Goal: Communication & Community: Ask a question

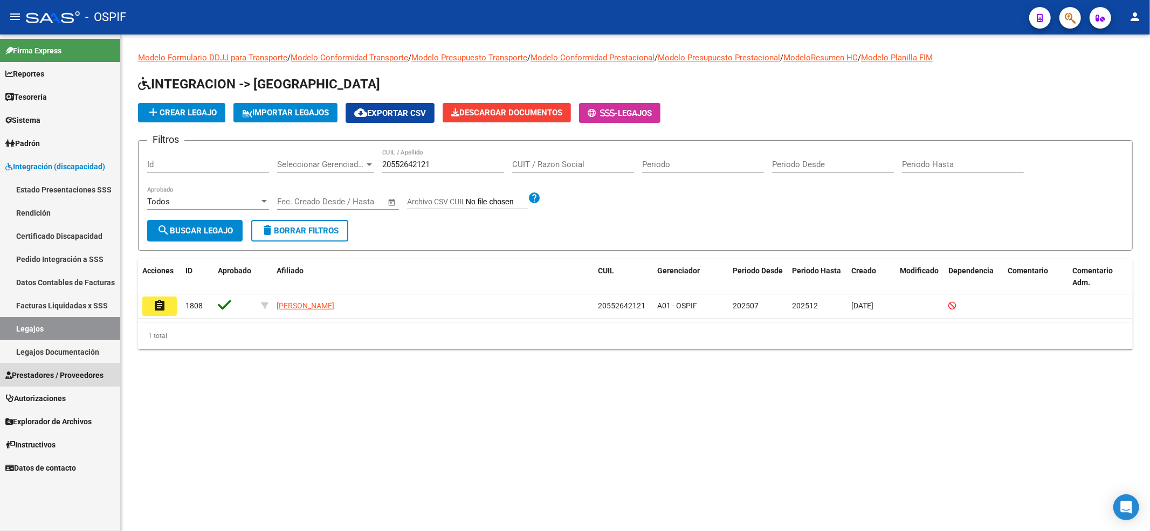
click at [30, 375] on span "Prestadores / Proveedores" at bounding box center [54, 375] width 98 height 12
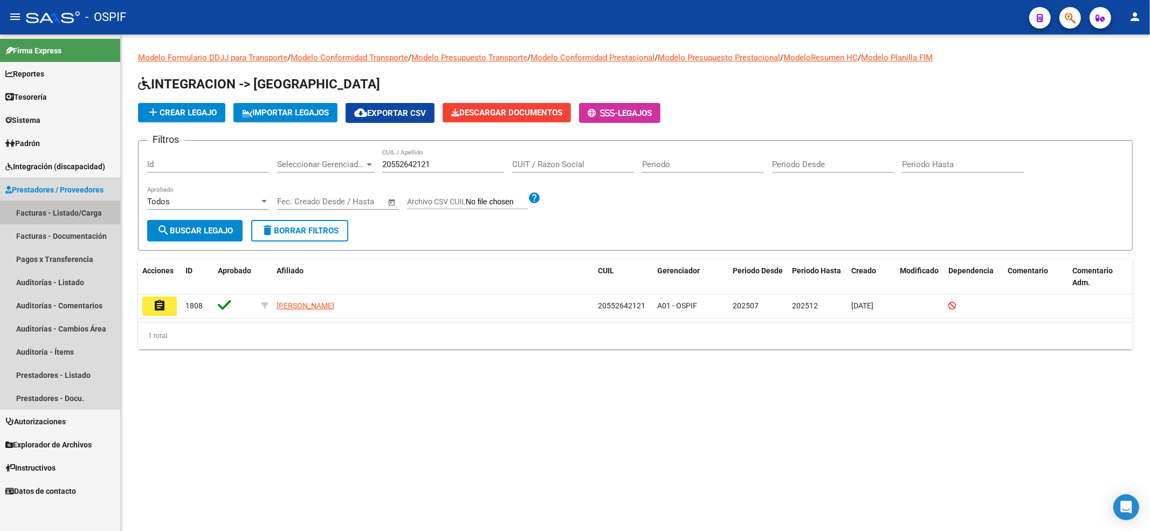
click at [39, 214] on link "Facturas - Listado/Carga" at bounding box center [60, 212] width 120 height 23
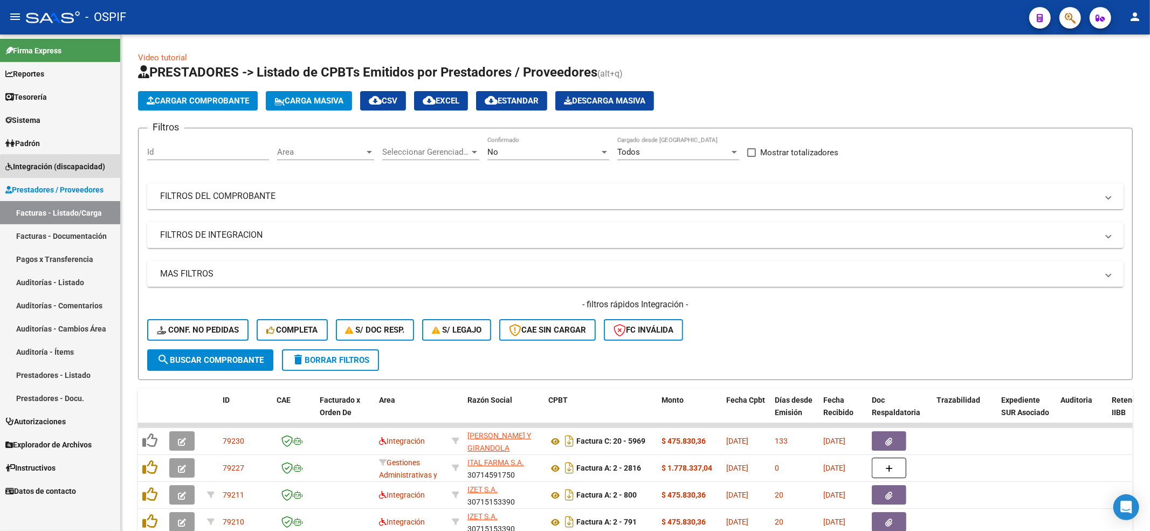
click at [72, 174] on link "Integración (discapacidad)" at bounding box center [60, 166] width 120 height 23
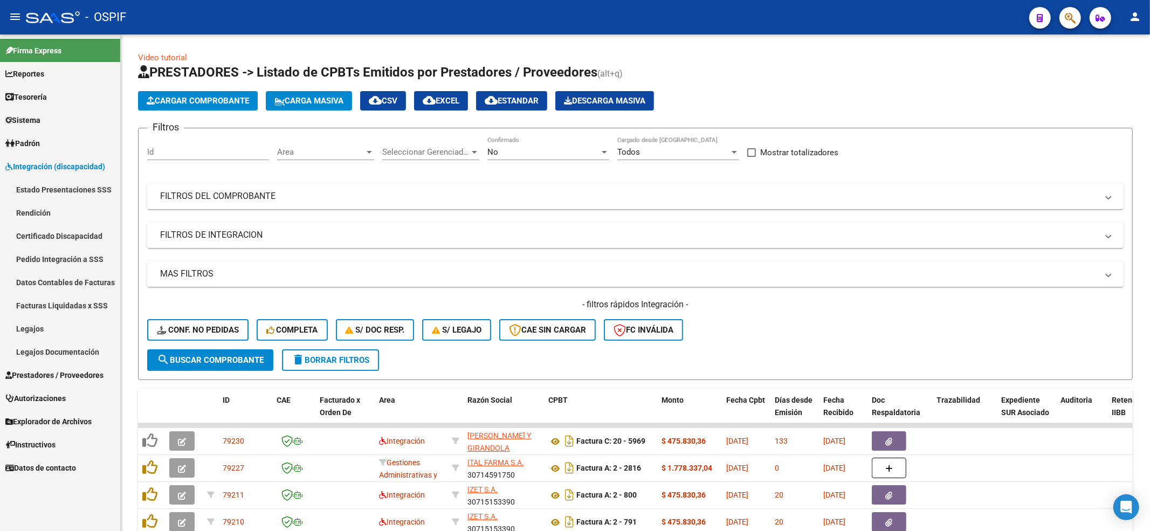
click at [100, 251] on link "Pedido Integración a SSS" at bounding box center [60, 258] width 120 height 23
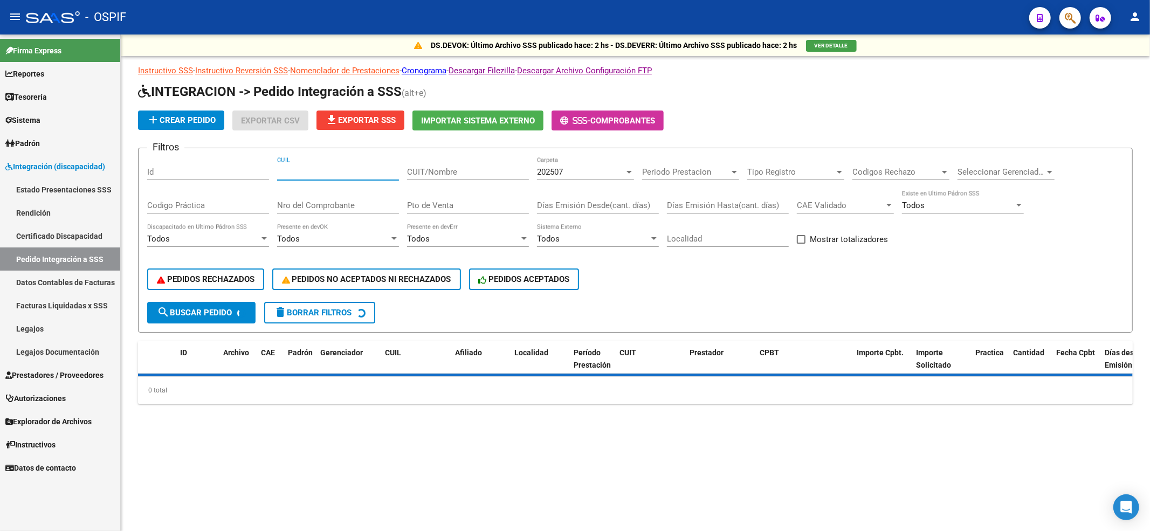
click at [330, 173] on input "CUIL" at bounding box center [338, 172] width 122 height 10
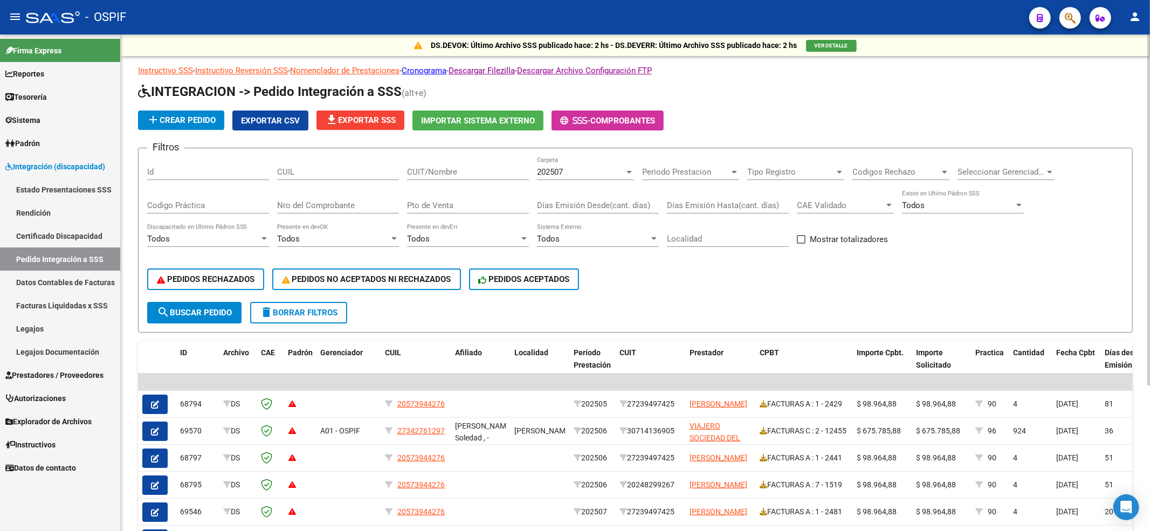
drag, startPoint x: 454, startPoint y: 164, endPoint x: 425, endPoint y: 165, distance: 29.1
click at [425, 165] on div "CUIT/Nombre" at bounding box center [468, 168] width 122 height 23
drag, startPoint x: 424, startPoint y: 166, endPoint x: 423, endPoint y: 182, distance: 15.6
click at [401, 186] on div "Filtros Id CUIL CUIT/Nombre 202507 Carpeta Periodo Prestacion Periodo Prestacio…" at bounding box center [635, 229] width 976 height 145
click at [436, 171] on input "CUIT/Nombre" at bounding box center [468, 172] width 122 height 10
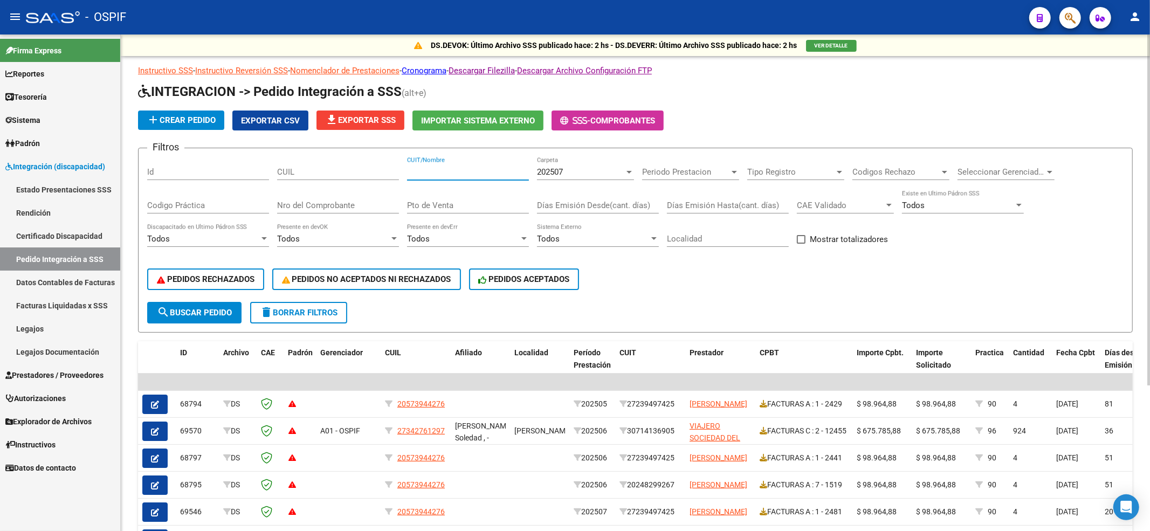
paste input "20496075308"
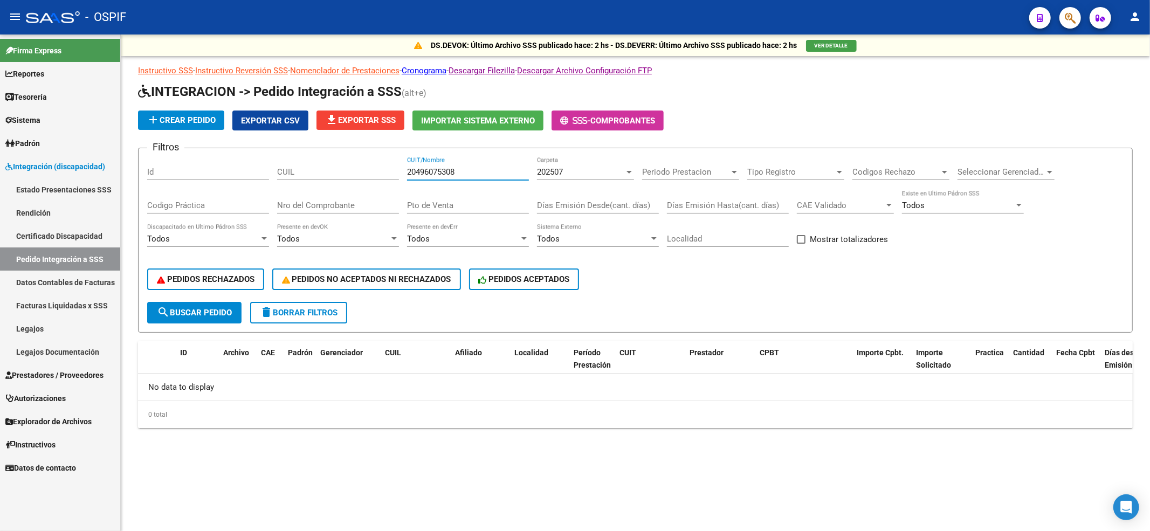
type input "20496075308"
click at [337, 309] on span "delete Borrar Filtros" at bounding box center [299, 313] width 78 height 10
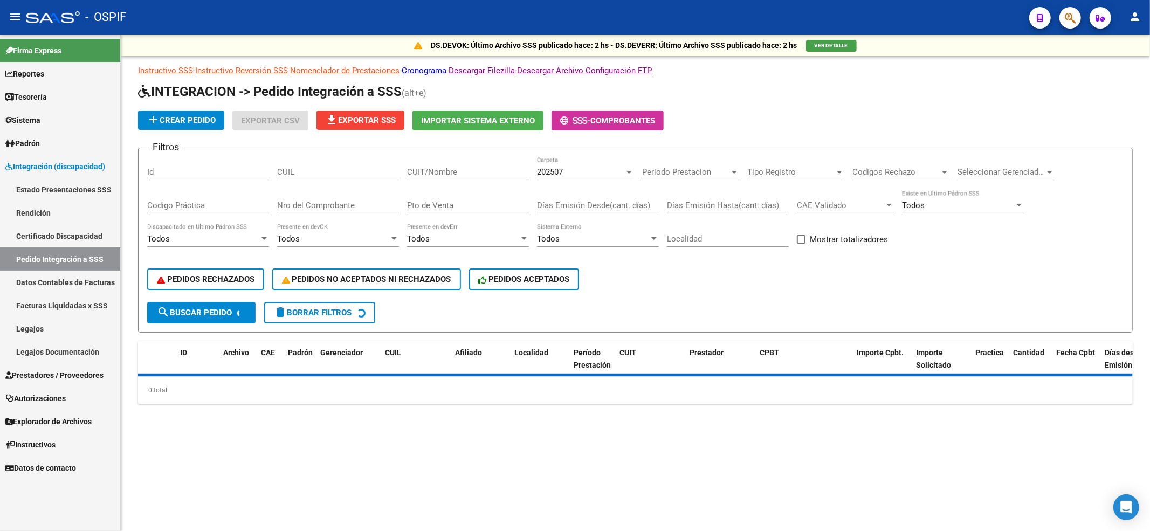
click at [331, 169] on input "CUIL" at bounding box center [338, 172] width 122 height 10
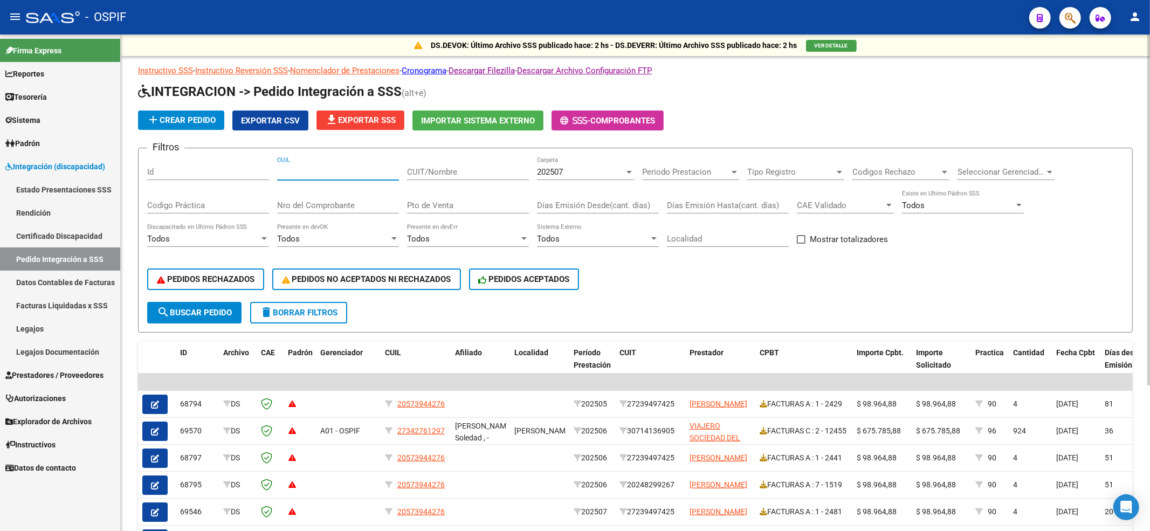
paste input "20496075308"
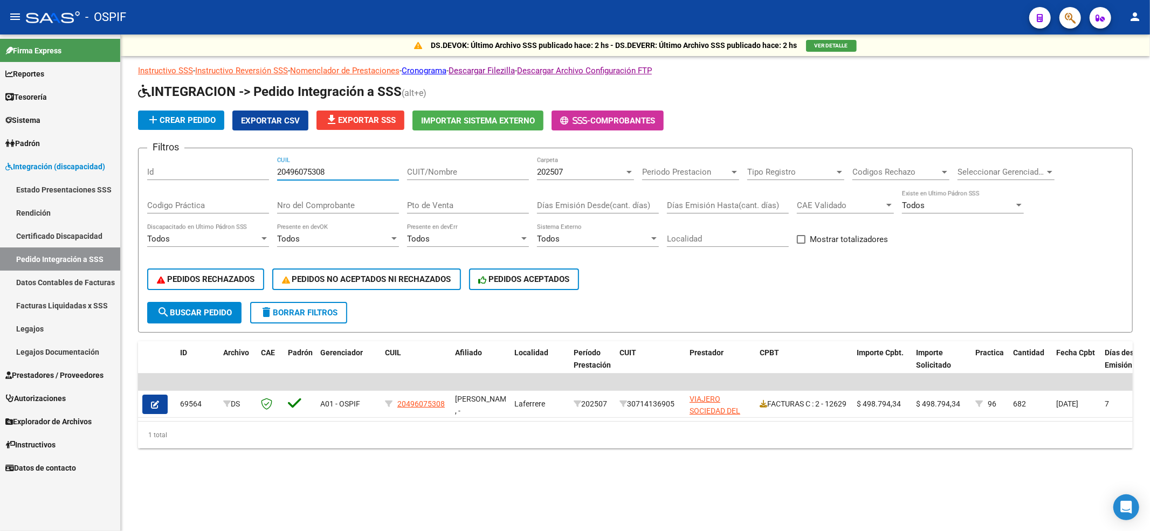
type input "20496075308"
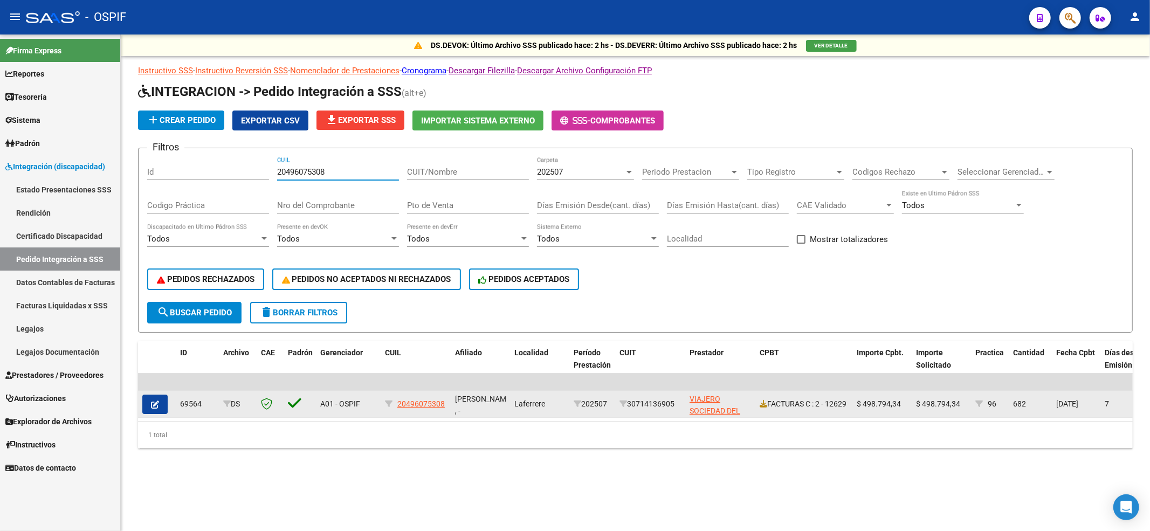
click at [149, 415] on datatable-body-cell at bounding box center [157, 404] width 38 height 26
click at [150, 401] on button "button" at bounding box center [154, 404] width 25 height 19
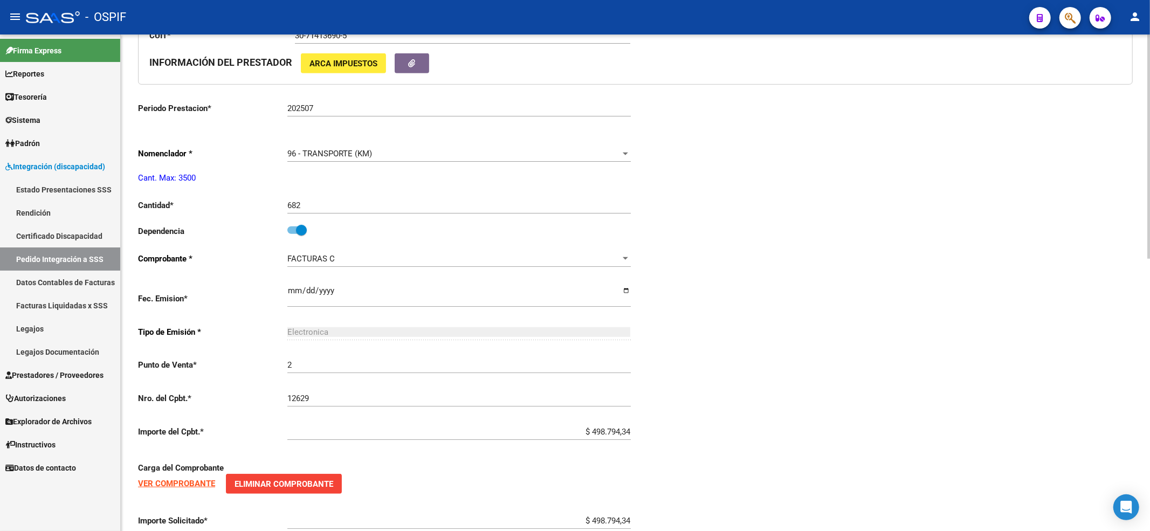
type input "20496075308"
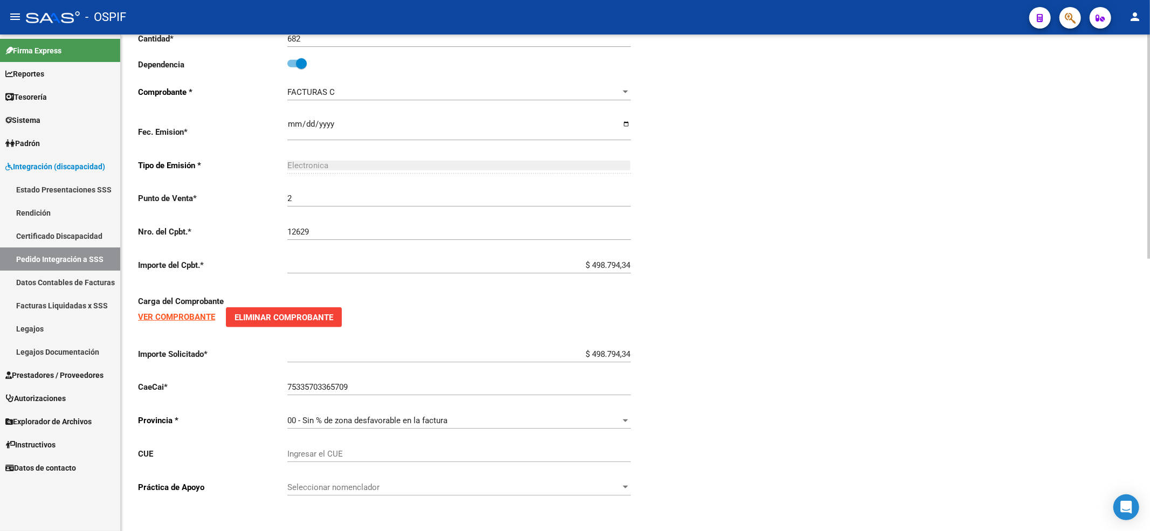
scroll to position [602, 0]
click at [328, 445] on div "Ingresar el CUE" at bounding box center [458, 450] width 343 height 23
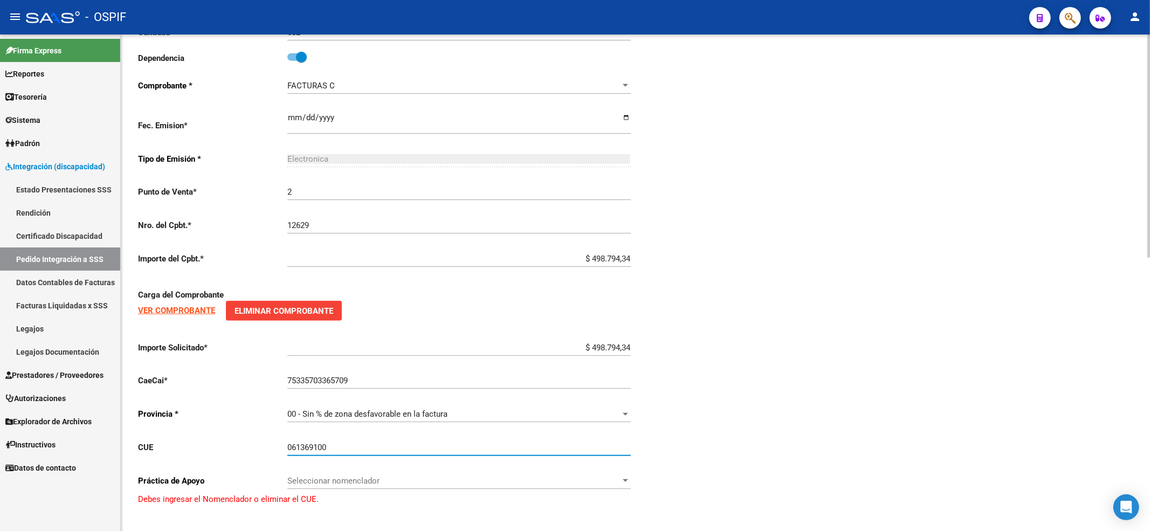
scroll to position [609, 0]
type input "061369100"
click at [445, 417] on span "00 - Sin % de zona desfavorable en la factura" at bounding box center [367, 414] width 160 height 10
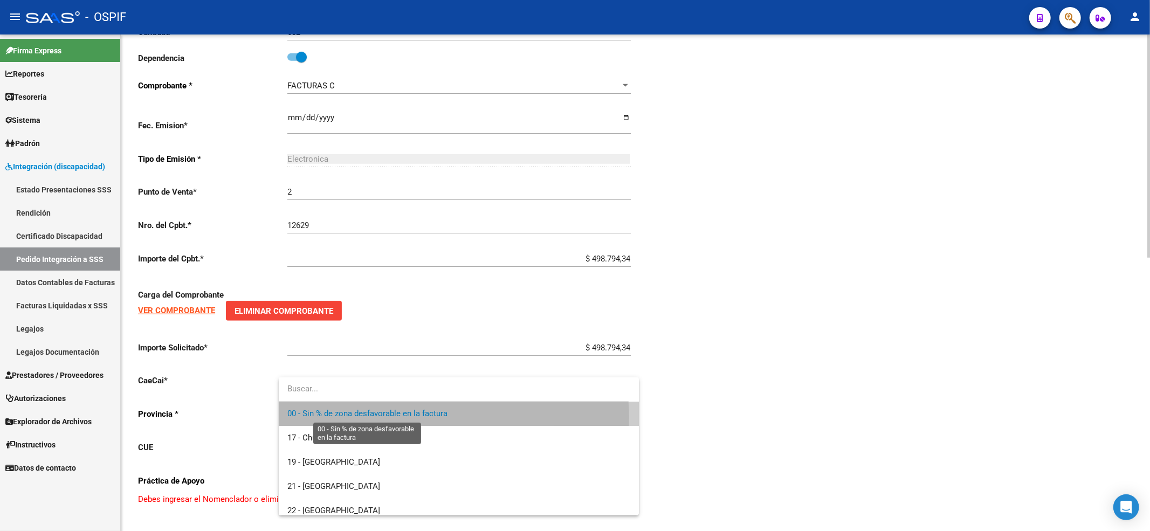
click at [445, 417] on span "00 - Sin % de zona desfavorable en la factura" at bounding box center [367, 414] width 160 height 10
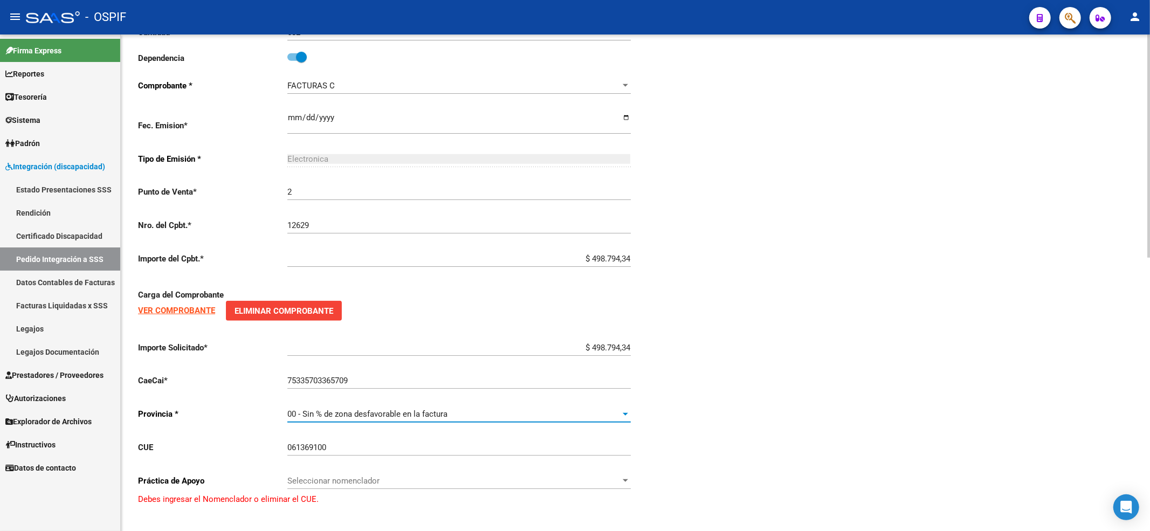
click at [307, 488] on div "Seleccionar nomenclador Seleccionar nomenclador" at bounding box center [458, 477] width 343 height 23
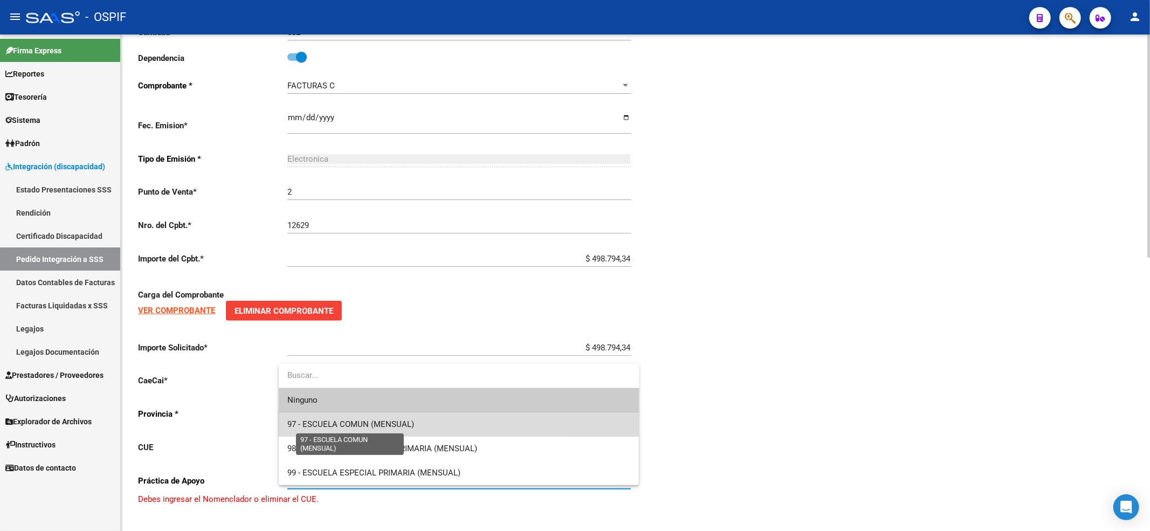
click at [329, 425] on span "97 - ESCUELA COMUN (MENSUAL)" at bounding box center [350, 424] width 127 height 10
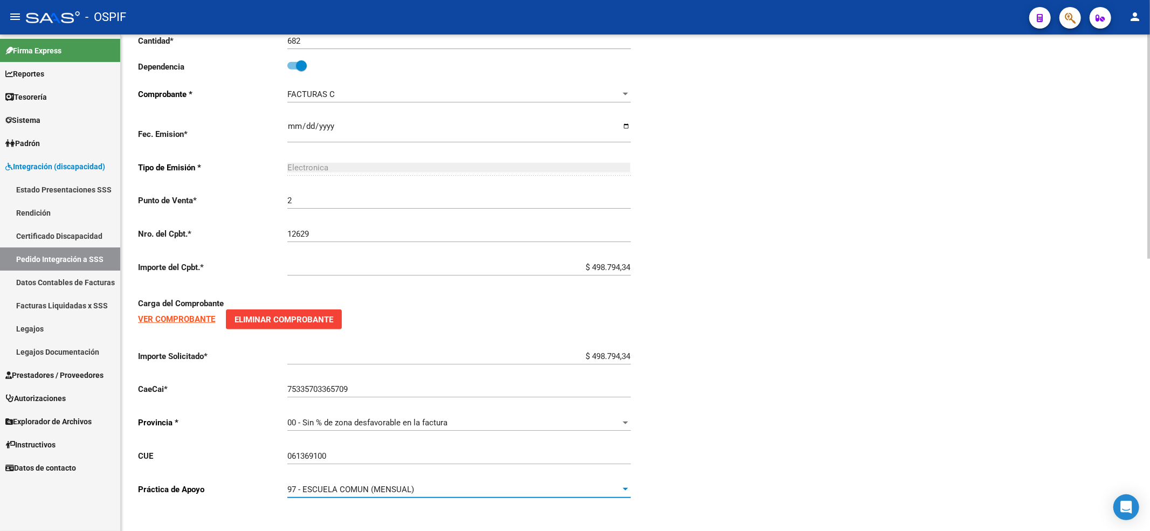
scroll to position [602, 0]
click at [460, 486] on div "97 - ESCUELA COMUN (MENSUAL)" at bounding box center [454, 488] width 334 height 10
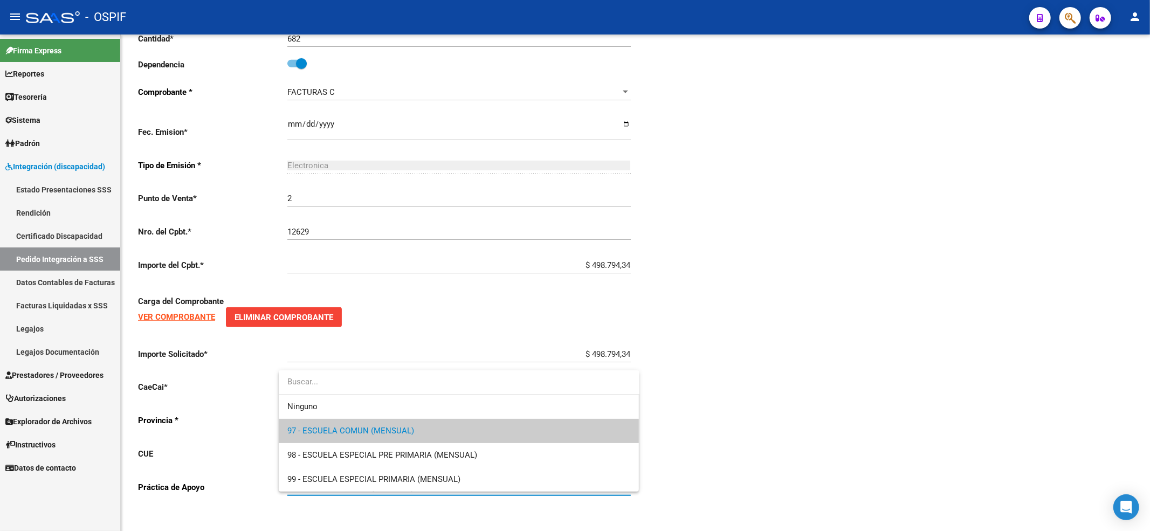
click at [881, 460] on div at bounding box center [575, 265] width 1150 height 531
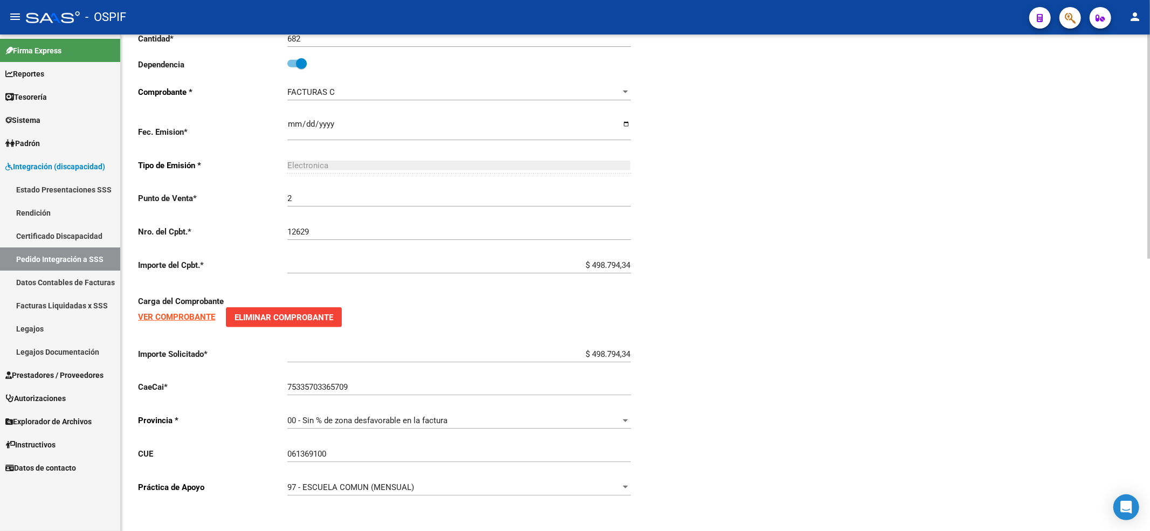
click at [165, 318] on strong "VER COMPROBANTE" at bounding box center [176, 317] width 77 height 10
click at [373, 479] on div "97 - ESCUELA COMUN (MENSUAL) Seleccionar nomenclador" at bounding box center [458, 483] width 343 height 23
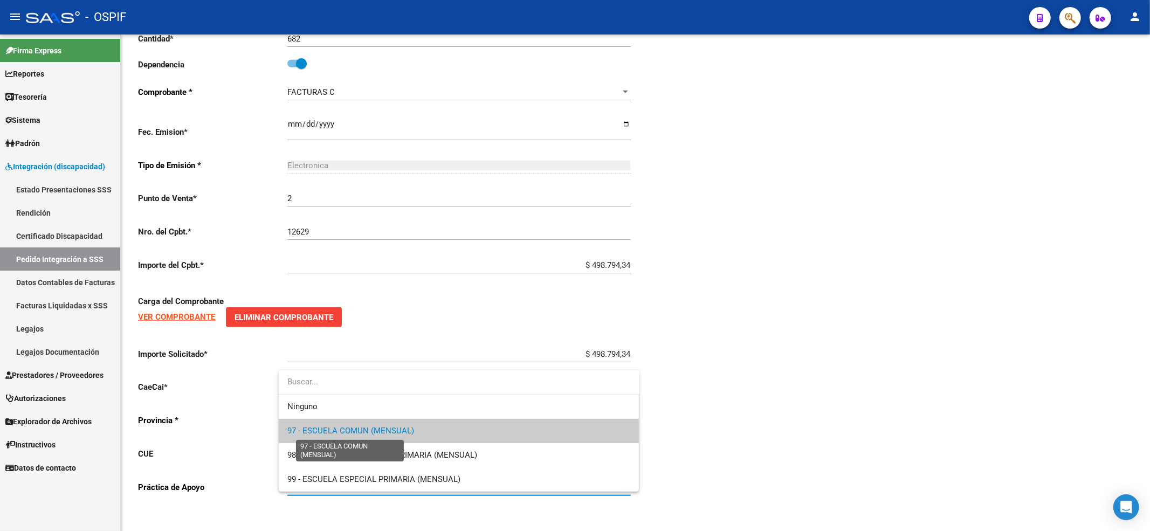
click at [374, 432] on span "97 - ESCUELA COMUN (MENSUAL)" at bounding box center [350, 431] width 127 height 10
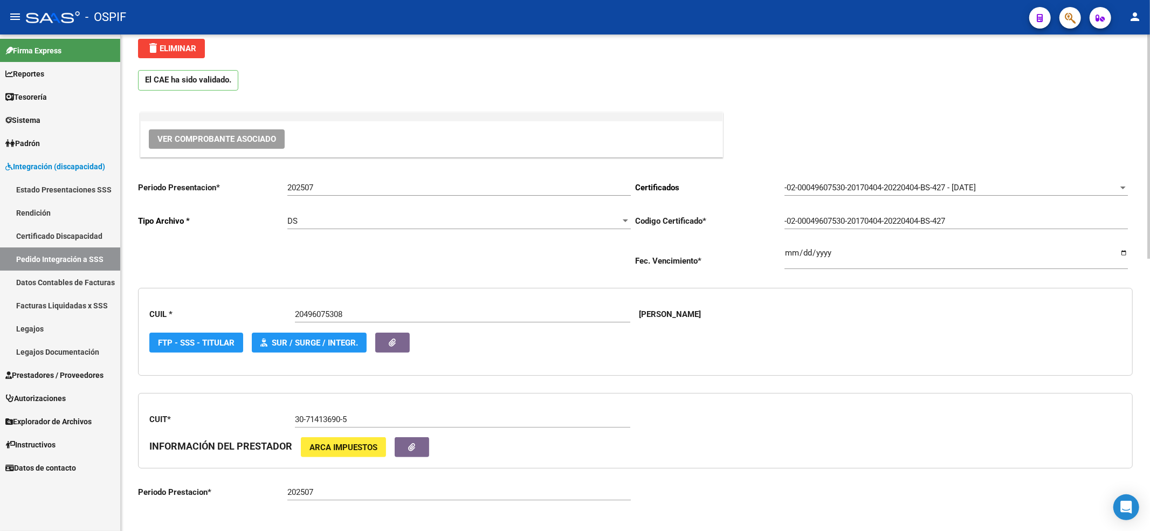
scroll to position [0, 0]
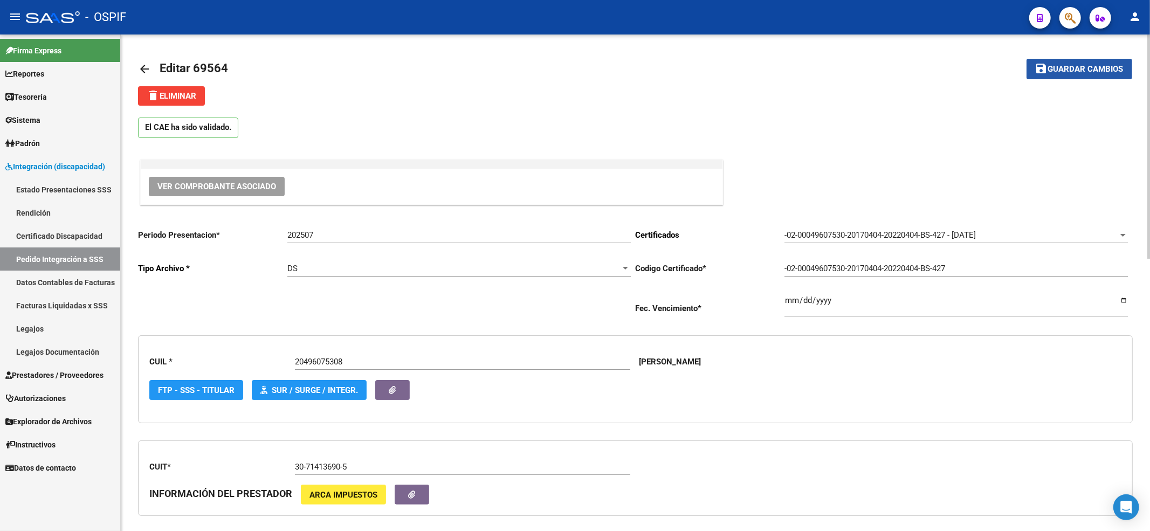
click at [1078, 60] on button "save Guardar cambios" at bounding box center [1079, 69] width 106 height 20
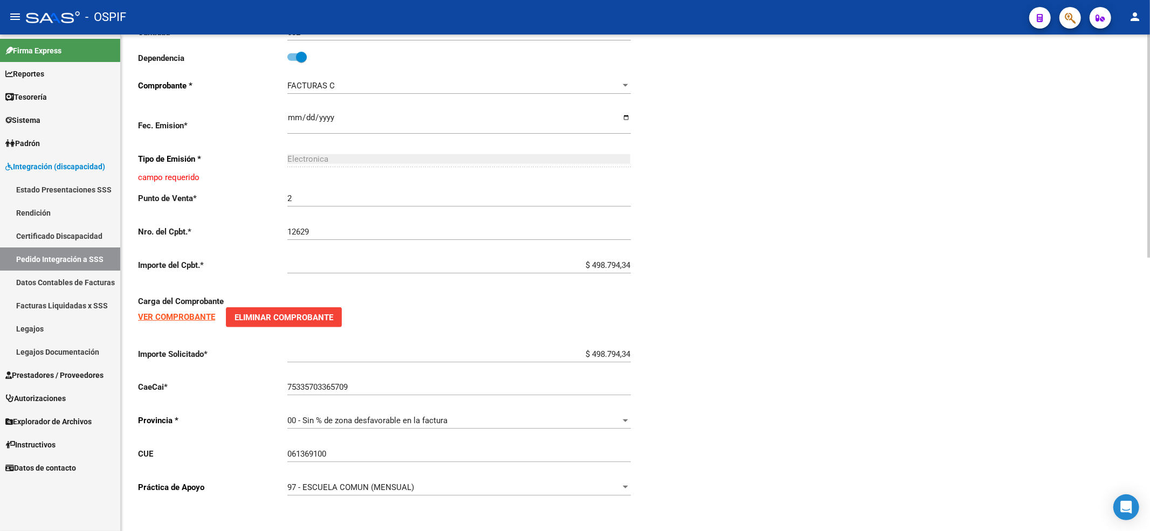
scroll to position [609, 0]
click at [336, 490] on span "97 - ESCUELA COMUN (MENSUAL)" at bounding box center [350, 488] width 127 height 10
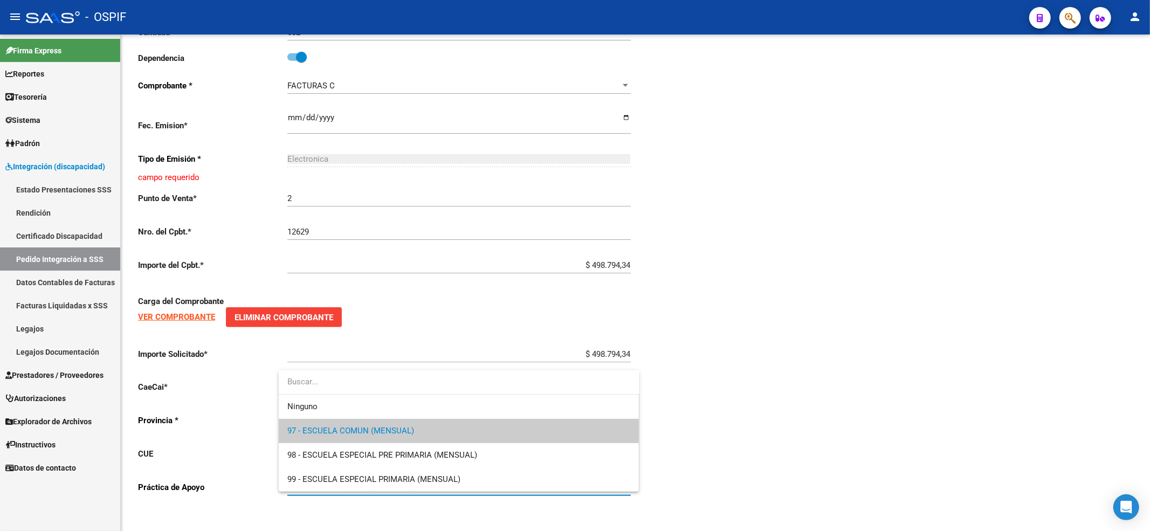
click at [837, 432] on div at bounding box center [575, 265] width 1150 height 531
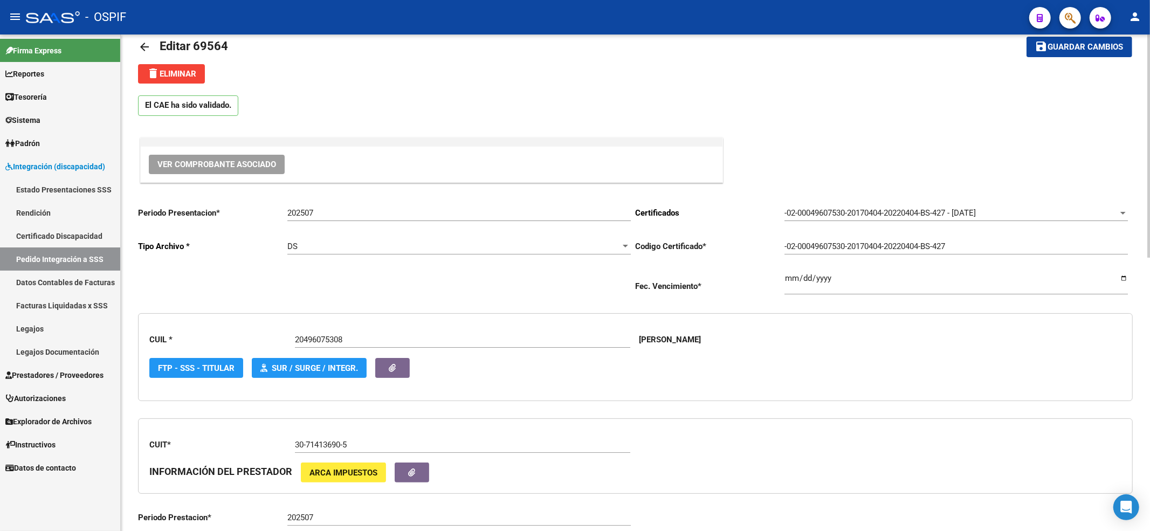
scroll to position [0, 0]
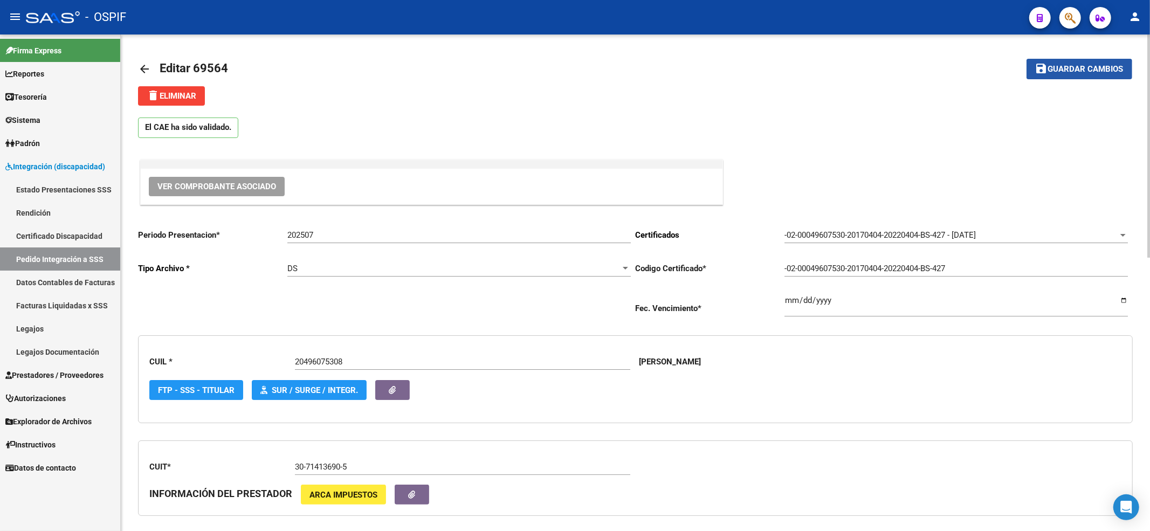
click at [1073, 73] on span "Guardar cambios" at bounding box center [1085, 70] width 75 height 10
click at [67, 255] on link "Pedido Integración a SSS" at bounding box center [60, 258] width 120 height 23
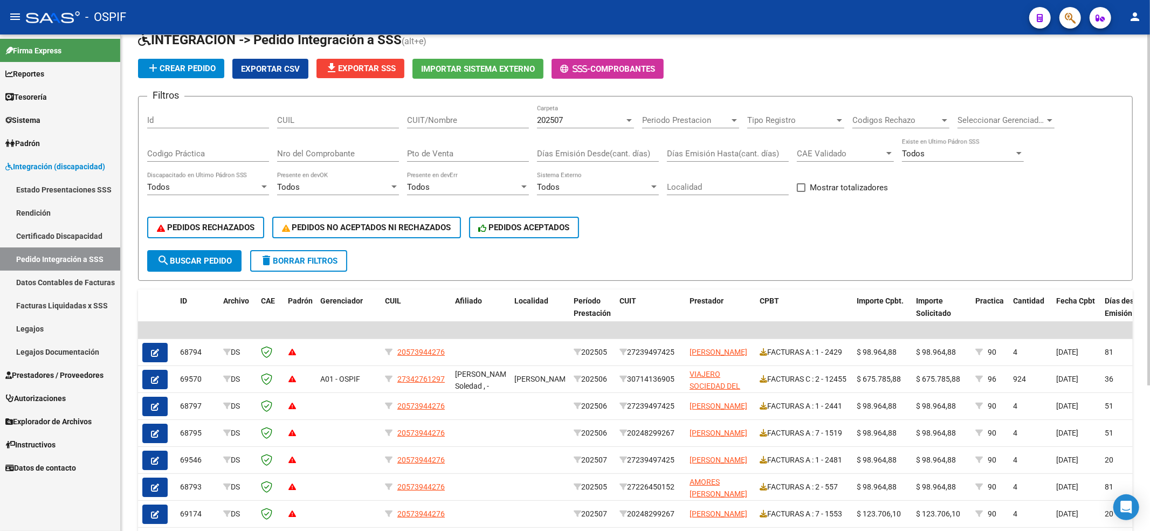
scroll to position [72, 0]
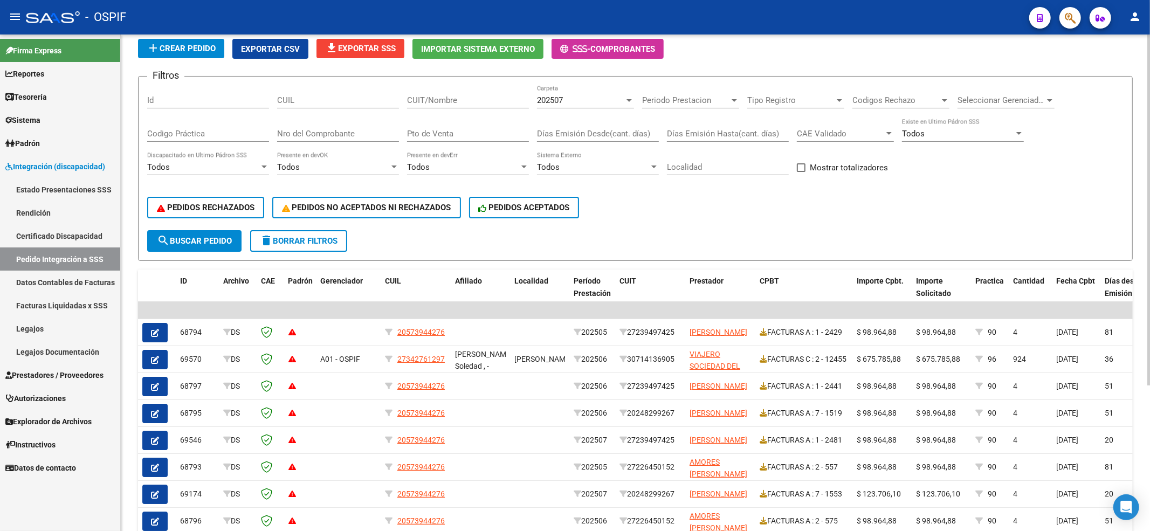
click at [316, 91] on div "CUIL" at bounding box center [338, 96] width 122 height 23
click at [348, 133] on input "Nro del Comprobante" at bounding box center [338, 134] width 122 height 10
paste input "12631"
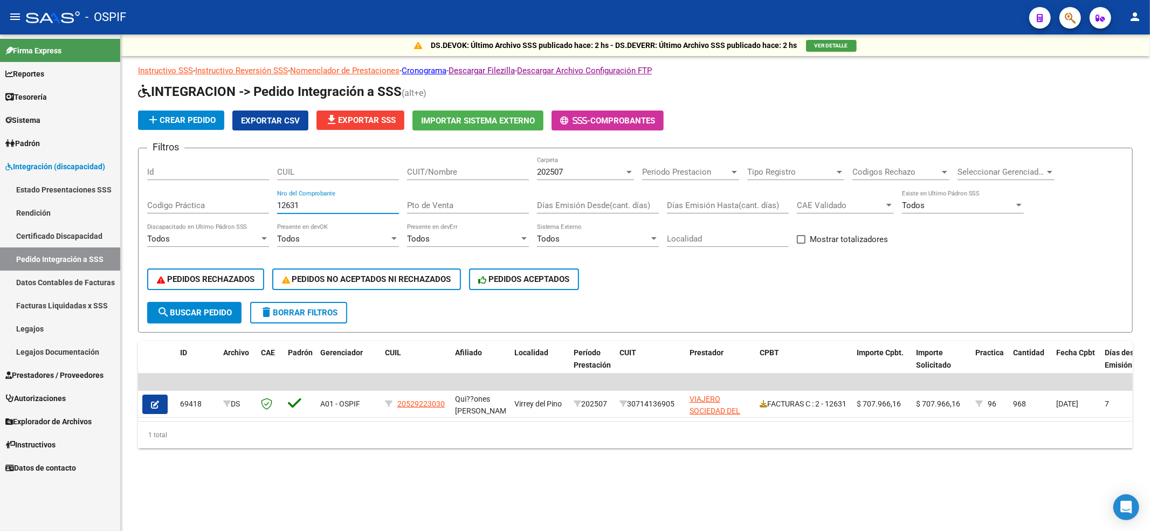
scroll to position [0, 0]
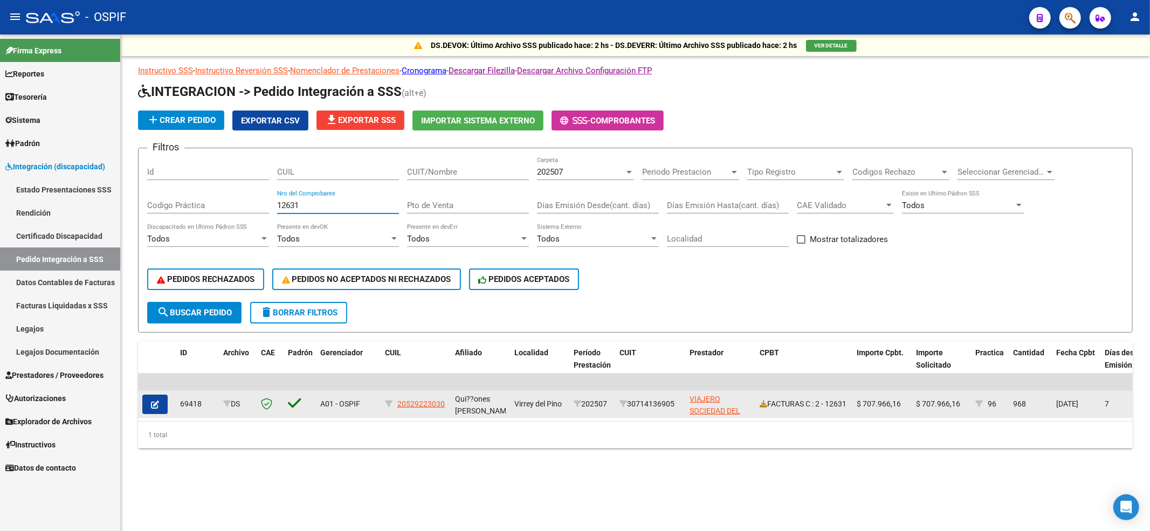
type input "12631"
click at [147, 399] on button "button" at bounding box center [154, 404] width 25 height 19
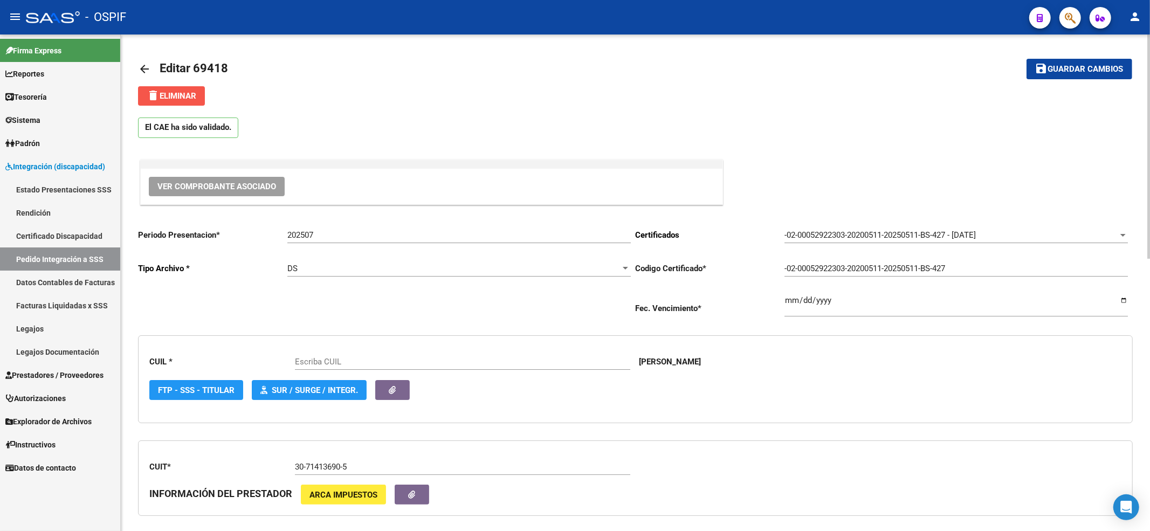
click at [185, 97] on span "delete Eliminar" at bounding box center [172, 96] width 50 height 10
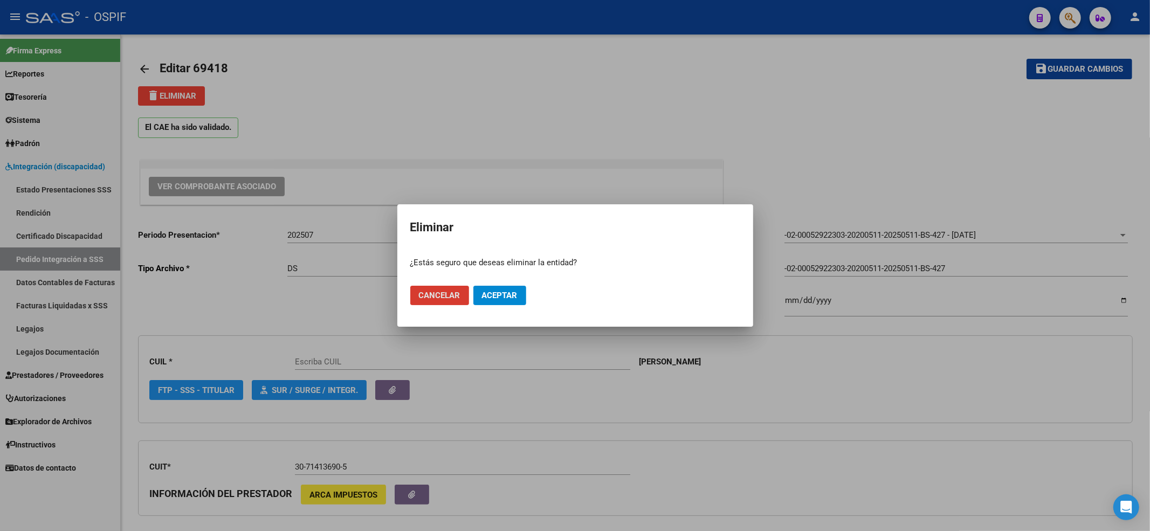
type input "20529223030"
click at [506, 298] on span "Aceptar" at bounding box center [500, 296] width 36 height 10
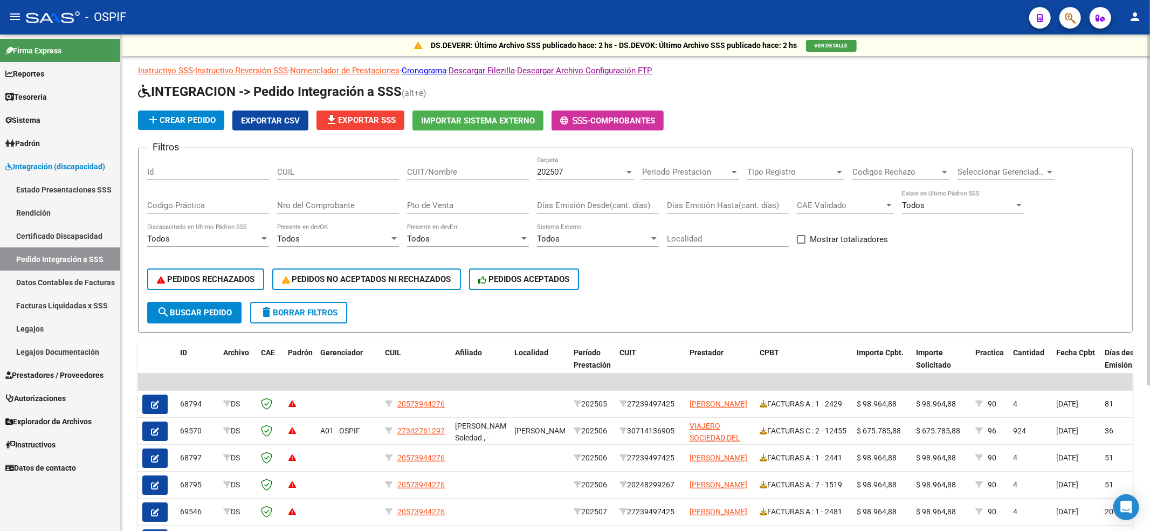
click at [331, 208] on input "Nro del Comprobante" at bounding box center [338, 206] width 122 height 10
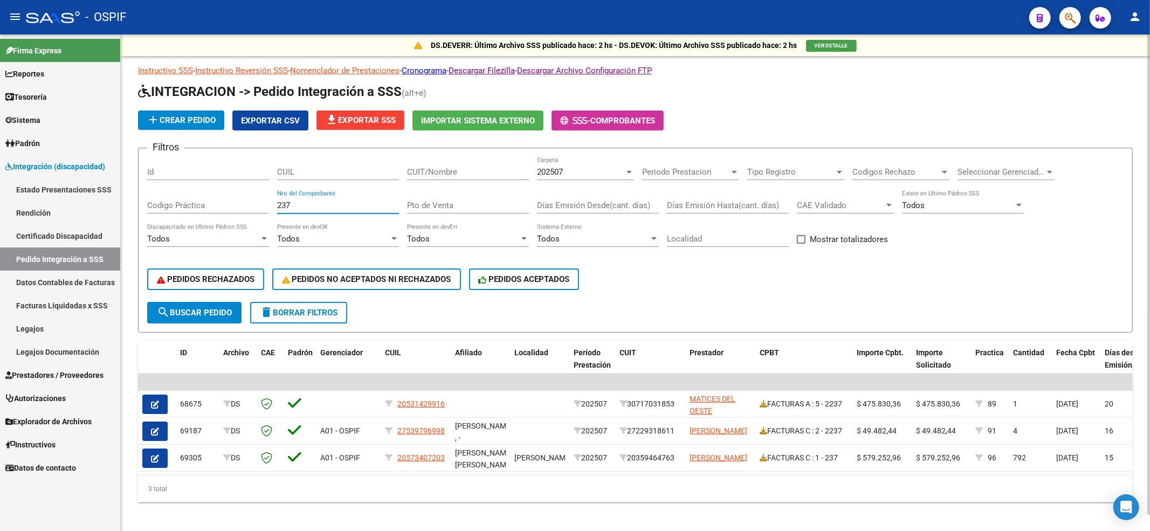
type input "237"
click at [205, 312] on span "search Buscar Pedido" at bounding box center [194, 313] width 75 height 10
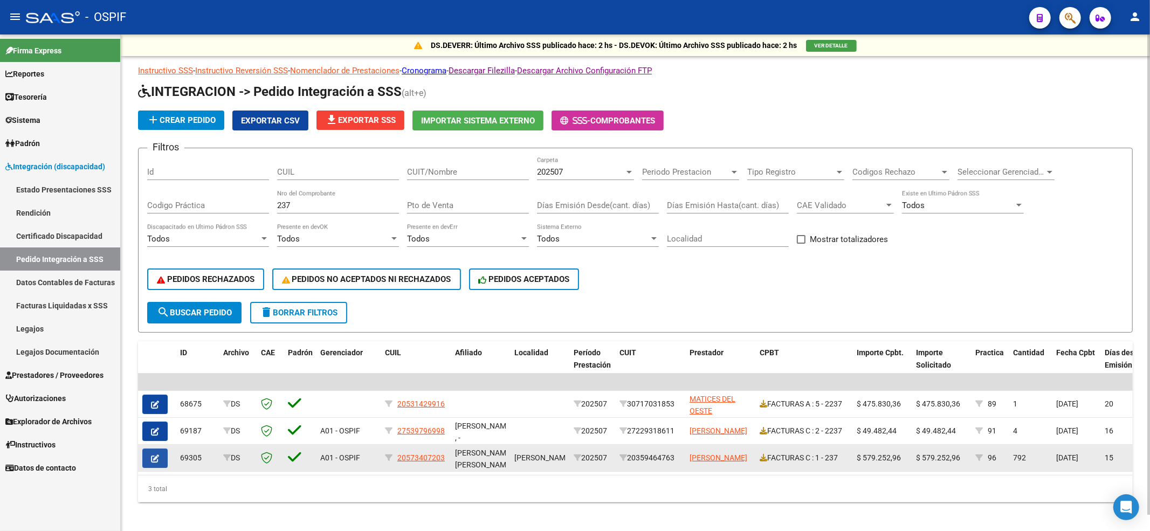
click at [151, 458] on icon "button" at bounding box center [155, 458] width 8 height 8
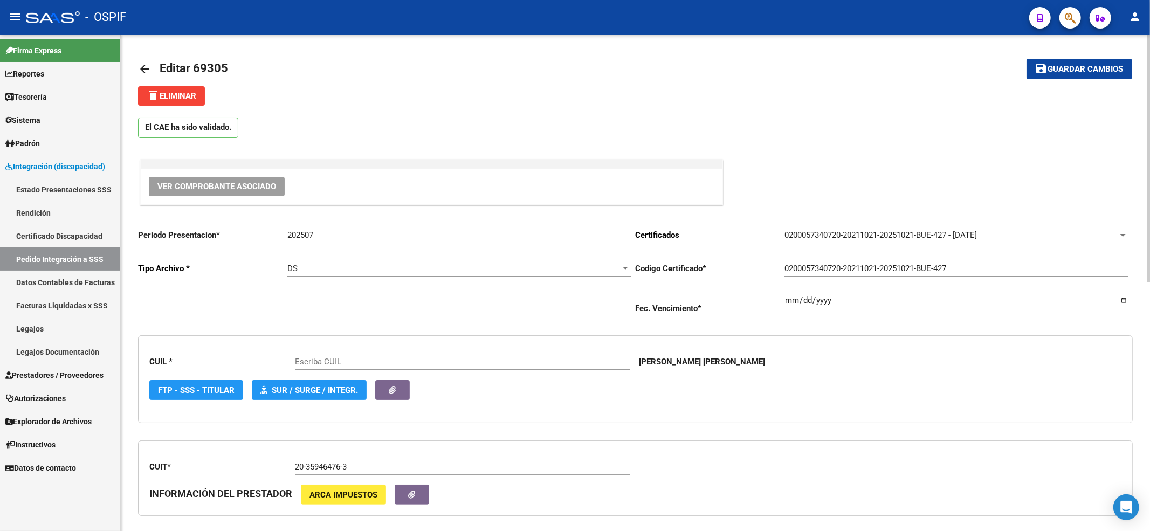
click at [185, 102] on button "delete Eliminar" at bounding box center [171, 95] width 67 height 19
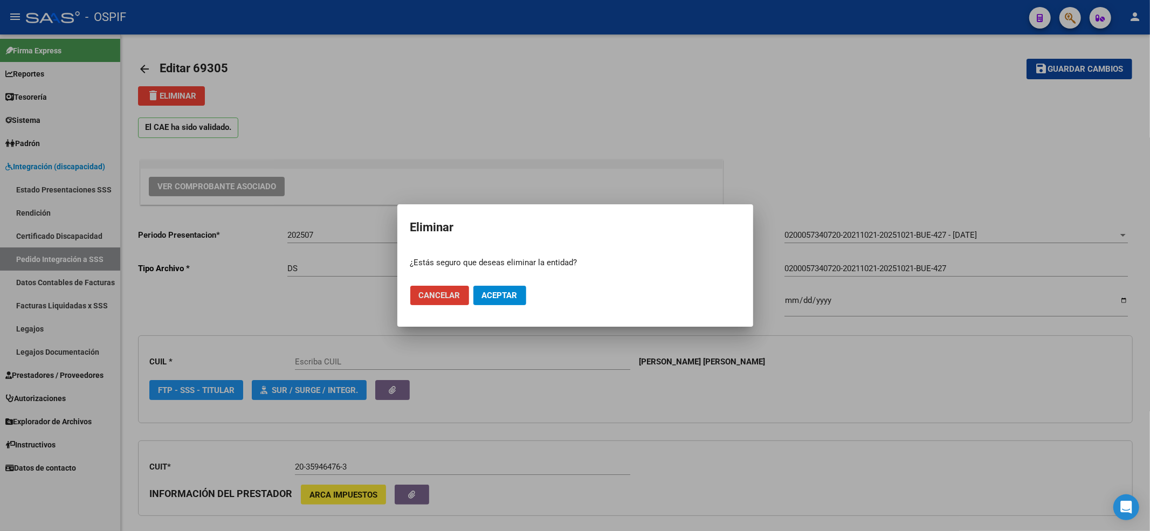
click at [519, 282] on mat-dialog-actions "Cancelar Aceptar" at bounding box center [575, 295] width 330 height 37
click at [498, 287] on button "Aceptar" at bounding box center [499, 295] width 53 height 19
type input "20573407203"
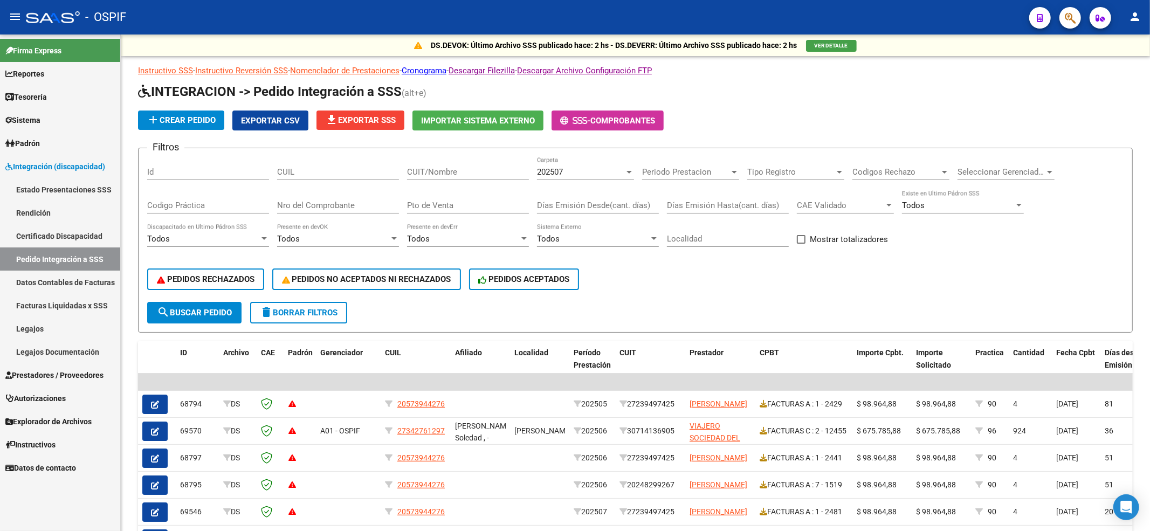
click at [61, 369] on span "Prestadores / Proveedores" at bounding box center [54, 375] width 98 height 12
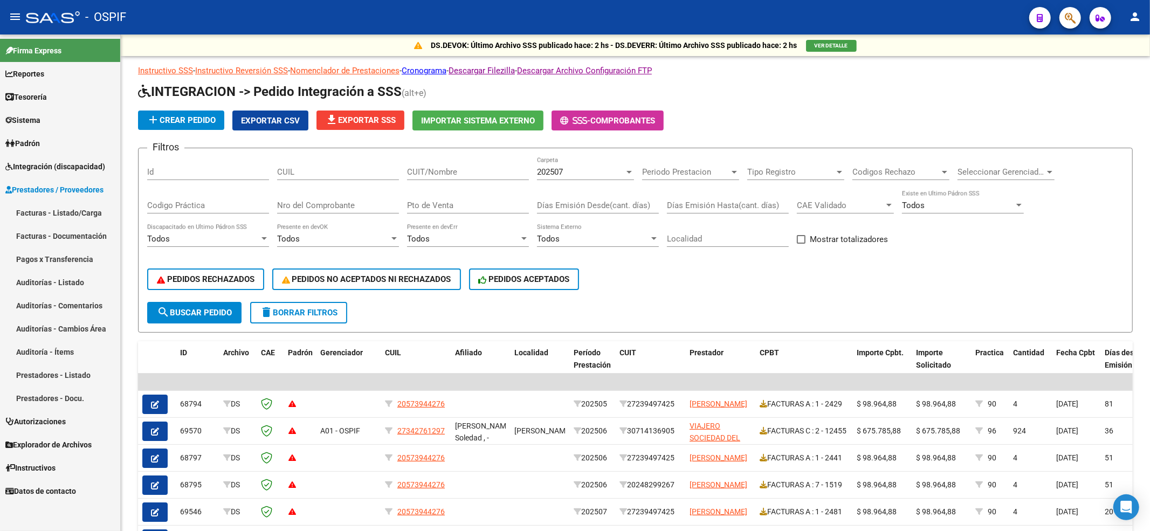
click at [67, 215] on link "Facturas - Listado/Carga" at bounding box center [60, 212] width 120 height 23
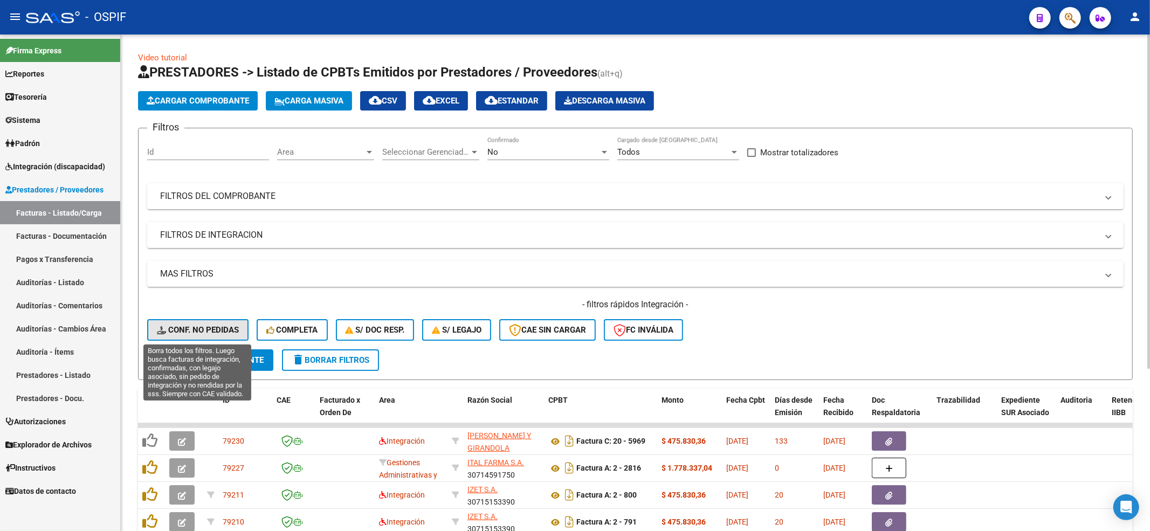
click at [195, 325] on span "Conf. no pedidas" at bounding box center [198, 330] width 82 height 10
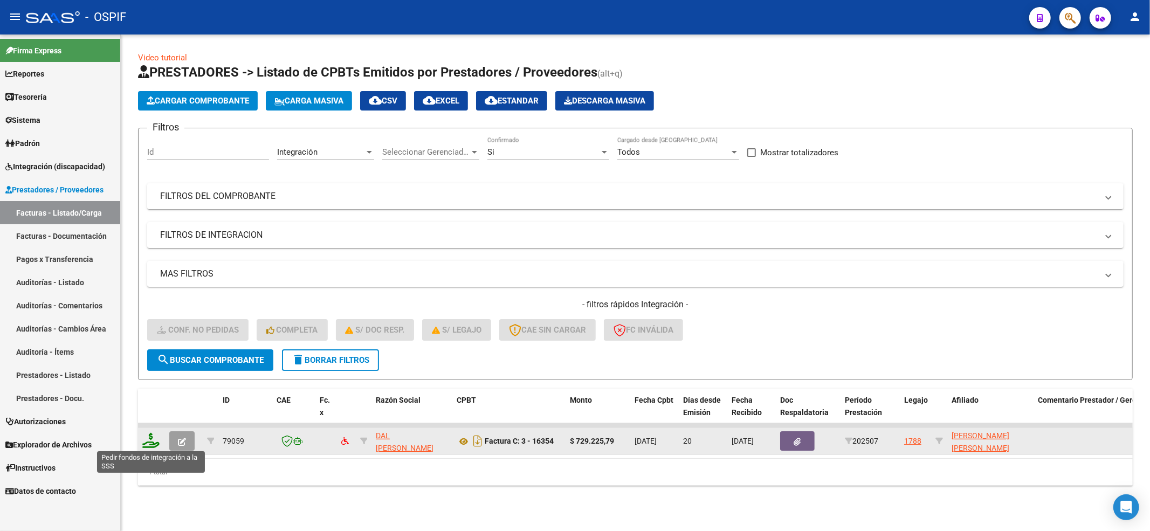
click at [151, 440] on icon at bounding box center [150, 440] width 17 height 15
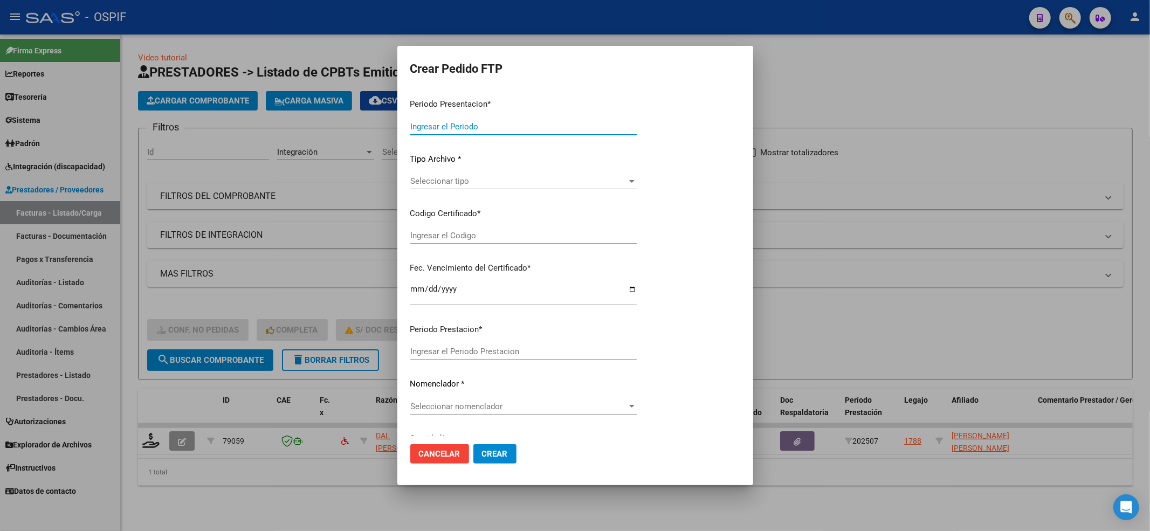
type input "202507"
type input "$ 729.225,79"
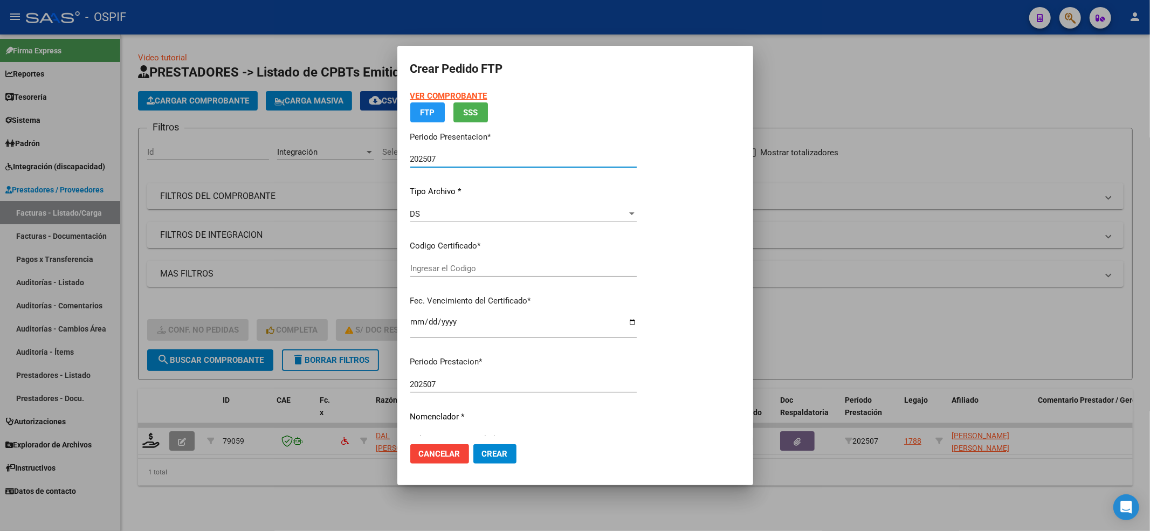
type input "01-00046502118-20200303-20300303-BS-427"
type input "[DATE]"
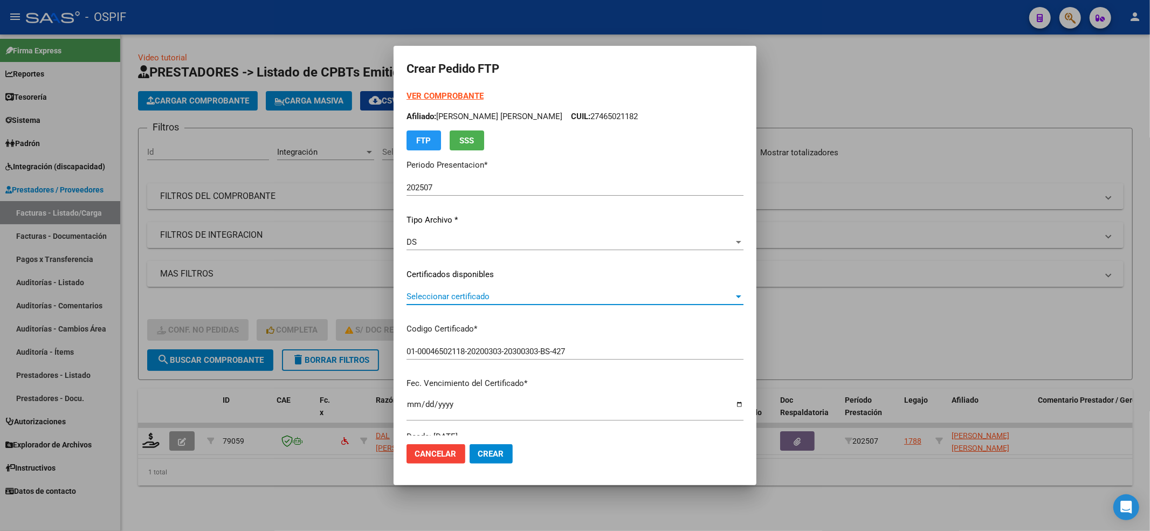
click at [427, 298] on span "Seleccionar certificado" at bounding box center [569, 297] width 327 height 10
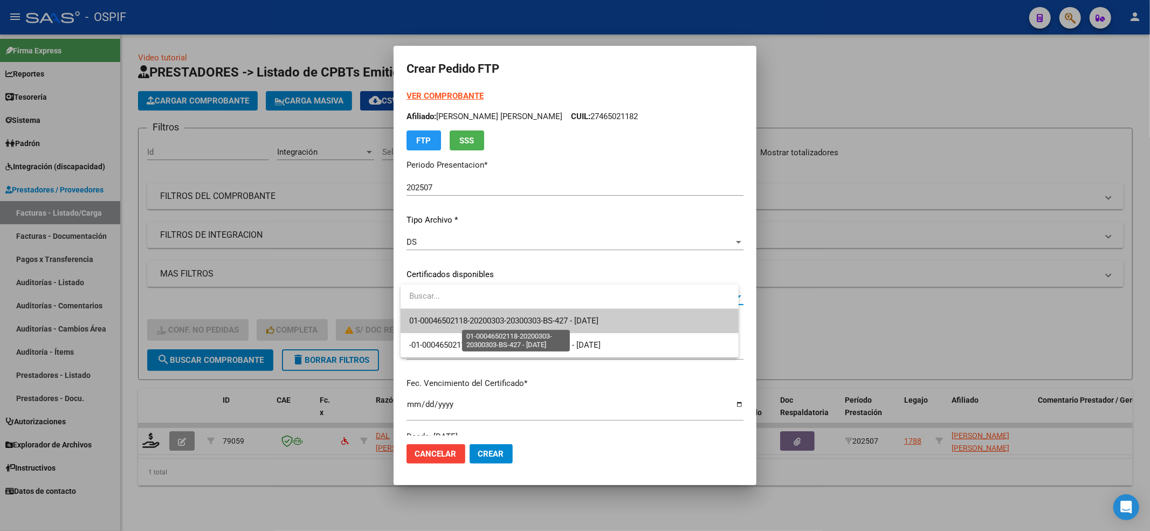
click at [425, 322] on span "01-00046502118-20200303-20300303-BS-427 - [DATE]" at bounding box center [503, 321] width 189 height 10
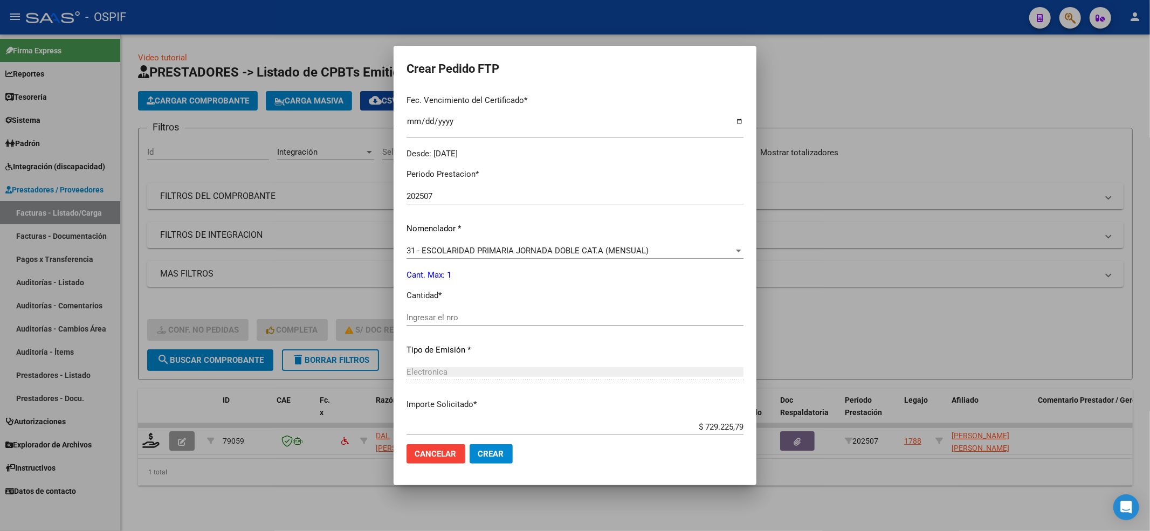
scroll to position [287, 0]
click at [431, 317] on input "Ingresar el nro" at bounding box center [574, 313] width 337 height 10
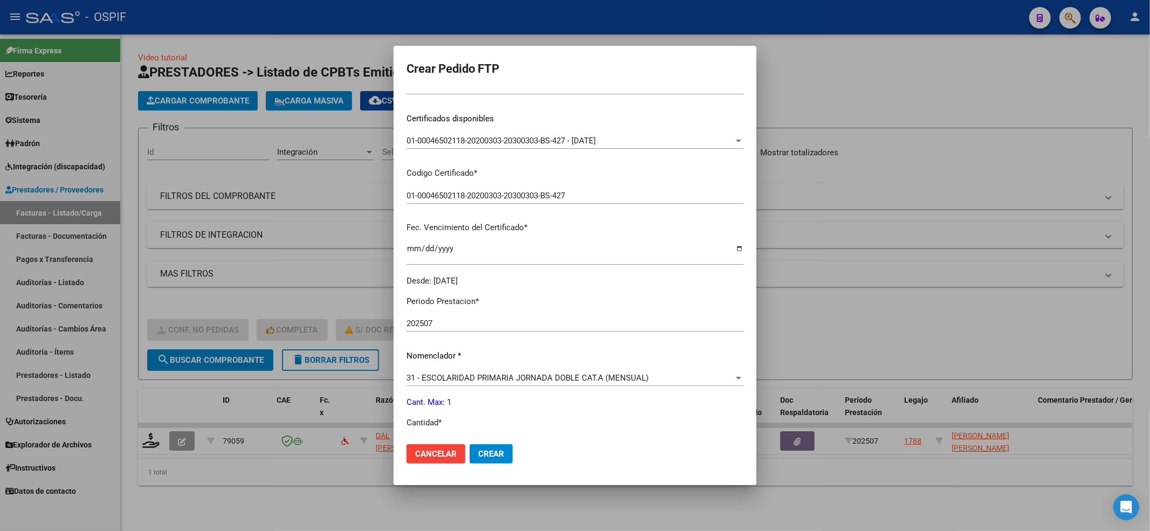
scroll to position [0, 0]
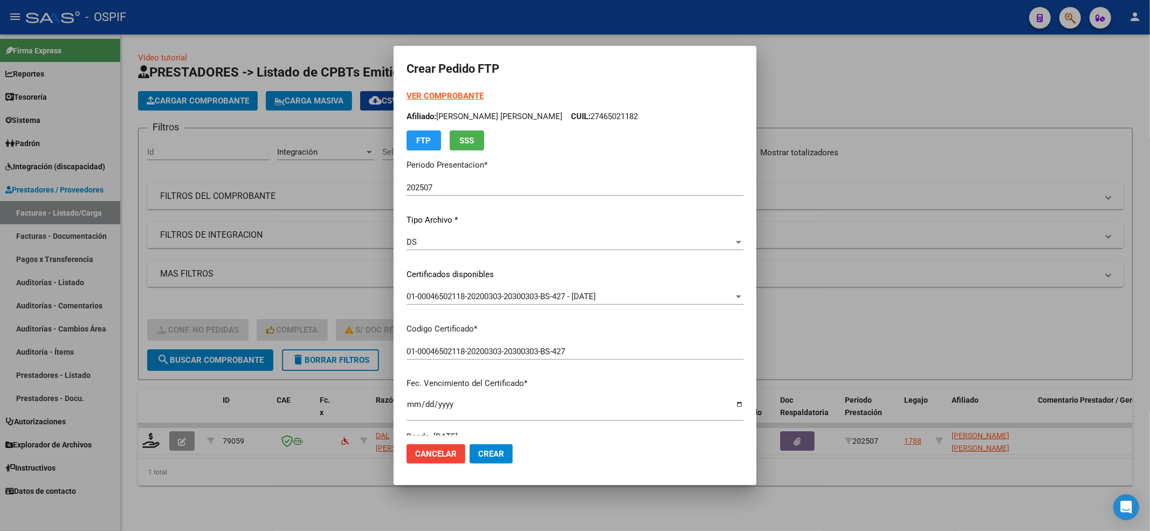
type input "1"
click at [439, 100] on strong "VER COMPROBANTE" at bounding box center [444, 96] width 77 height 10
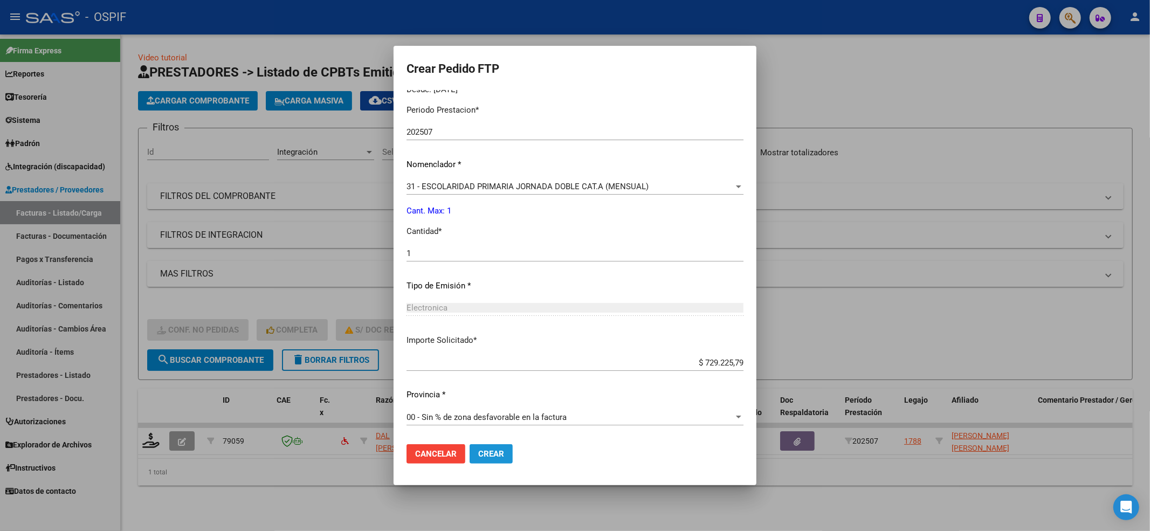
click at [494, 454] on span "Crear" at bounding box center [491, 454] width 26 height 10
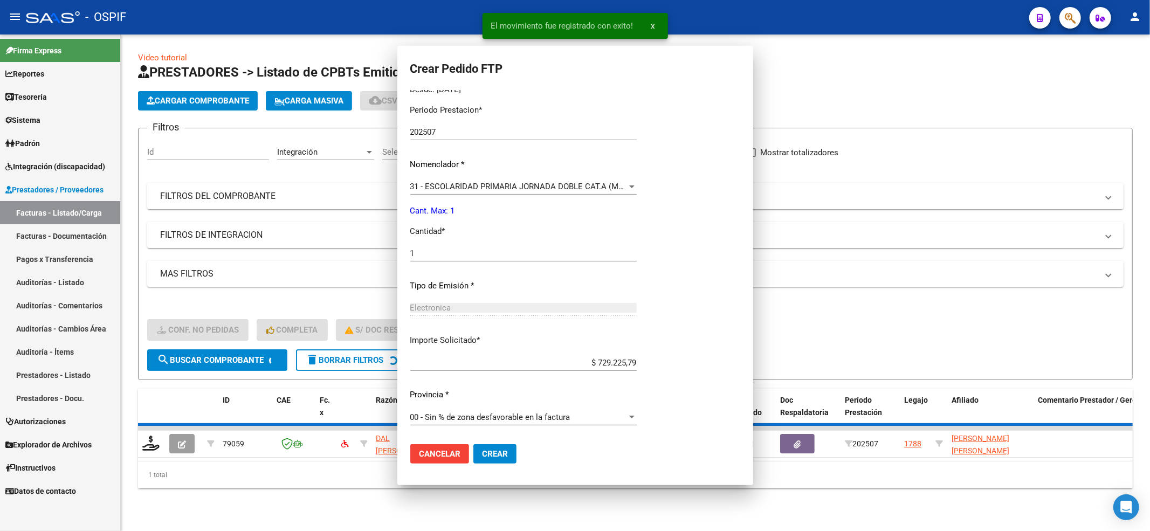
scroll to position [0, 0]
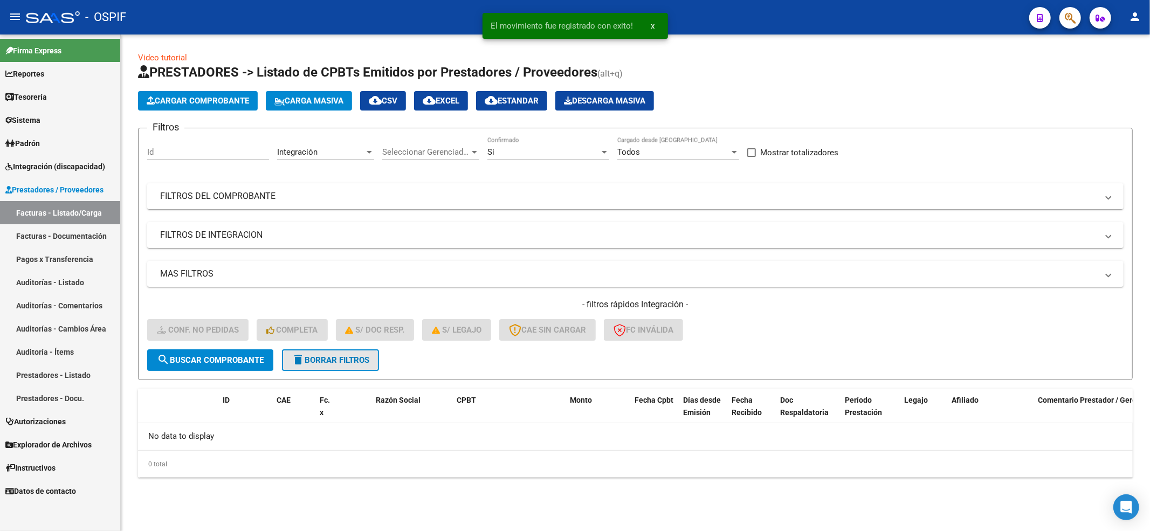
click at [327, 358] on span "delete Borrar Filtros" at bounding box center [331, 360] width 78 height 10
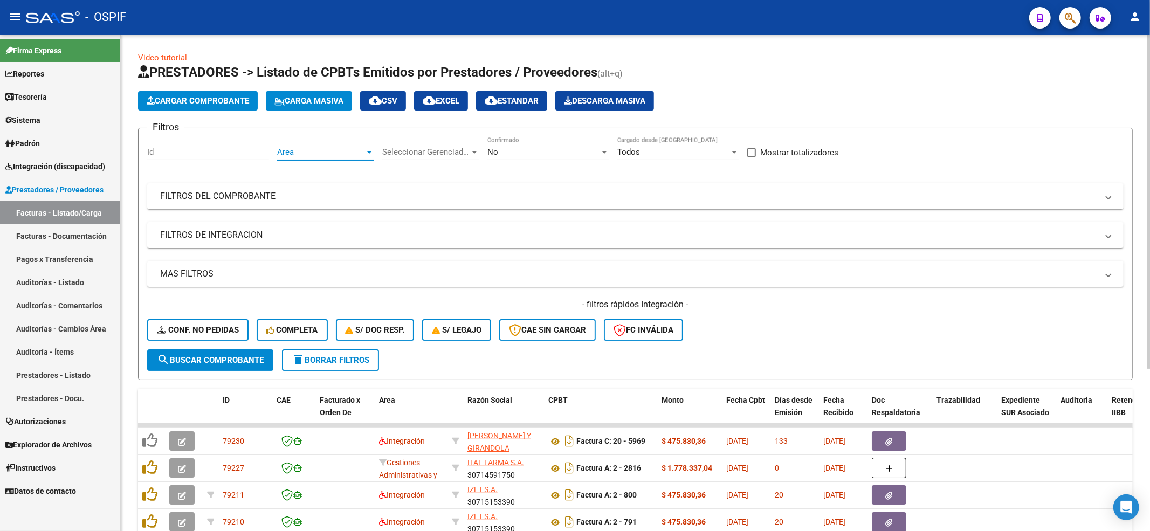
click at [300, 151] on span "Area" at bounding box center [320, 152] width 87 height 10
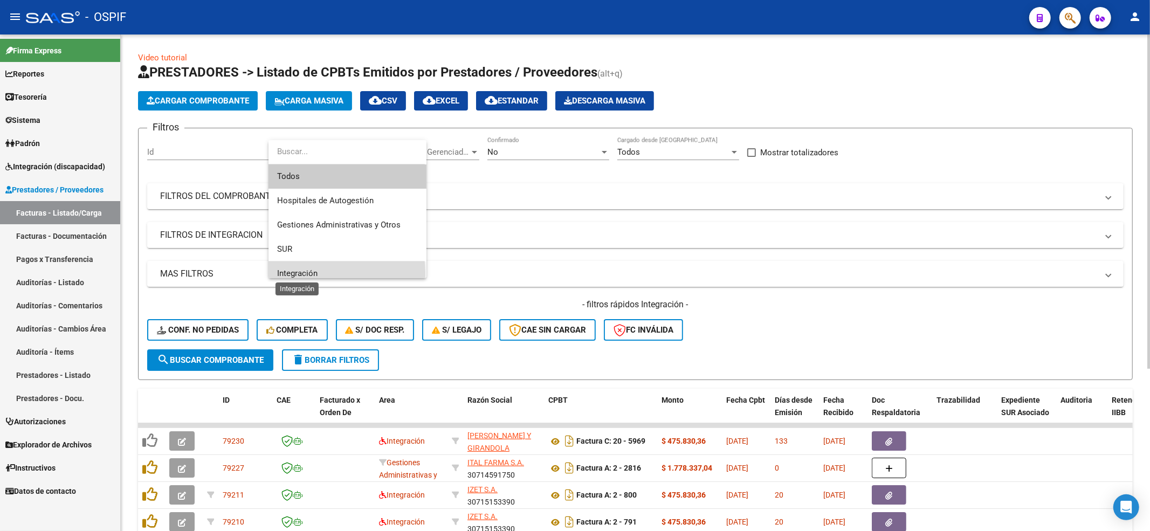
drag, startPoint x: 284, startPoint y: 274, endPoint x: 564, endPoint y: 169, distance: 299.6
click at [287, 272] on span "Integración" at bounding box center [297, 273] width 40 height 10
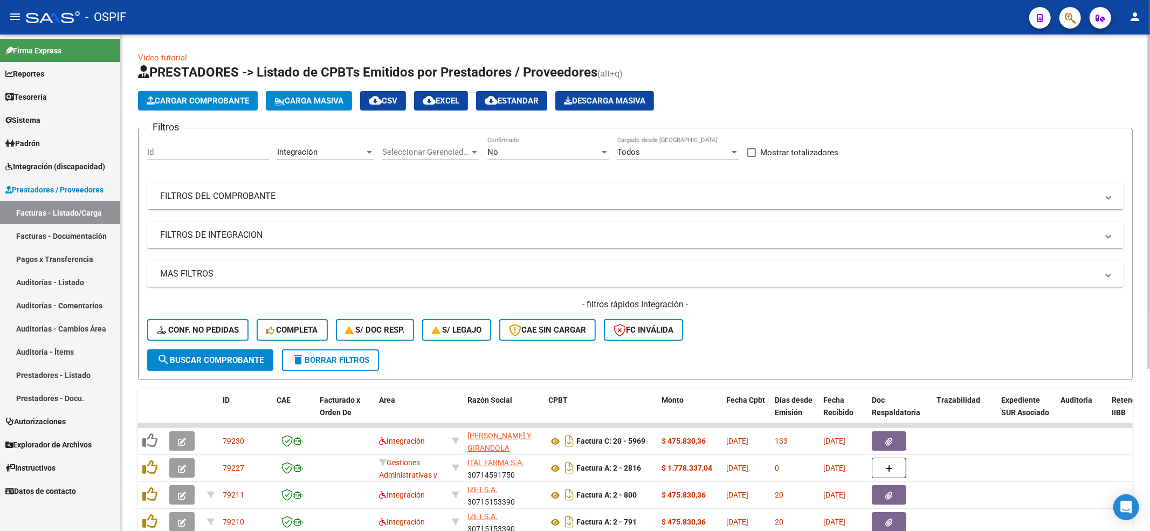
click at [559, 139] on div "No Confirmado" at bounding box center [548, 148] width 122 height 23
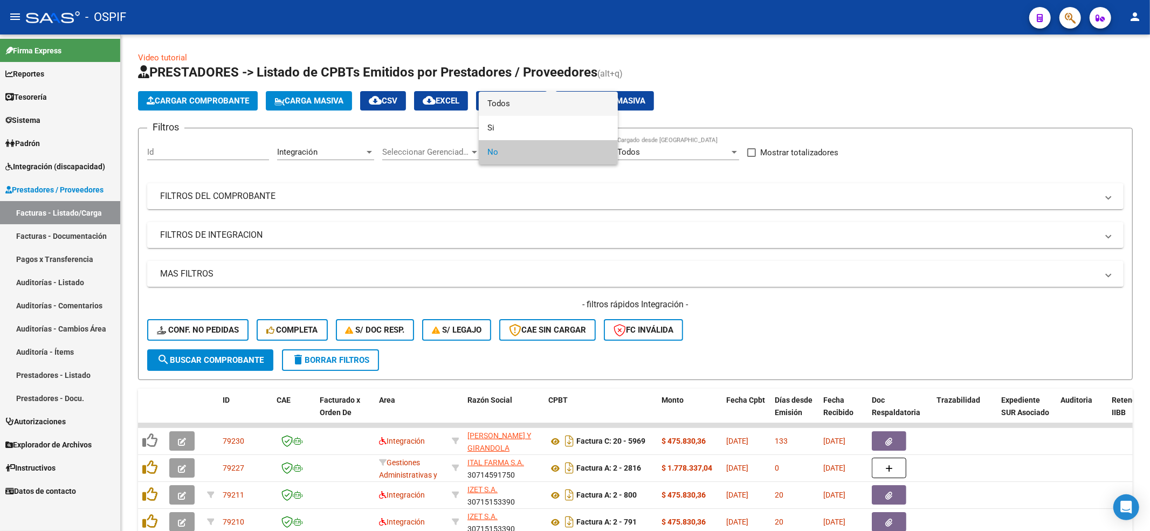
click at [512, 102] on span "Todos" at bounding box center [548, 104] width 122 height 24
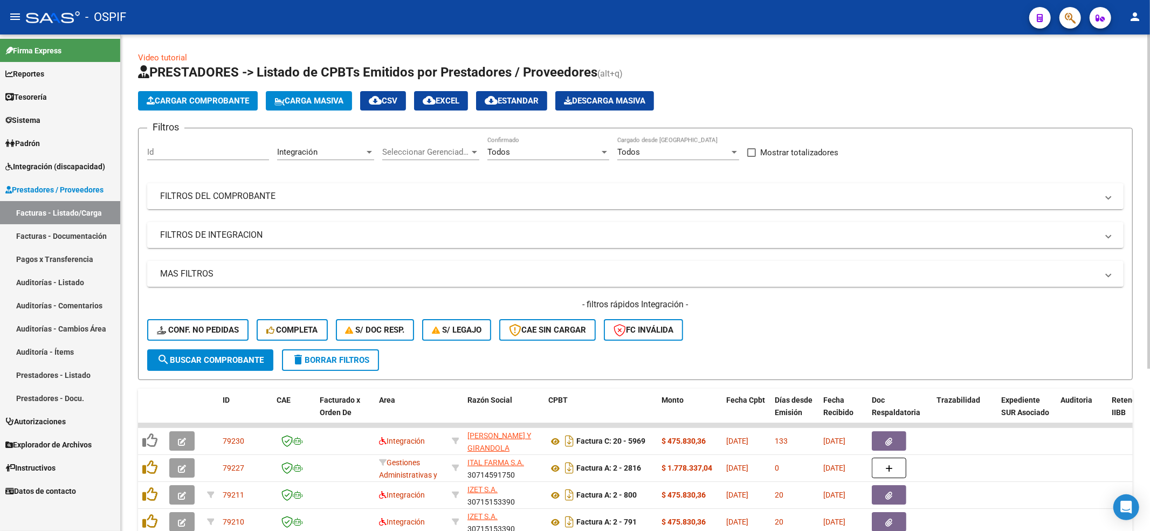
drag, startPoint x: 266, startPoint y: 177, endPoint x: 257, endPoint y: 183, distance: 11.7
click at [257, 183] on div "Filtros Id Integración Area Seleccionar Gerenciador Seleccionar Gerenciador Tod…" at bounding box center [635, 243] width 976 height 212
click at [251, 187] on mat-expansion-panel-header "FILTROS DEL COMPROBANTE" at bounding box center [635, 196] width 976 height 26
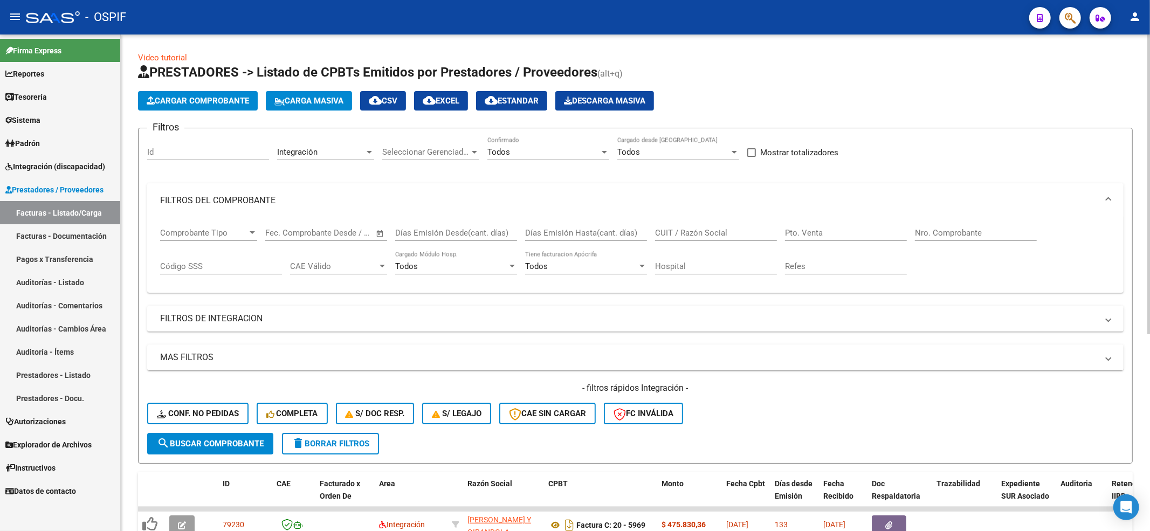
click at [251, 187] on mat-expansion-panel-header "FILTROS DEL COMPROBANTE" at bounding box center [635, 200] width 976 height 35
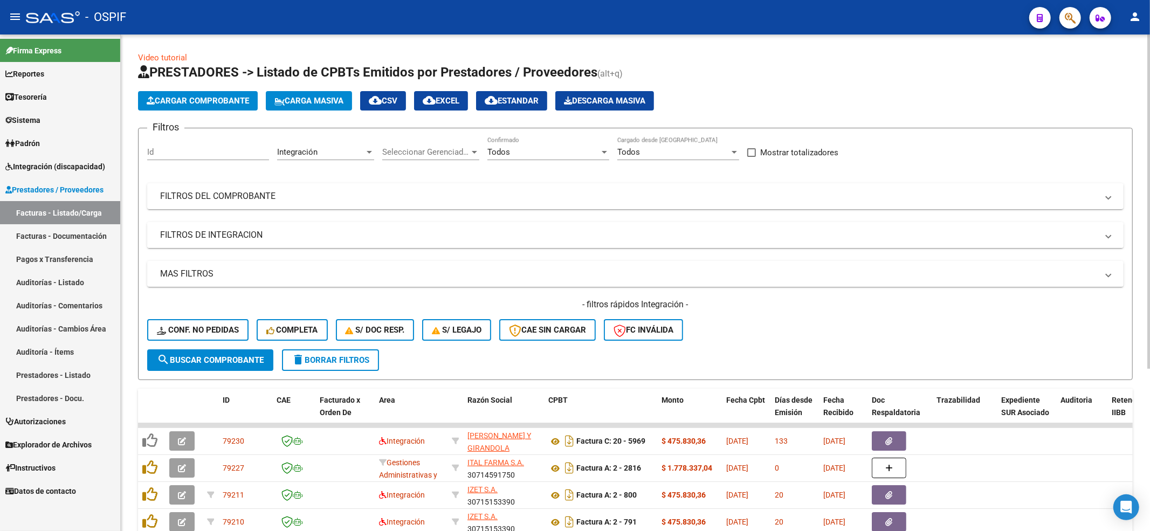
click at [211, 238] on mat-panel-title "FILTROS DE INTEGRACION" at bounding box center [629, 235] width 938 height 12
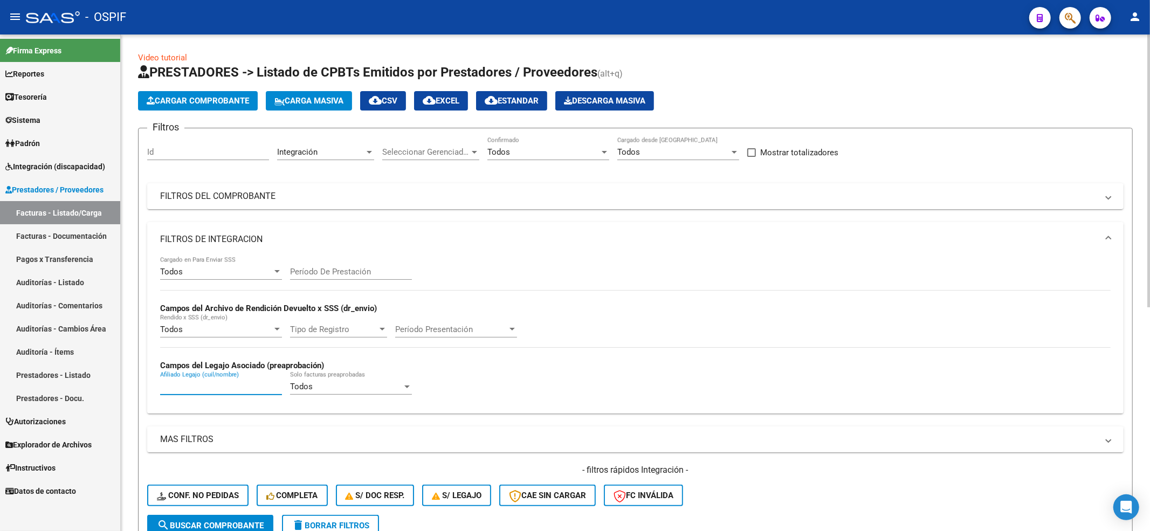
click at [199, 391] on input "Afiliado Legajo (cuil/nombre)" at bounding box center [221, 387] width 122 height 10
paste input "27273995973"
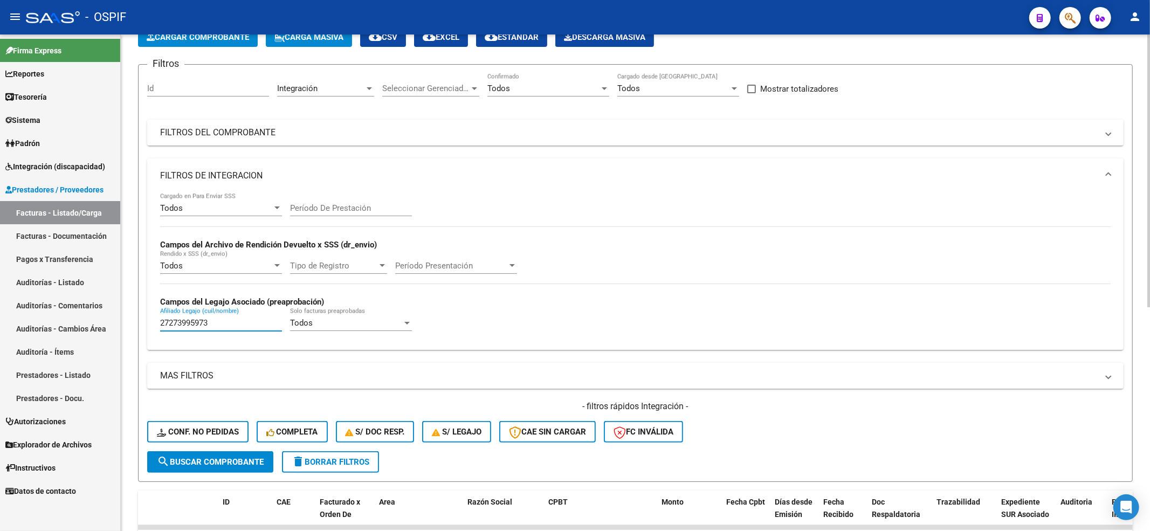
scroll to position [287, 0]
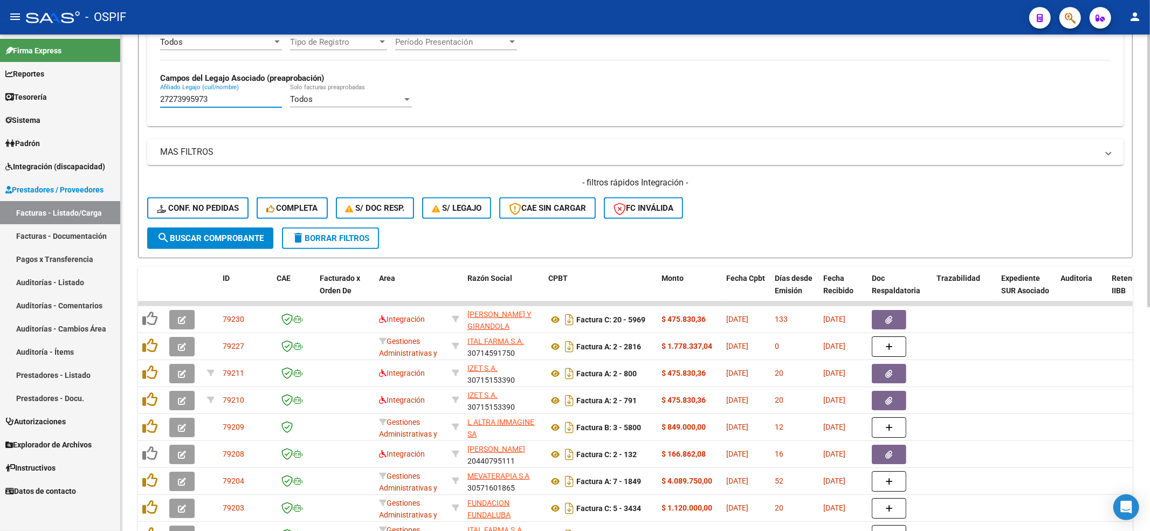
type input "27273995973"
click at [205, 244] on button "search Buscar Comprobante" at bounding box center [210, 239] width 126 height 22
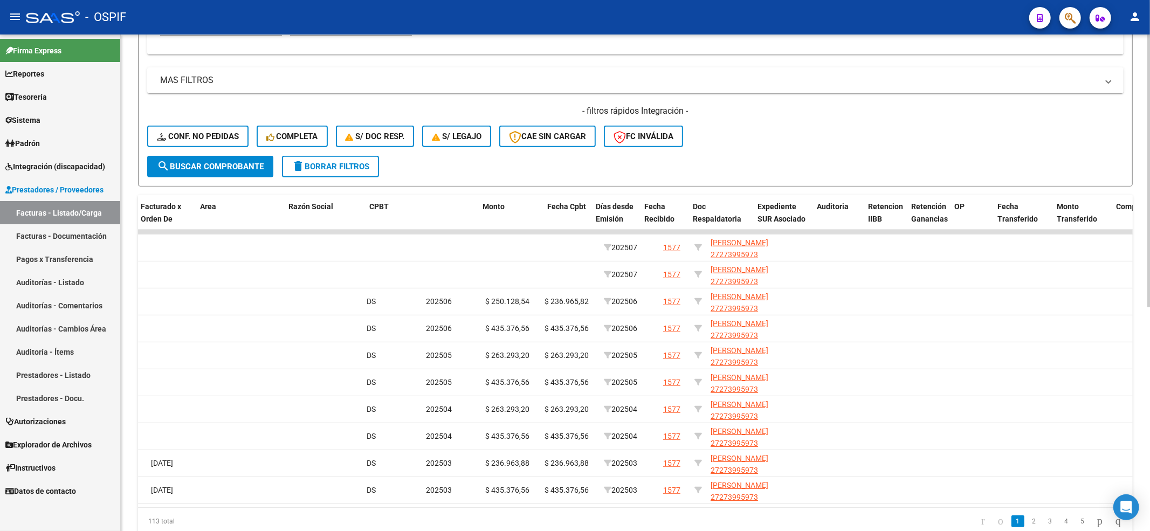
scroll to position [0, 0]
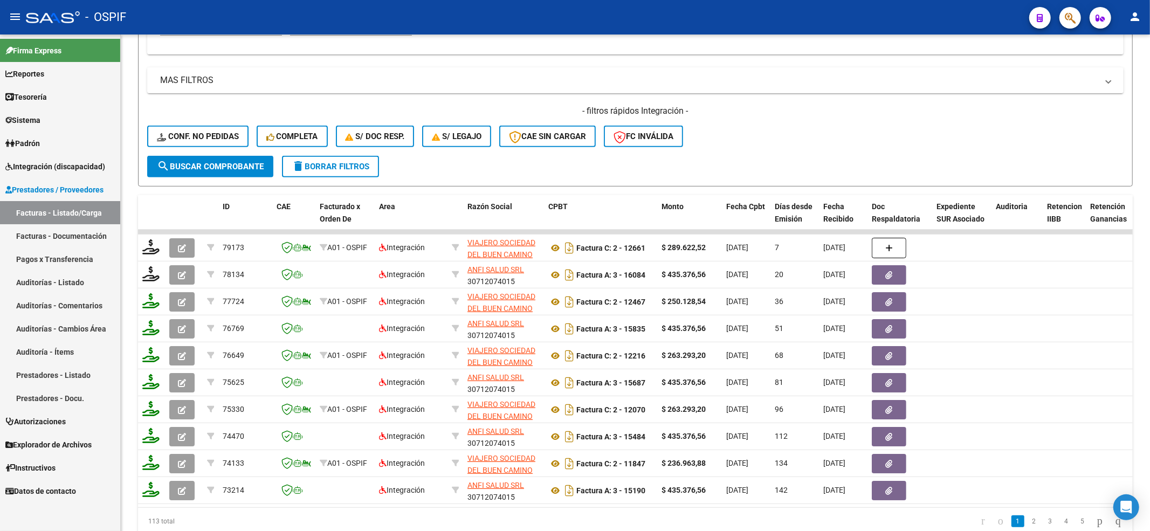
click at [42, 169] on span "Integración (discapacidad)" at bounding box center [55, 167] width 100 height 12
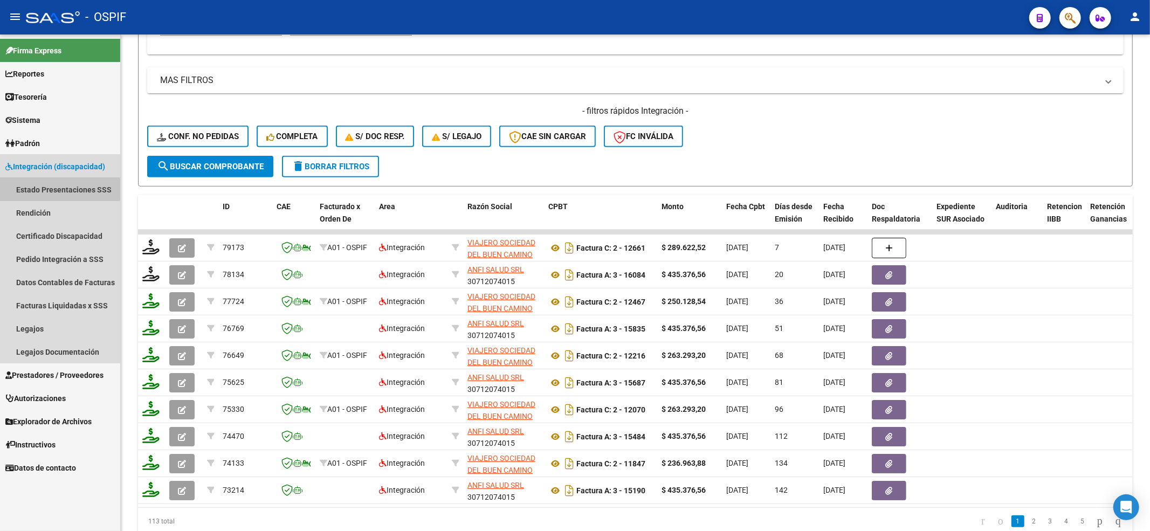
click at [57, 185] on link "Estado Presentaciones SSS" at bounding box center [60, 189] width 120 height 23
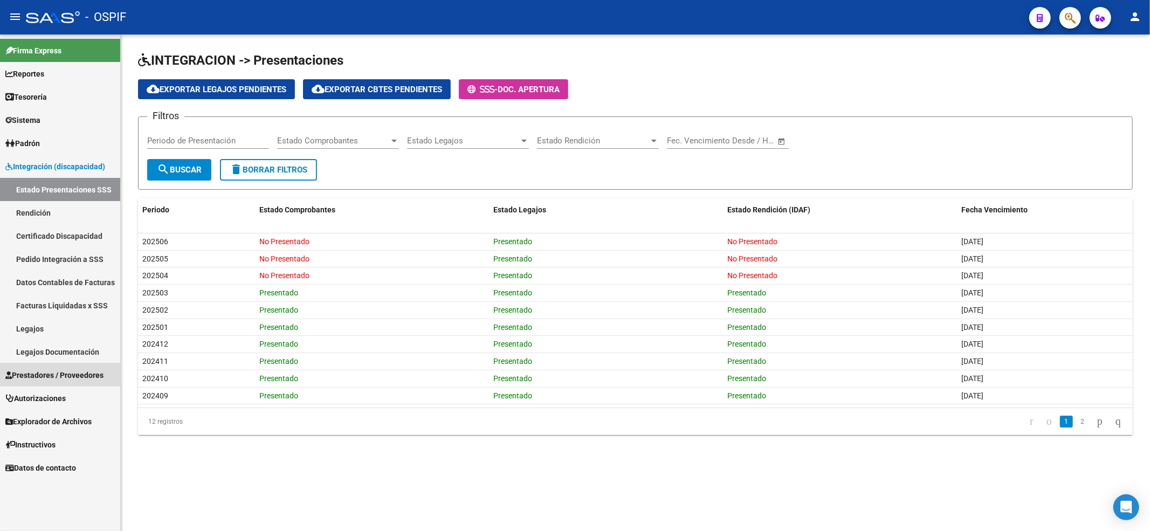
click at [74, 369] on span "Prestadores / Proveedores" at bounding box center [54, 375] width 98 height 12
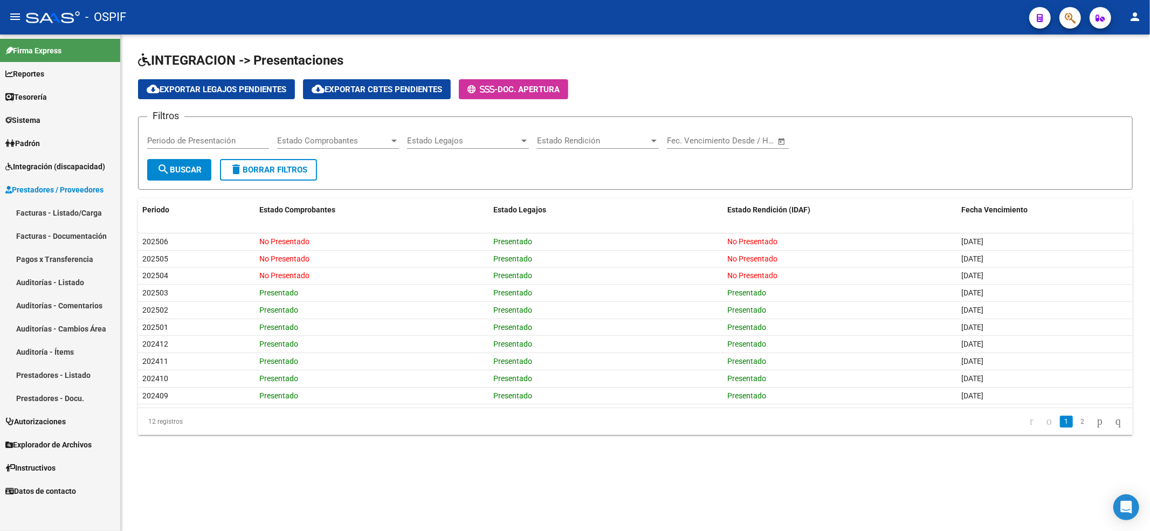
click at [59, 211] on link "Facturas - Listado/Carga" at bounding box center [60, 212] width 120 height 23
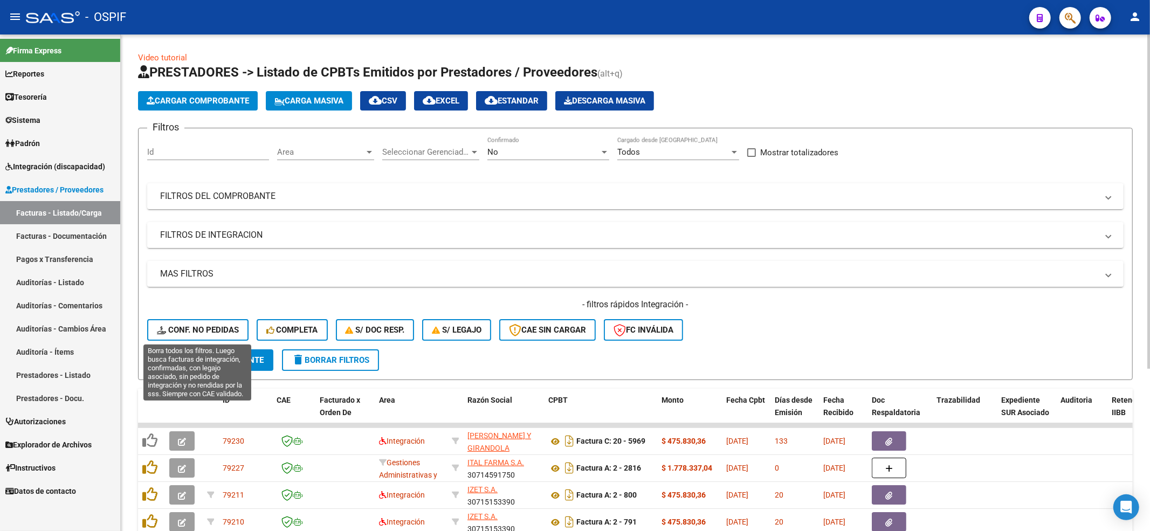
click at [190, 337] on button "Conf. no pedidas" at bounding box center [197, 330] width 101 height 22
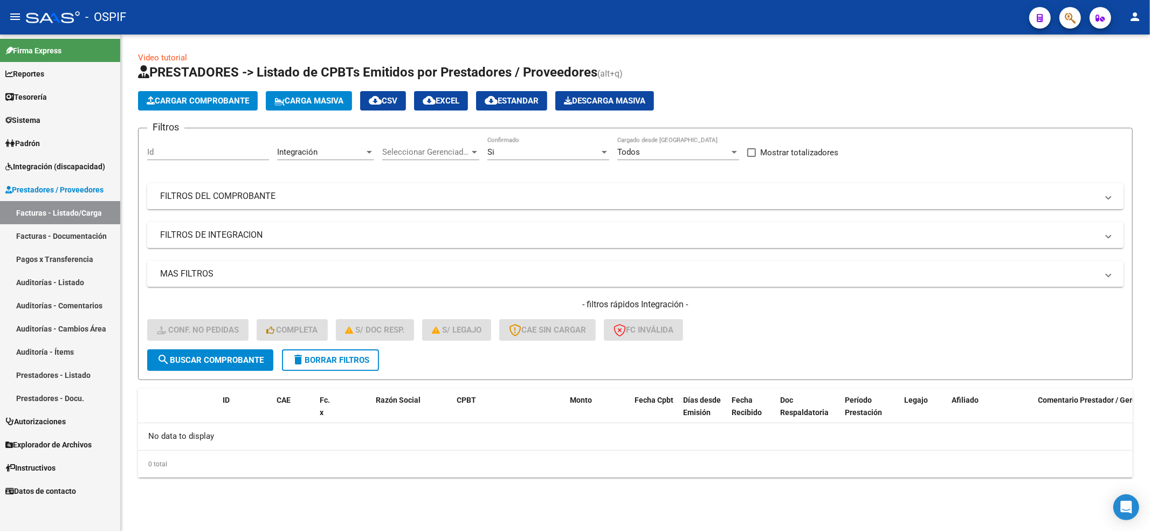
click at [339, 361] on span "delete Borrar Filtros" at bounding box center [331, 360] width 78 height 10
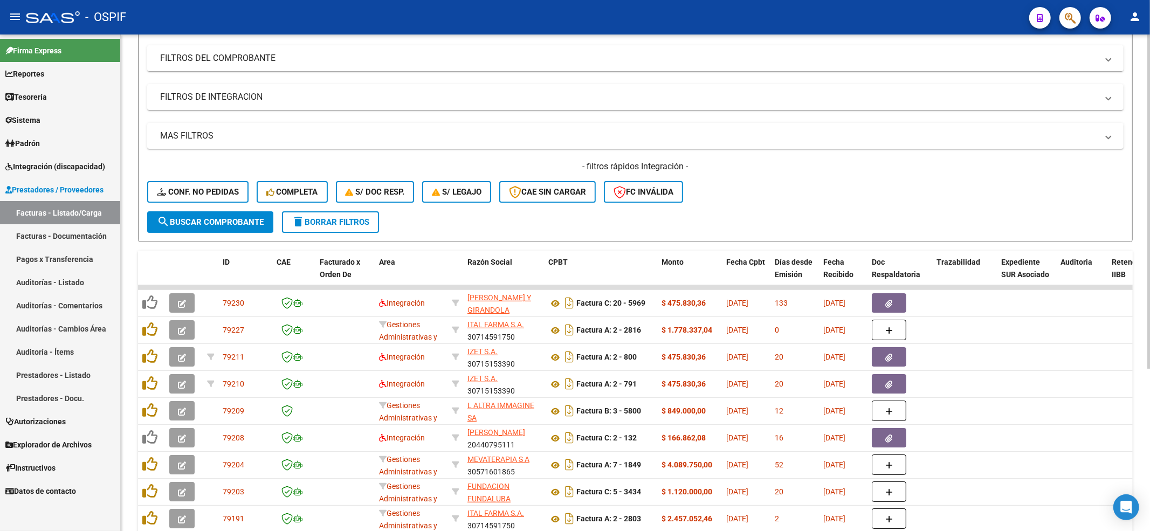
scroll to position [143, 0]
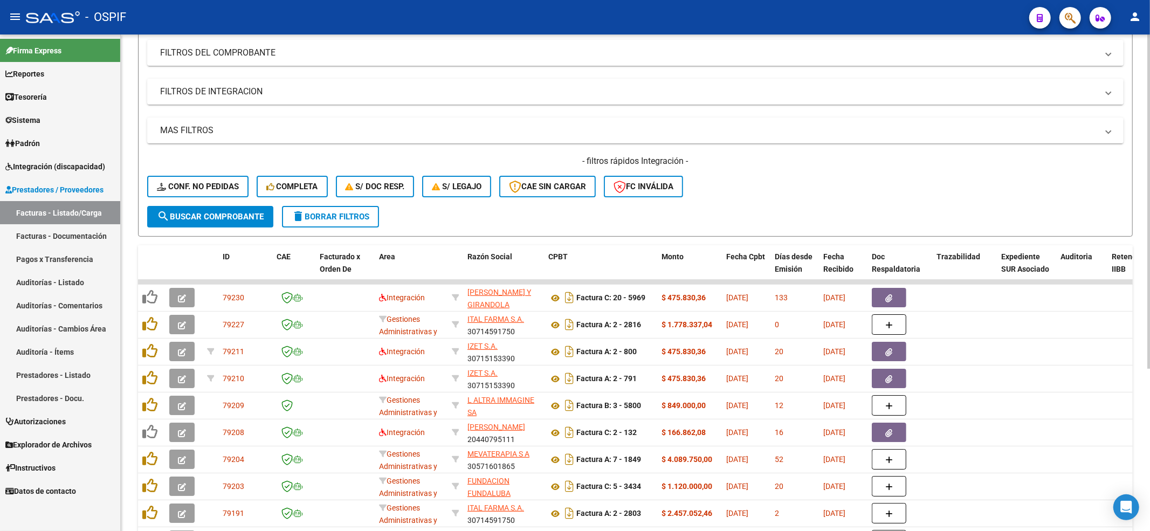
drag, startPoint x: 52, startPoint y: 173, endPoint x: 236, endPoint y: 190, distance: 185.2
click at [52, 173] on link "Integración (discapacidad)" at bounding box center [60, 166] width 120 height 23
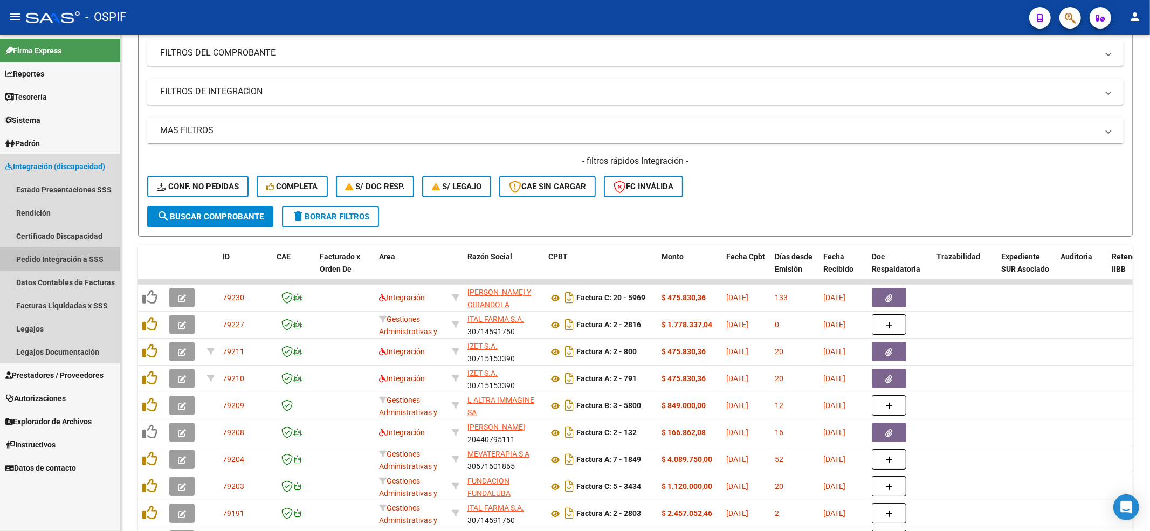
click at [61, 250] on link "Pedido Integración a SSS" at bounding box center [60, 258] width 120 height 23
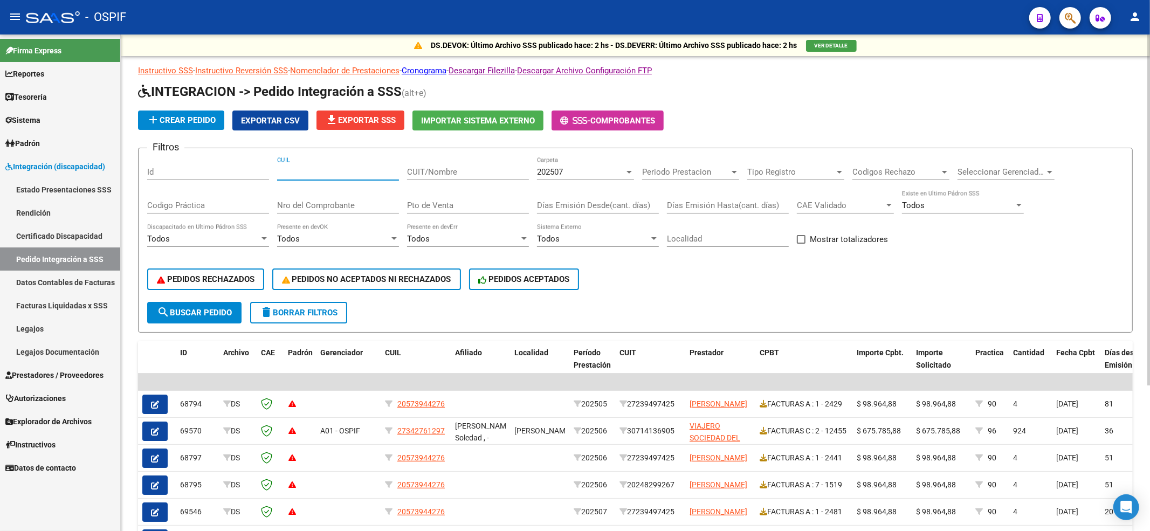
click at [315, 173] on input "CUIL" at bounding box center [338, 172] width 122 height 10
paste input "27273995973"
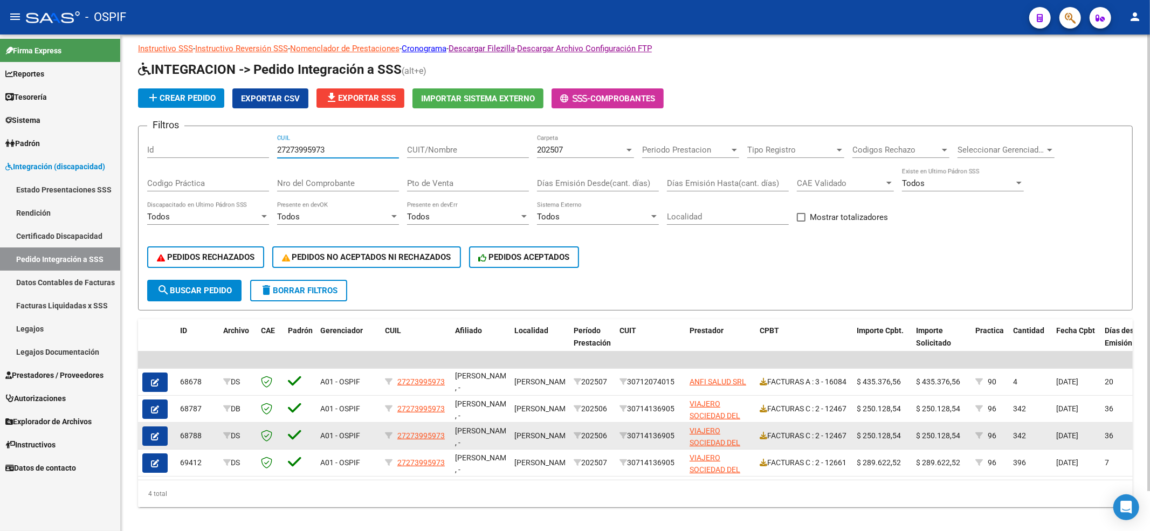
scroll to position [43, 0]
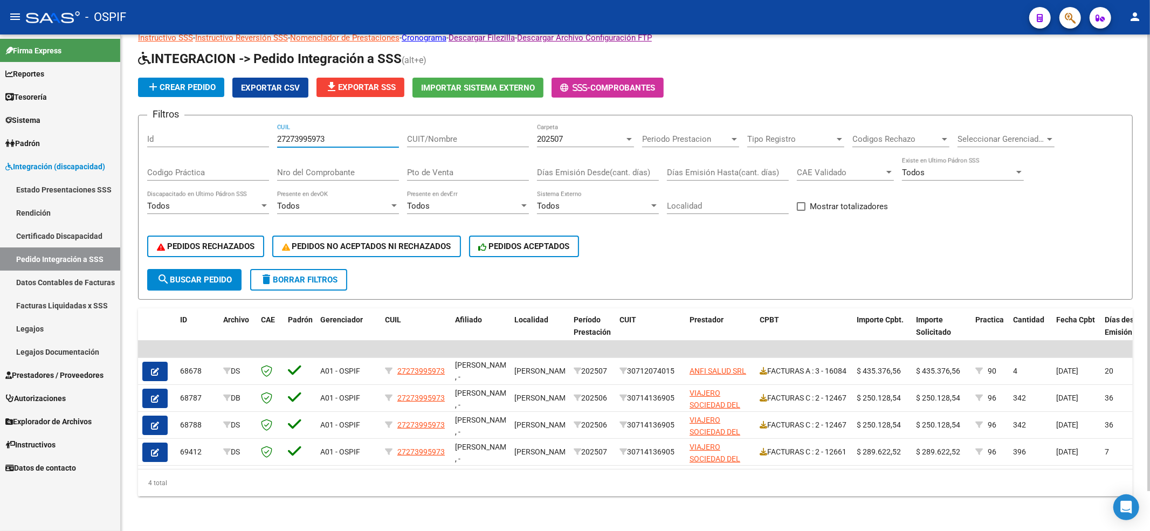
type input "27273995973"
click at [307, 276] on button "delete Borrar Filtros" at bounding box center [298, 280] width 97 height 22
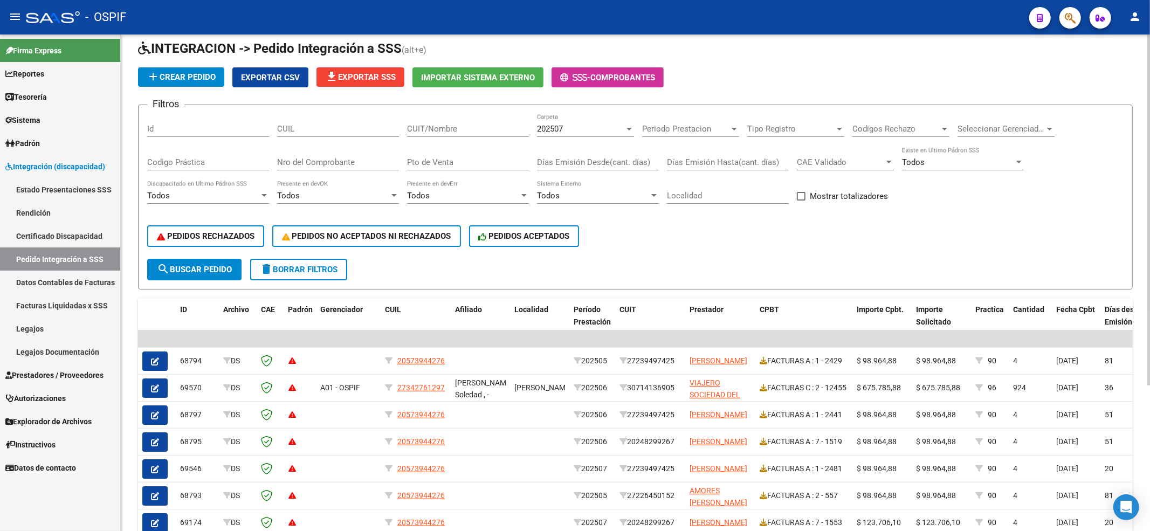
scroll to position [0, 0]
click at [75, 375] on span "Prestadores / Proveedores" at bounding box center [54, 375] width 98 height 12
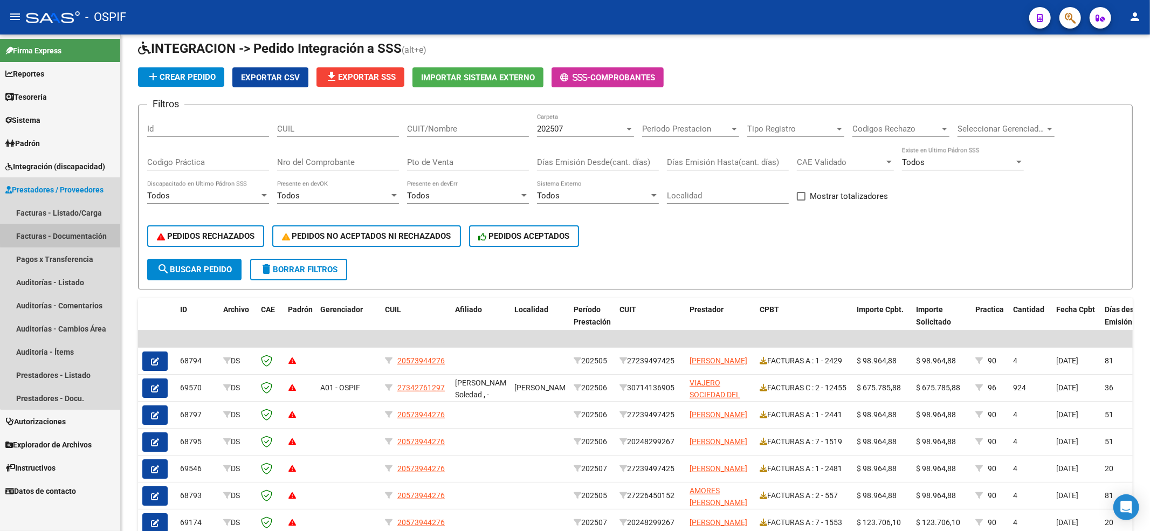
click at [71, 232] on link "Facturas - Documentación" at bounding box center [60, 235] width 120 height 23
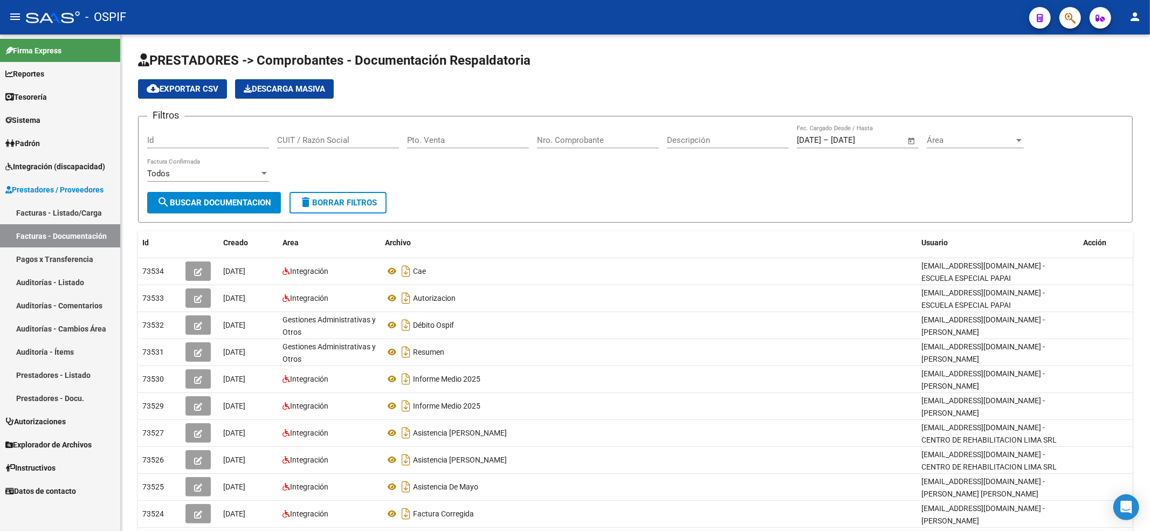
click at [81, 198] on link "Prestadores / Proveedores" at bounding box center [60, 189] width 120 height 23
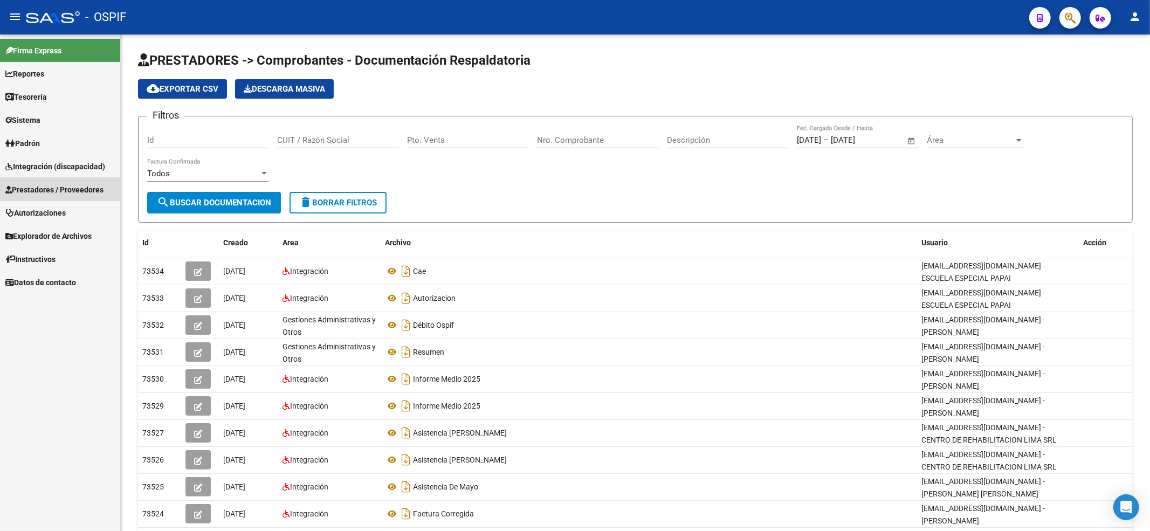
click at [82, 215] on link "Facturas - Listado/Carga" at bounding box center [60, 212] width 120 height 23
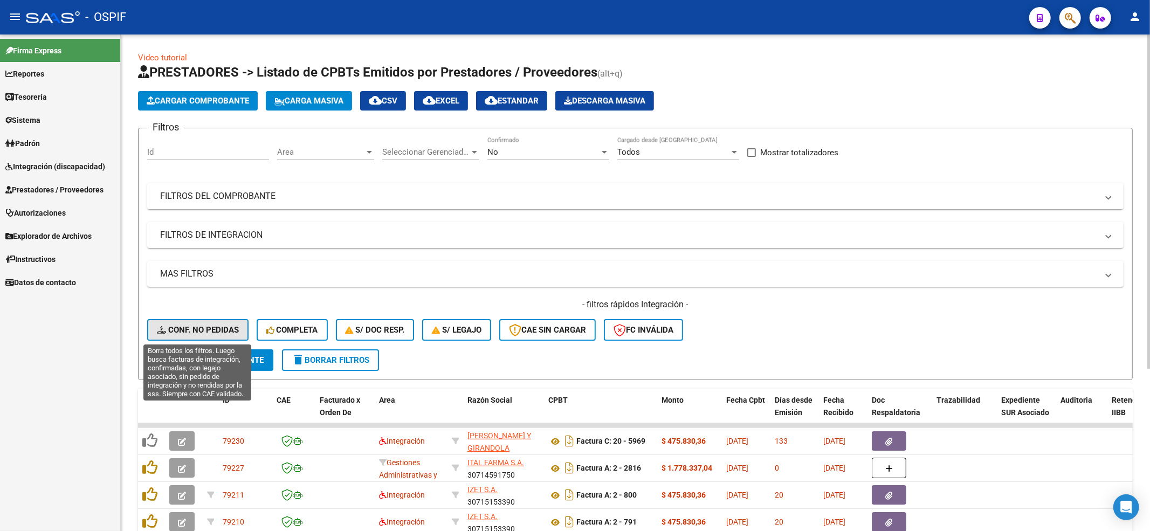
drag, startPoint x: 208, startPoint y: 330, endPoint x: 134, endPoint y: 514, distance: 197.6
click at [208, 330] on span "Conf. no pedidas" at bounding box center [198, 330] width 82 height 10
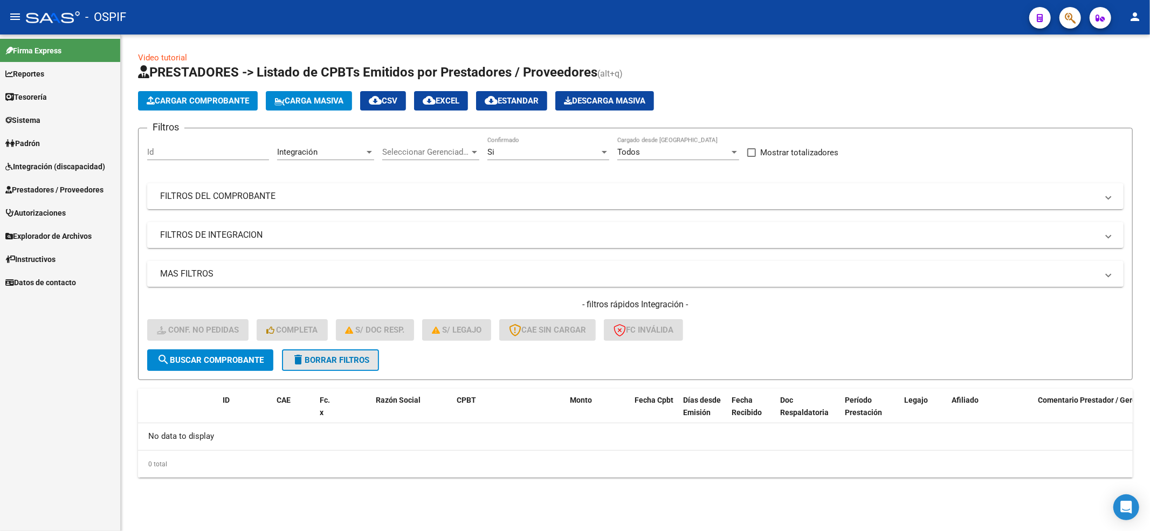
click at [355, 362] on span "delete Borrar Filtros" at bounding box center [331, 360] width 78 height 10
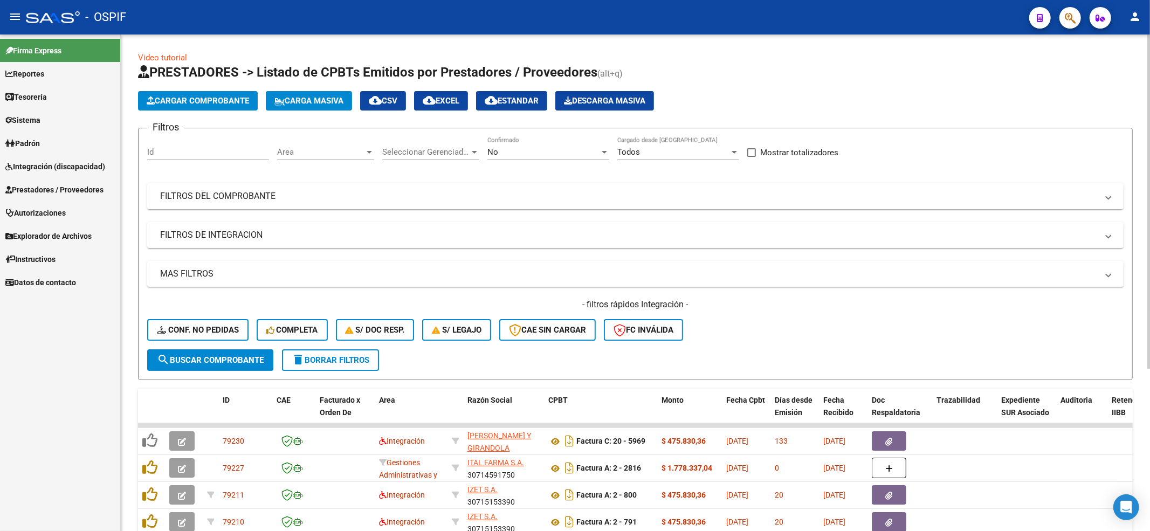
drag, startPoint x: 248, startPoint y: 313, endPoint x: 223, endPoint y: 331, distance: 31.3
click at [229, 328] on div "- filtros rápidos Integración - Conf. no pedidas Completa S/ Doc Resp. S/ legaj…" at bounding box center [635, 324] width 976 height 51
click at [223, 331] on span "Conf. no pedidas" at bounding box center [198, 330] width 82 height 10
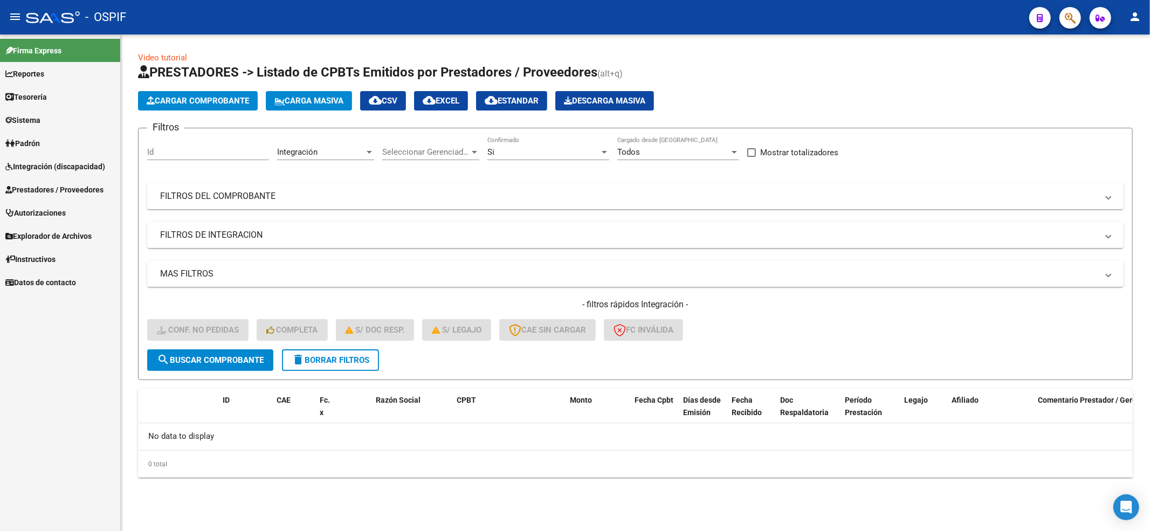
drag, startPoint x: 285, startPoint y: 371, endPoint x: 335, endPoint y: 374, distance: 50.2
click at [304, 374] on form "Filtros Id Integración Area Seleccionar Gerenciador Seleccionar Gerenciador Si …" at bounding box center [635, 254] width 995 height 252
click at [336, 373] on form "Filtros Id Integración Area Seleccionar Gerenciador Seleccionar Gerenciador Si …" at bounding box center [635, 254] width 995 height 252
click at [336, 369] on button "delete Borrar Filtros" at bounding box center [330, 360] width 97 height 22
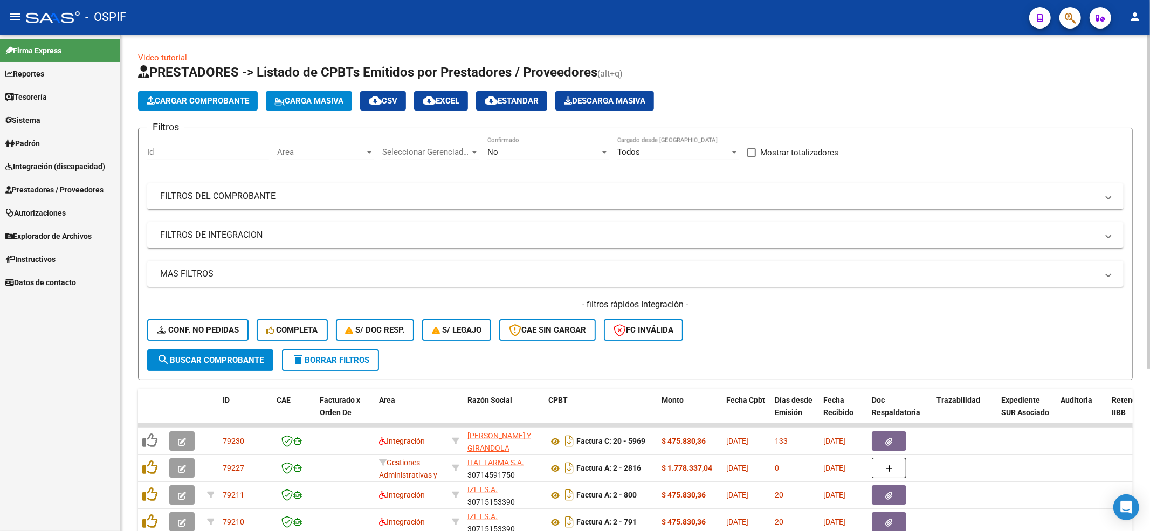
click at [208, 318] on div "- filtros rápidos Integración - Conf. no pedidas Completa S/ Doc Resp. S/ legaj…" at bounding box center [635, 324] width 976 height 51
click at [208, 323] on button "Conf. no pedidas" at bounding box center [197, 330] width 101 height 22
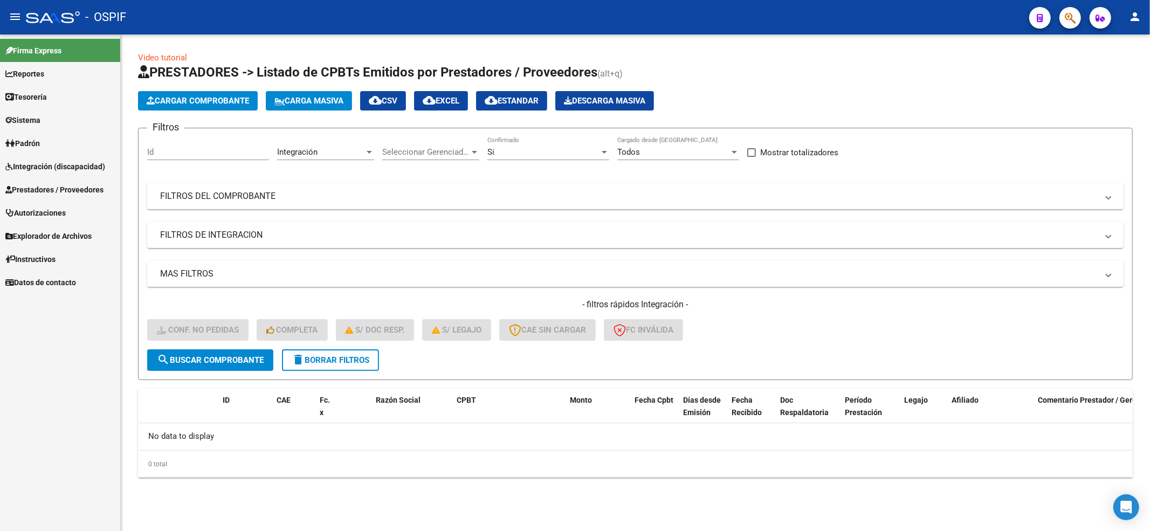
click at [320, 363] on span "delete Borrar Filtros" at bounding box center [331, 360] width 78 height 10
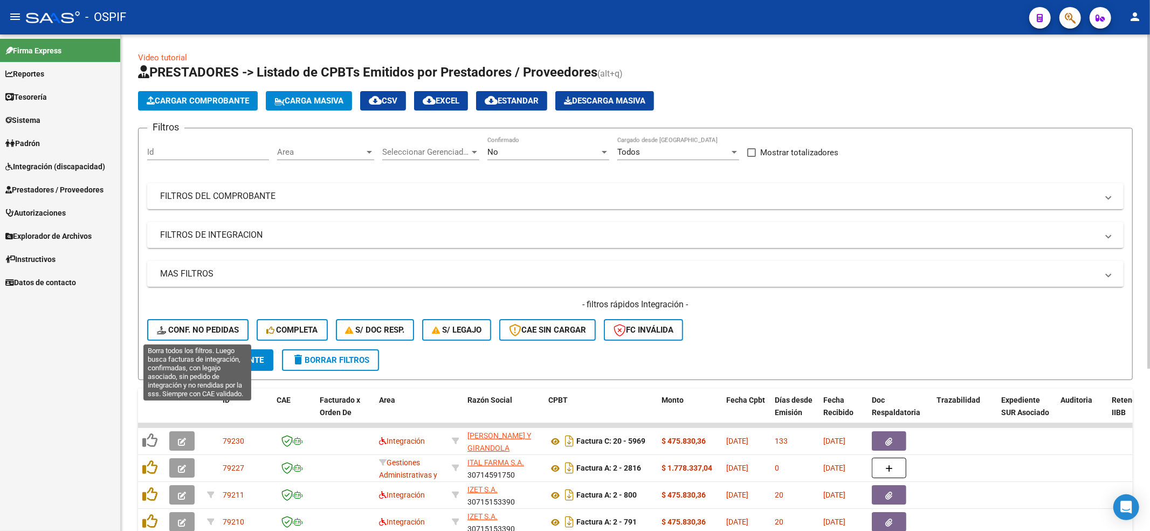
click at [182, 332] on span "Conf. no pedidas" at bounding box center [198, 330] width 82 height 10
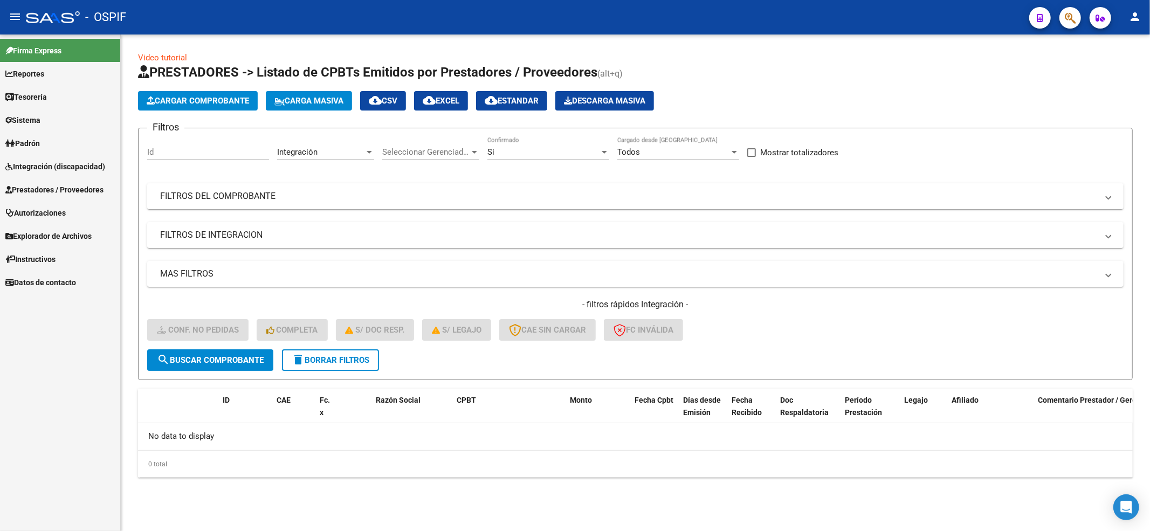
click at [309, 367] on button "delete Borrar Filtros" at bounding box center [330, 360] width 97 height 22
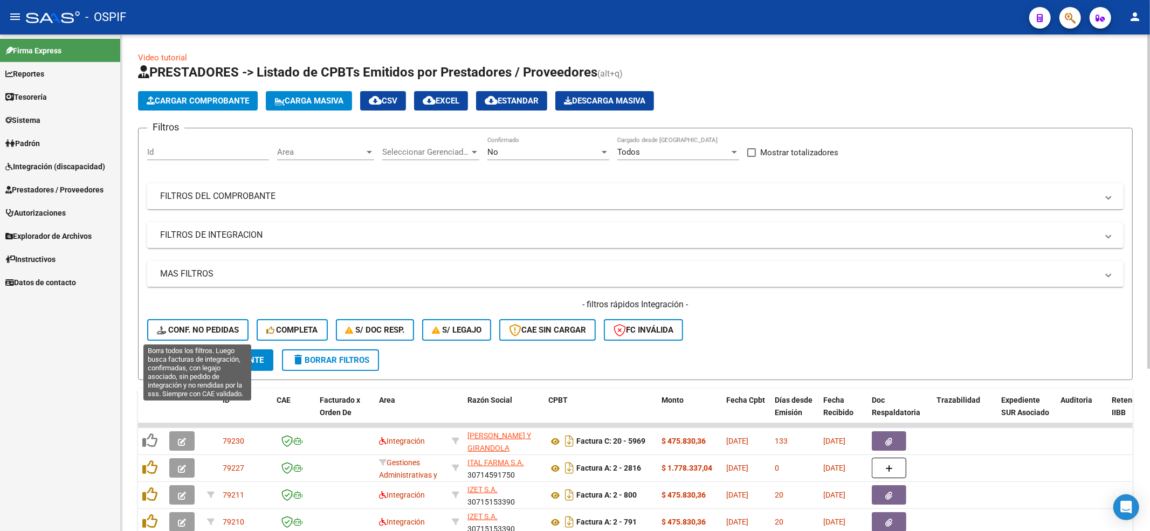
click at [178, 333] on span "Conf. no pedidas" at bounding box center [198, 330] width 82 height 10
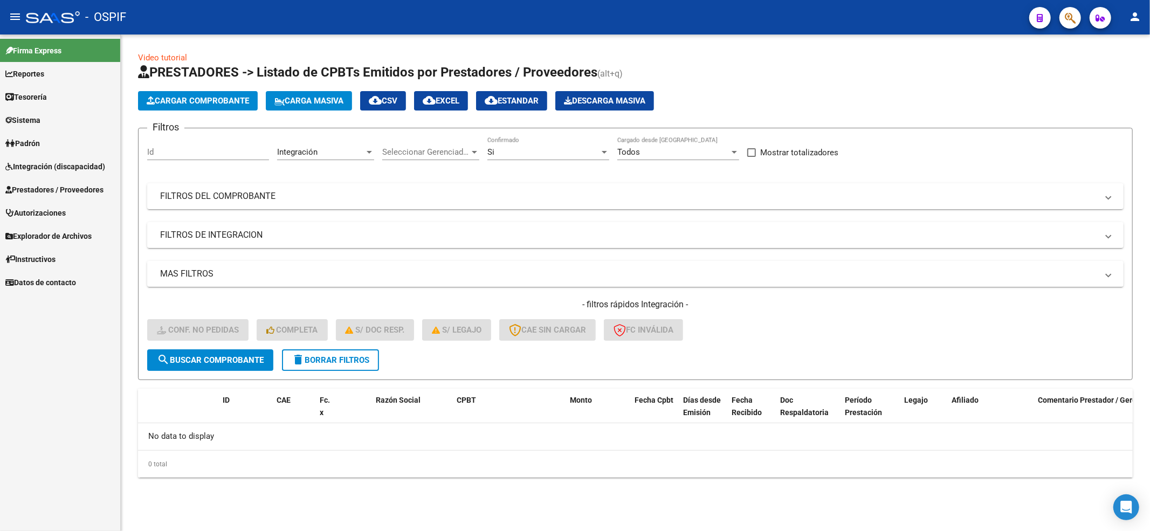
drag, startPoint x: 322, startPoint y: 355, endPoint x: 330, endPoint y: 352, distance: 9.0
click at [328, 355] on span "delete Borrar Filtros" at bounding box center [331, 360] width 78 height 10
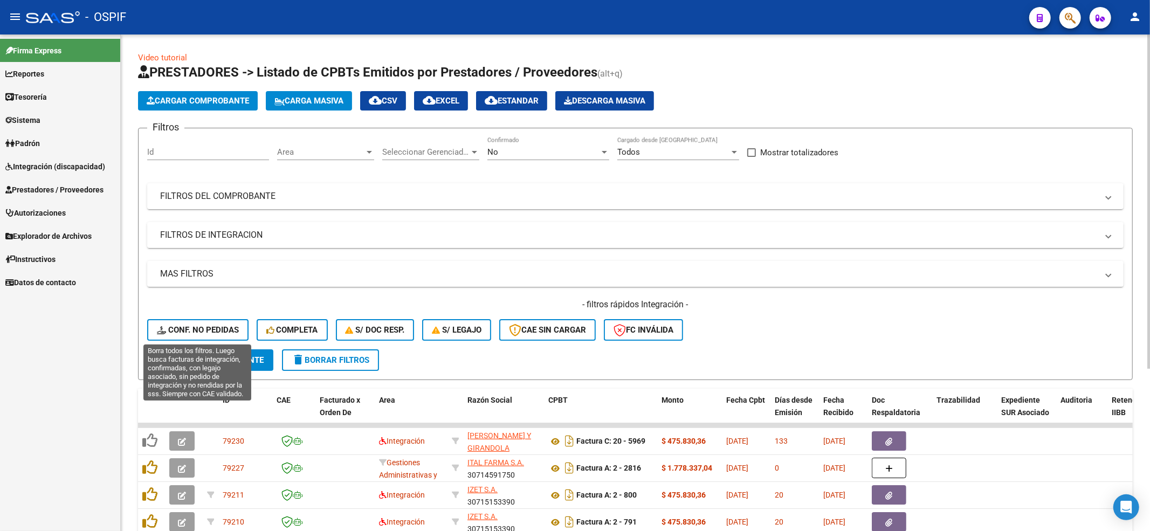
click at [217, 335] on button "Conf. no pedidas" at bounding box center [197, 330] width 101 height 22
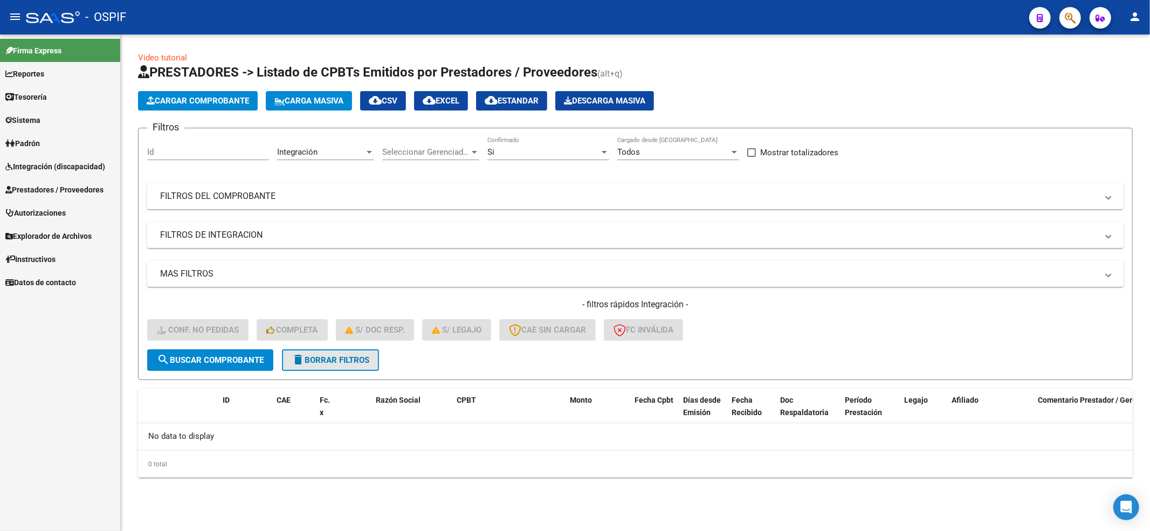
click at [349, 355] on span "delete Borrar Filtros" at bounding box center [331, 360] width 78 height 10
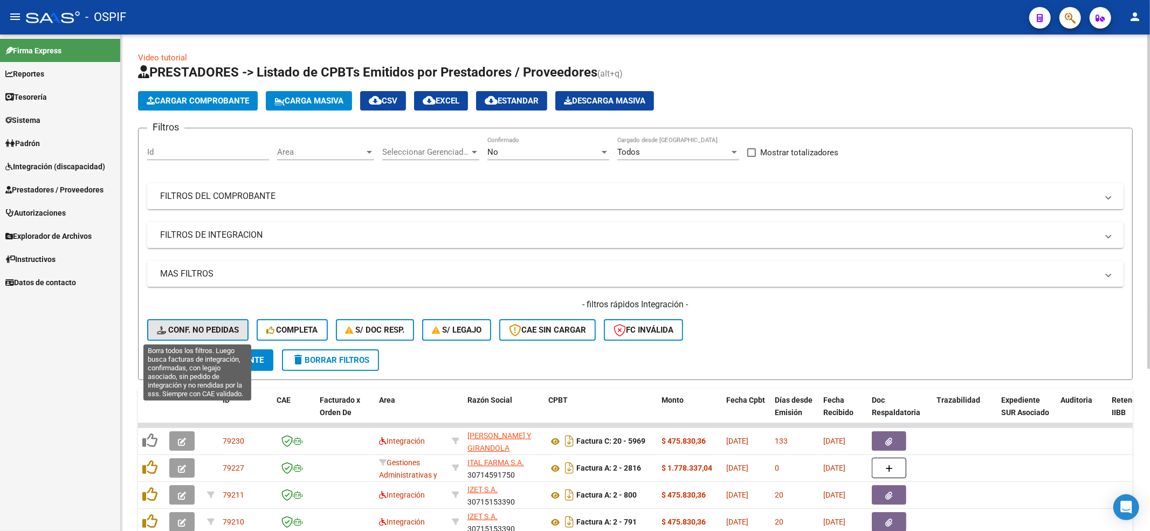
click at [218, 328] on span "Conf. no pedidas" at bounding box center [198, 330] width 82 height 10
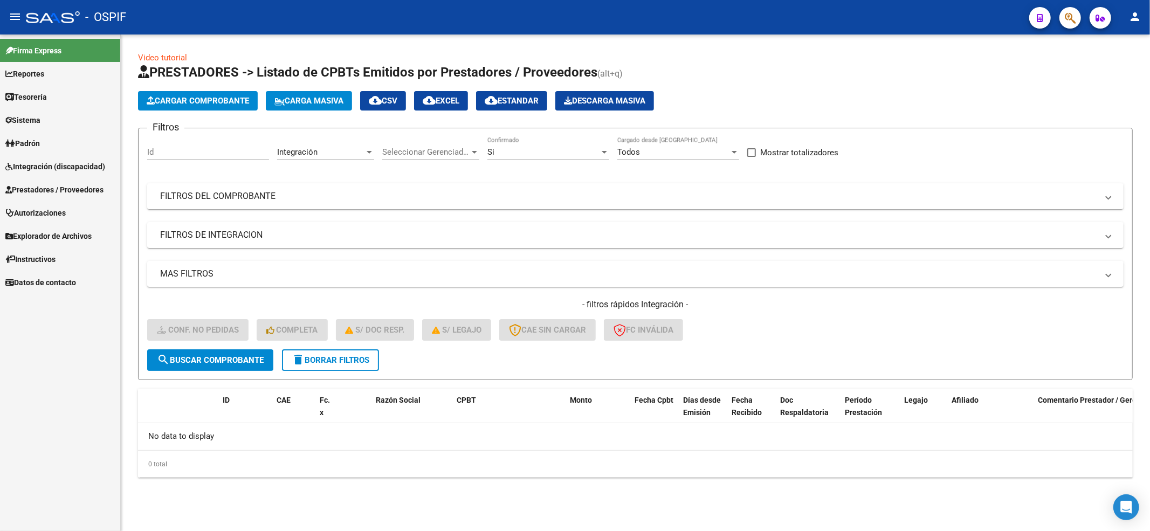
click at [333, 357] on span "delete Borrar Filtros" at bounding box center [331, 360] width 78 height 10
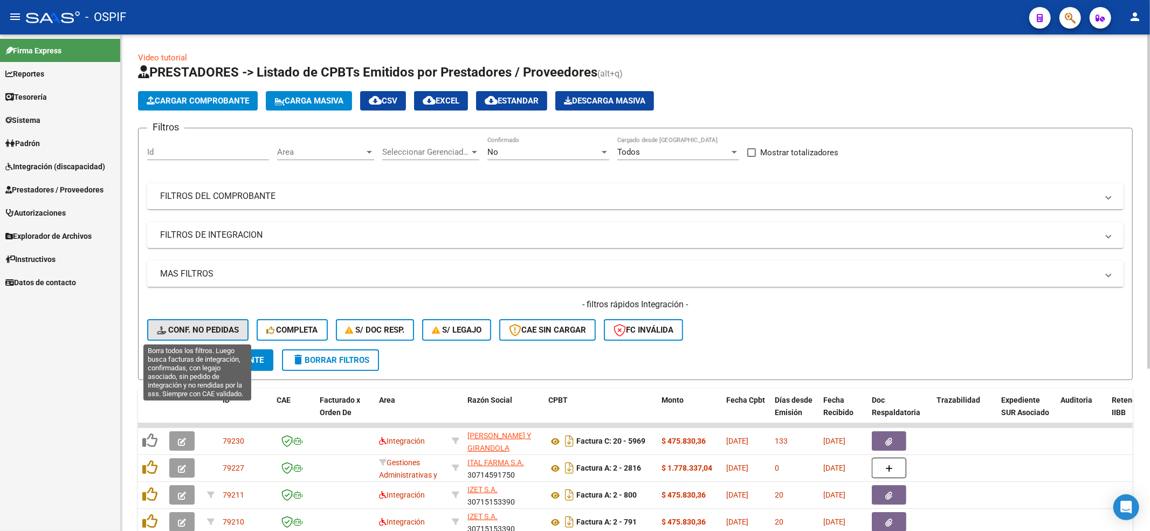
click at [169, 326] on span "Conf. no pedidas" at bounding box center [198, 330] width 82 height 10
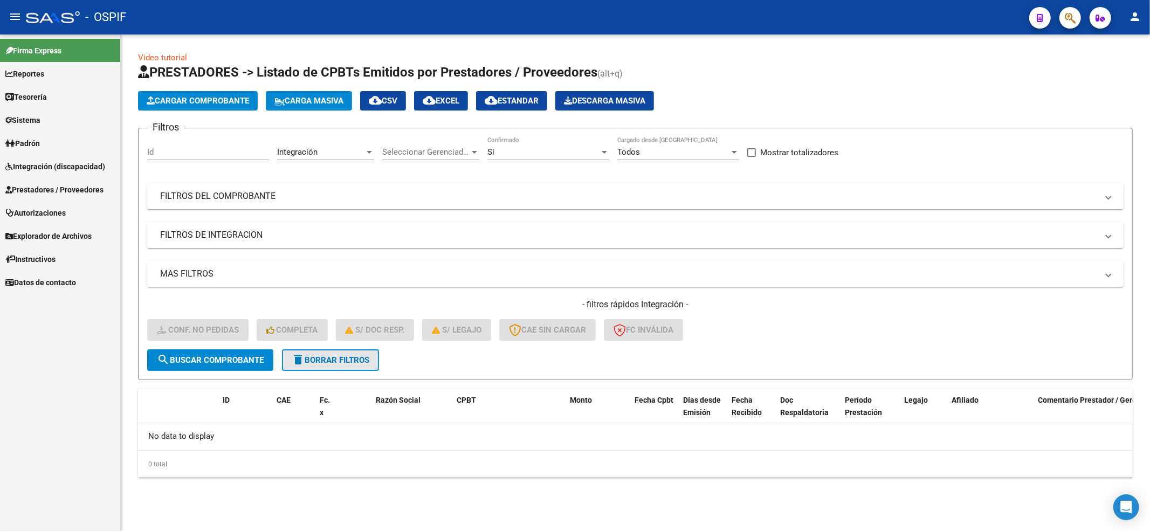
drag, startPoint x: 374, startPoint y: 366, endPoint x: 178, endPoint y: 251, distance: 227.1
click at [372, 366] on button "delete Borrar Filtros" at bounding box center [330, 360] width 97 height 22
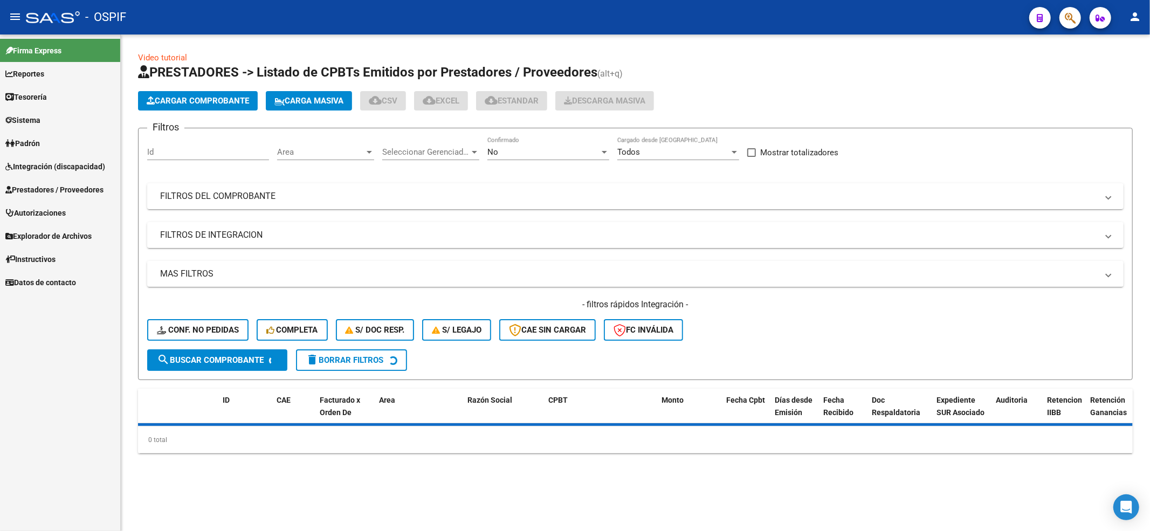
click at [80, 176] on link "Integración (discapacidad)" at bounding box center [60, 166] width 120 height 23
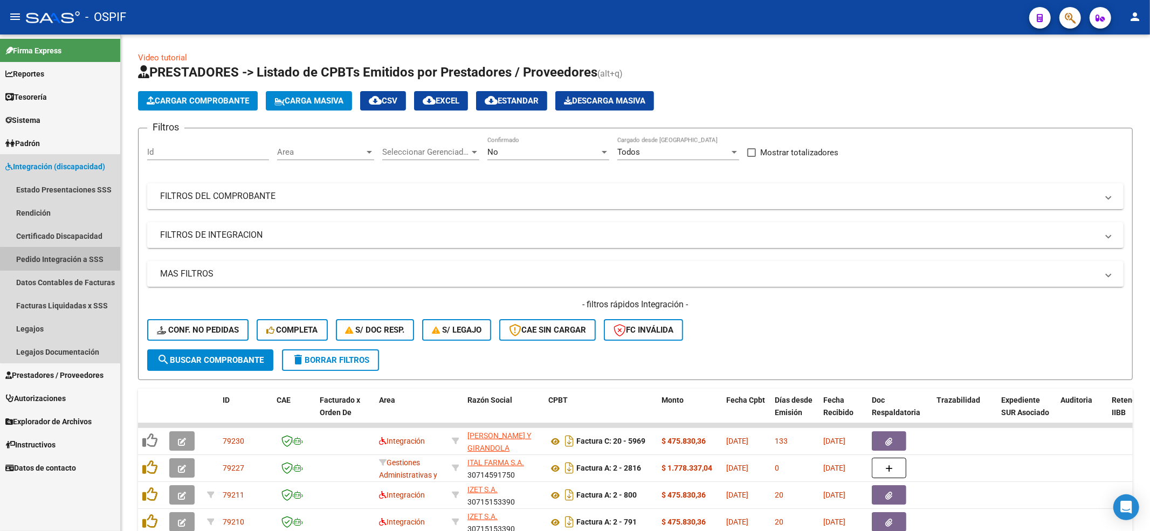
click at [69, 259] on link "Pedido Integración a SSS" at bounding box center [60, 258] width 120 height 23
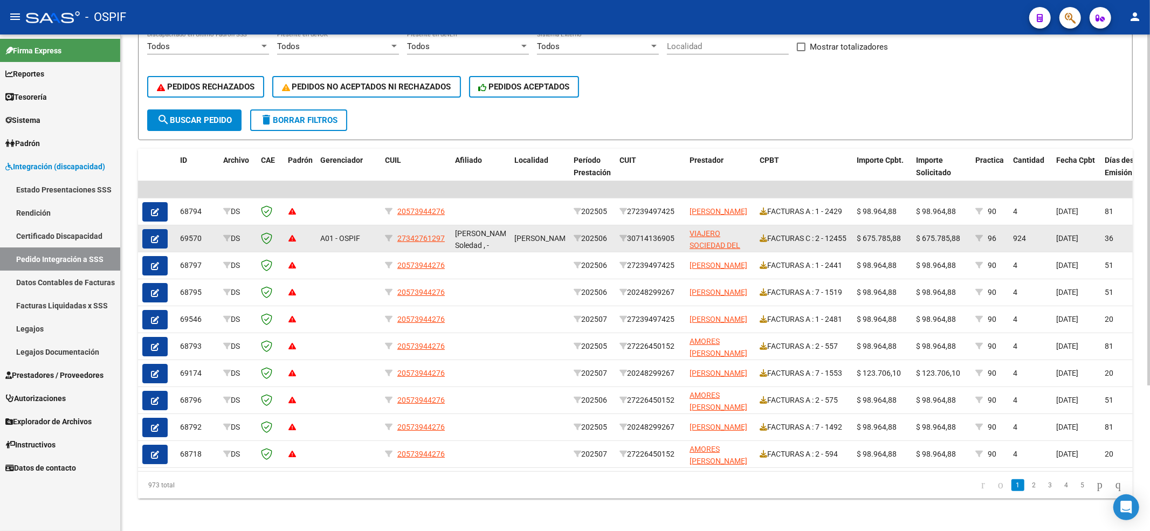
scroll to position [205, 0]
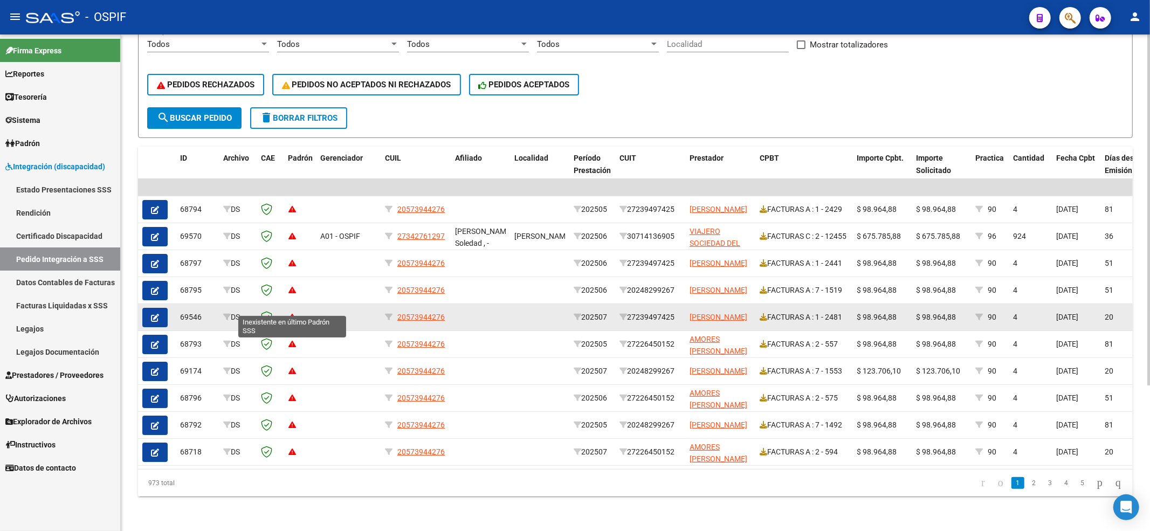
click at [296, 313] on icon at bounding box center [292, 317] width 8 height 8
click at [294, 313] on icon at bounding box center [292, 317] width 8 height 8
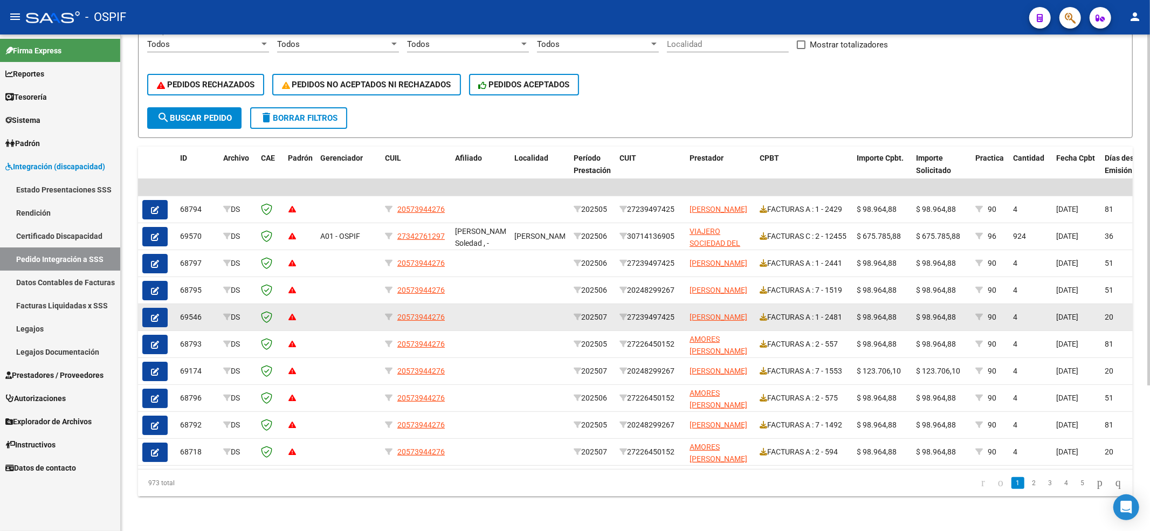
click at [294, 313] on icon at bounding box center [292, 317] width 8 height 8
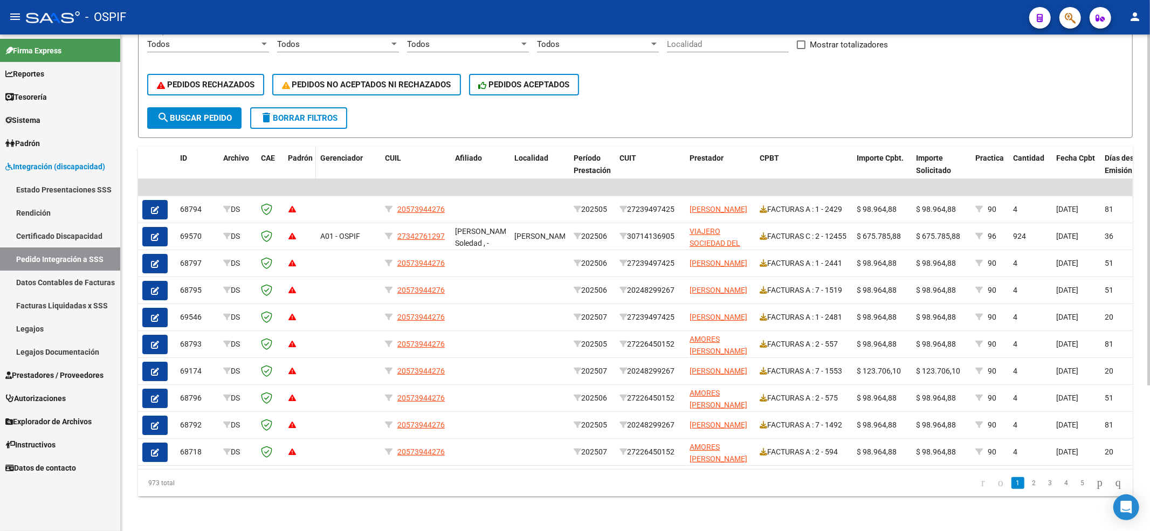
click at [300, 154] on span "Padrón" at bounding box center [300, 158] width 25 height 9
click at [82, 371] on span "Prestadores / Proveedores" at bounding box center [54, 375] width 98 height 12
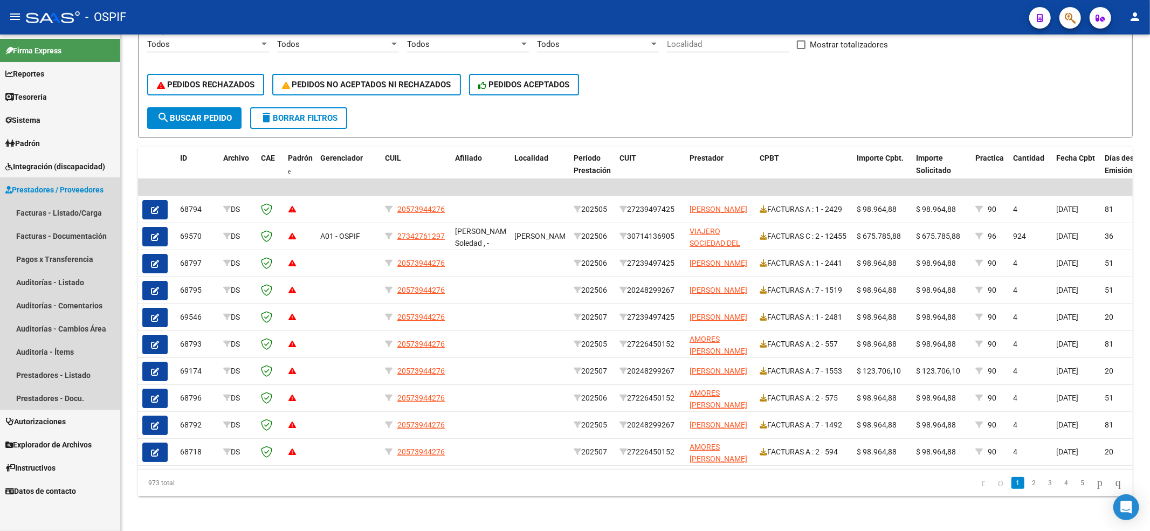
click at [24, 197] on link "Prestadores / Proveedores" at bounding box center [60, 189] width 120 height 23
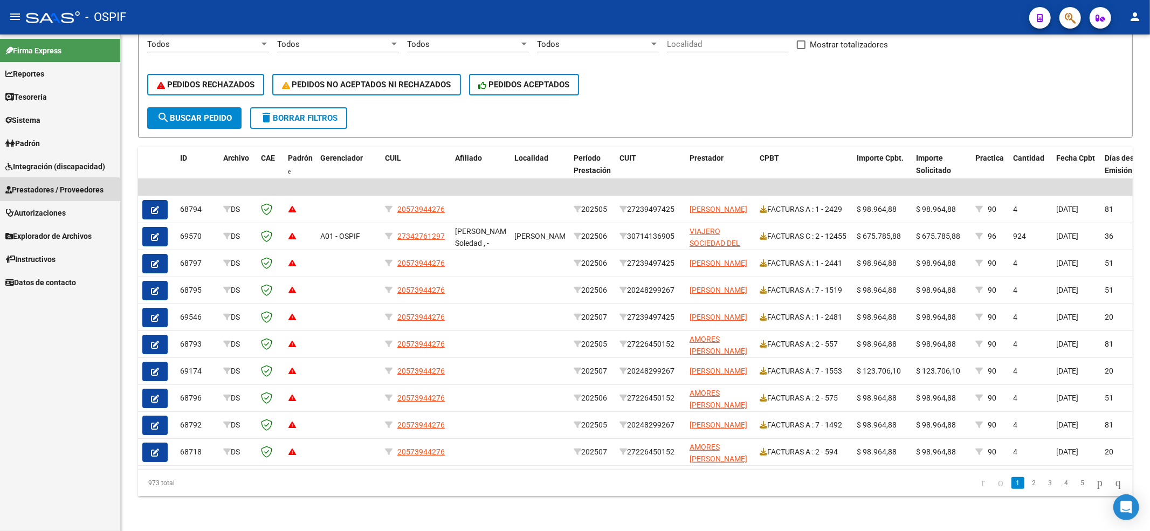
click at [26, 201] on mat-nav-list "Firma Express Reportes Egresos Devengados Comprobantes Recibidos Facturación Ap…" at bounding box center [60, 164] width 120 height 259
click at [45, 188] on span "Prestadores / Proveedores" at bounding box center [54, 190] width 98 height 12
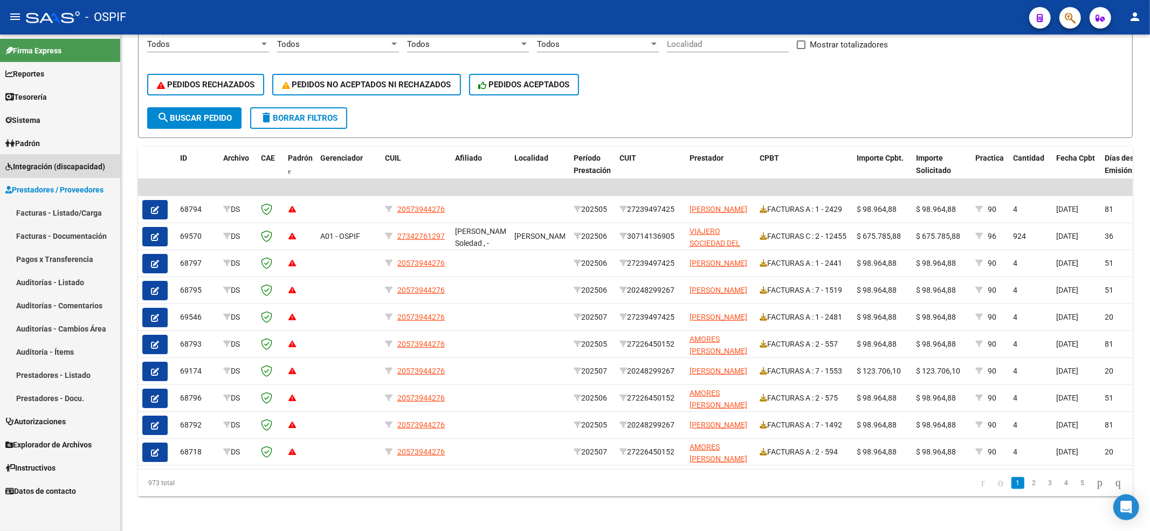
click at [89, 165] on span "Integración (discapacidad)" at bounding box center [55, 167] width 100 height 12
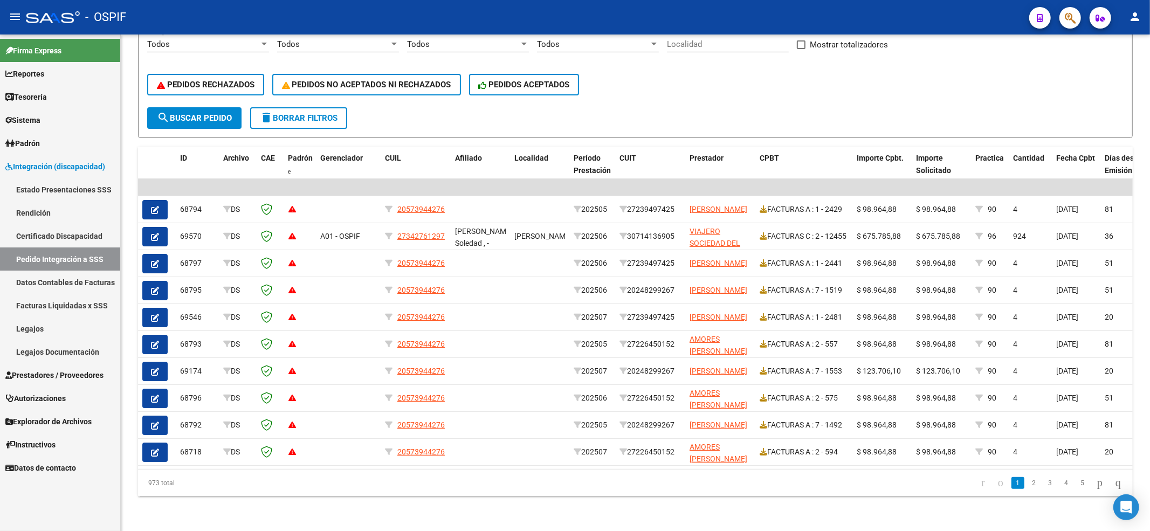
click at [78, 190] on link "Estado Presentaciones SSS" at bounding box center [60, 189] width 120 height 23
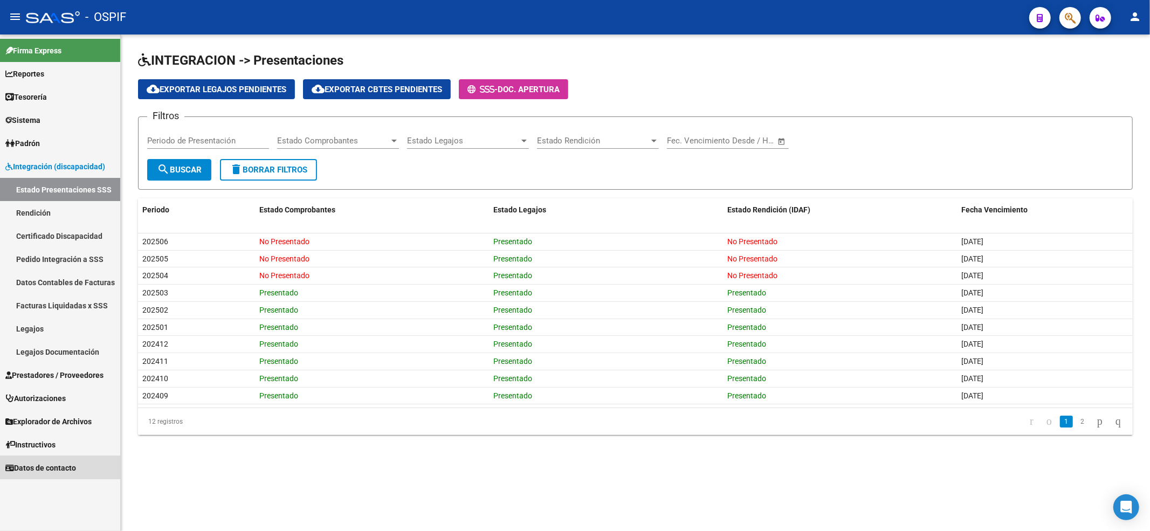
click at [76, 459] on link "Datos de contacto" at bounding box center [60, 467] width 120 height 23
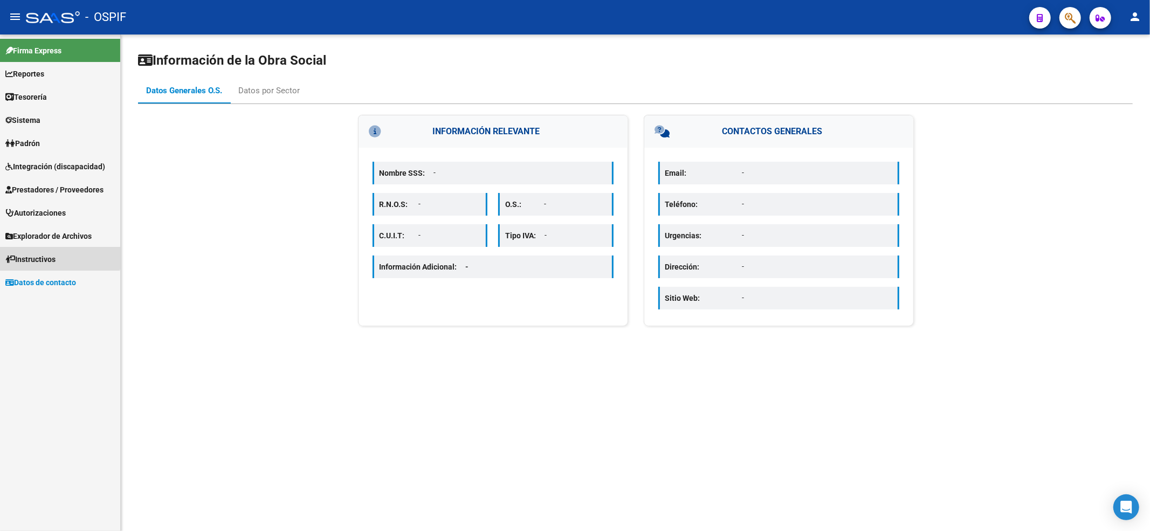
click at [37, 250] on link "Instructivos" at bounding box center [60, 258] width 120 height 23
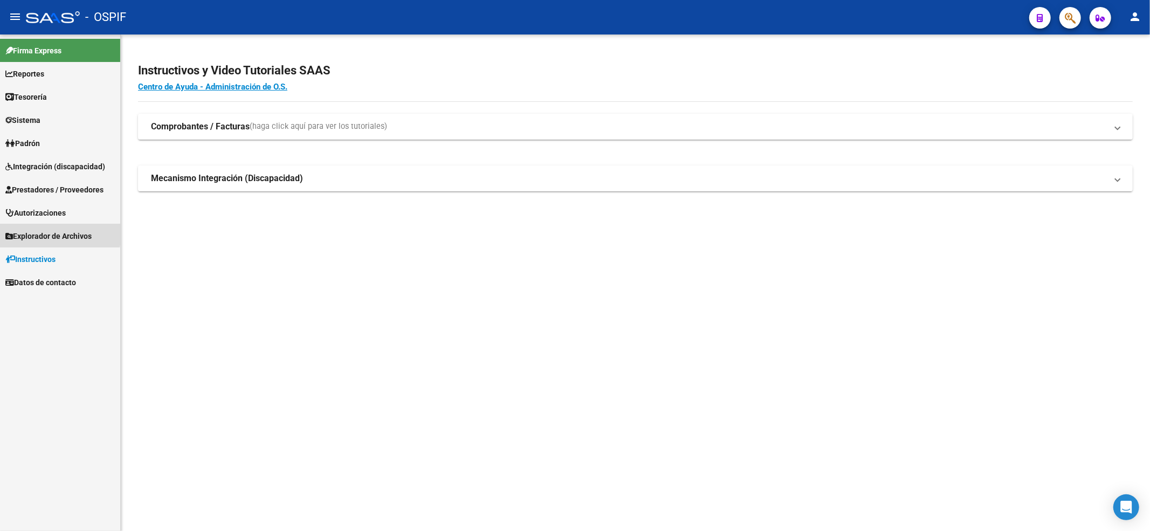
click at [36, 232] on span "Explorador de Archivos" at bounding box center [48, 236] width 86 height 12
click at [49, 252] on link "Integración" at bounding box center [60, 258] width 120 height 23
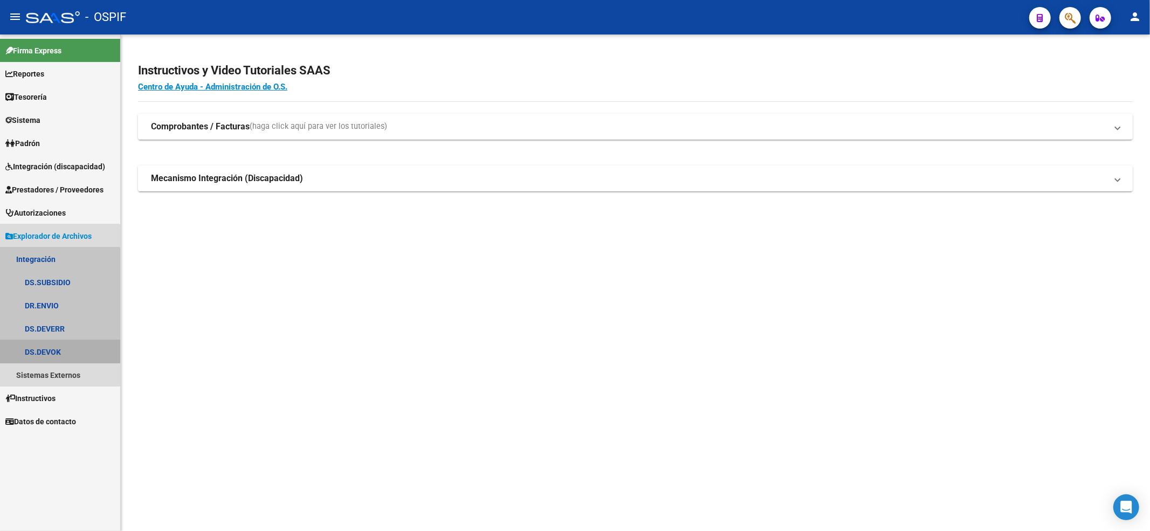
click at [28, 343] on link "DS.DEVOK" at bounding box center [60, 351] width 120 height 23
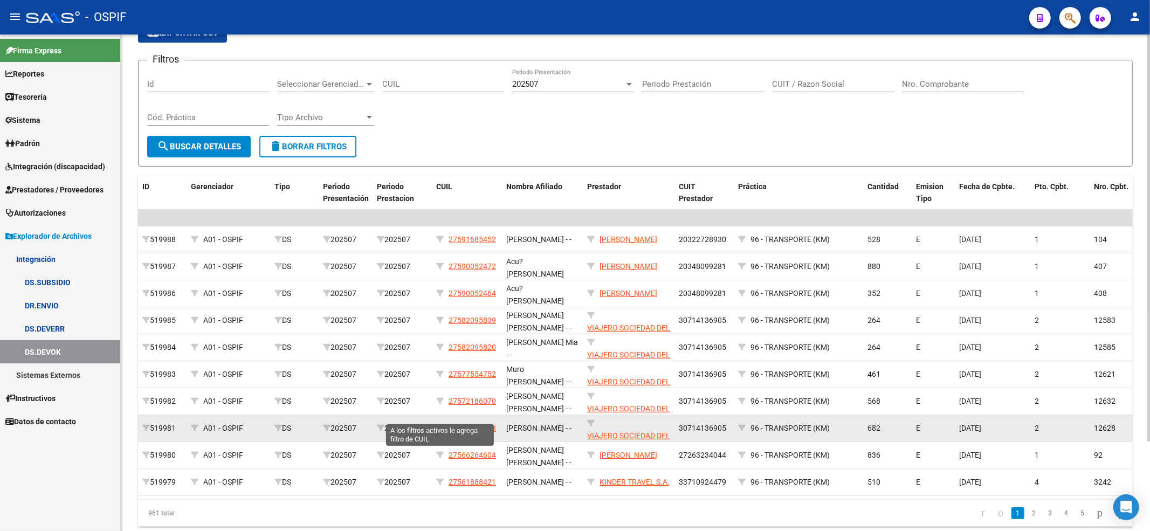
scroll to position [109, 0]
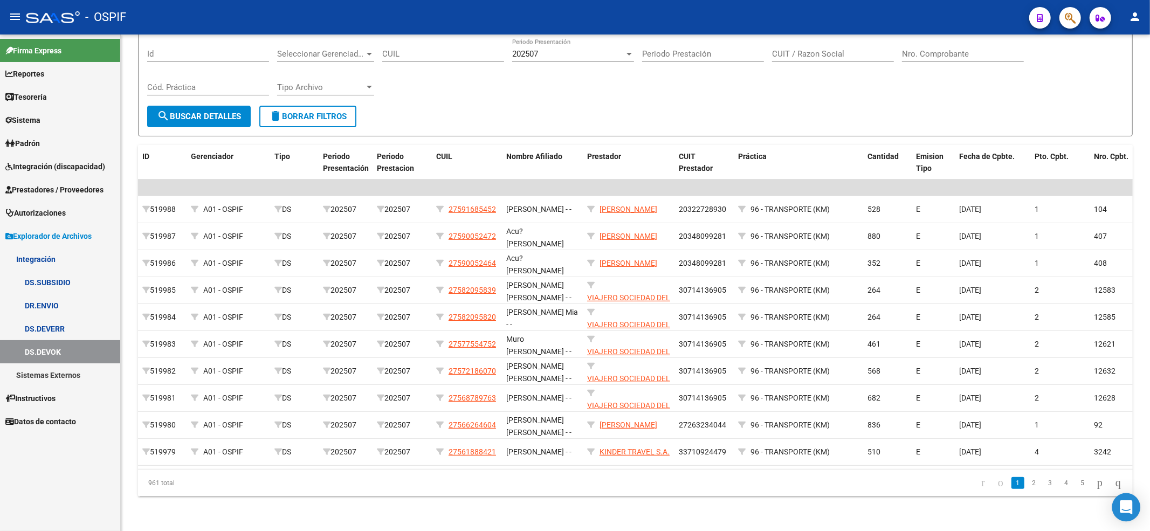
click at [1129, 508] on icon "Open Intercom Messenger" at bounding box center [1126, 507] width 12 height 14
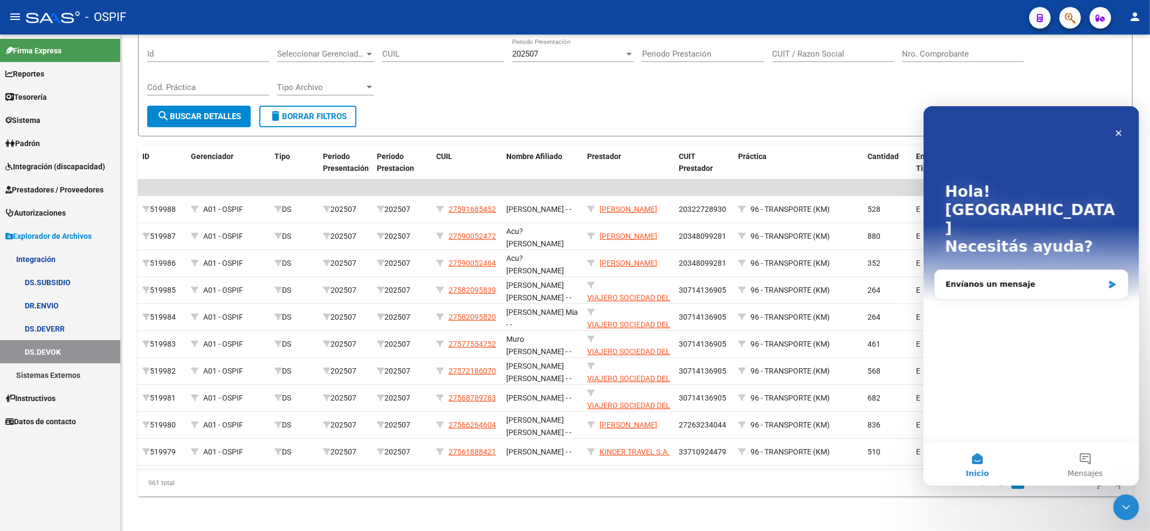
scroll to position [0, 0]
click at [1025, 278] on div "Envíanos un mensaje" at bounding box center [1024, 283] width 158 height 11
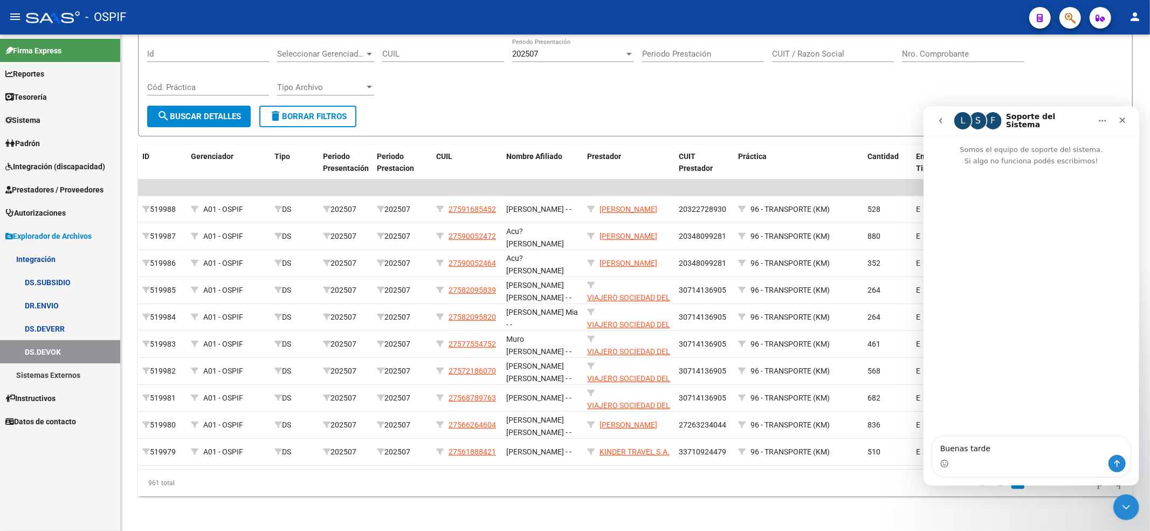
type textarea "Buenas tardes"
type textarea "que"
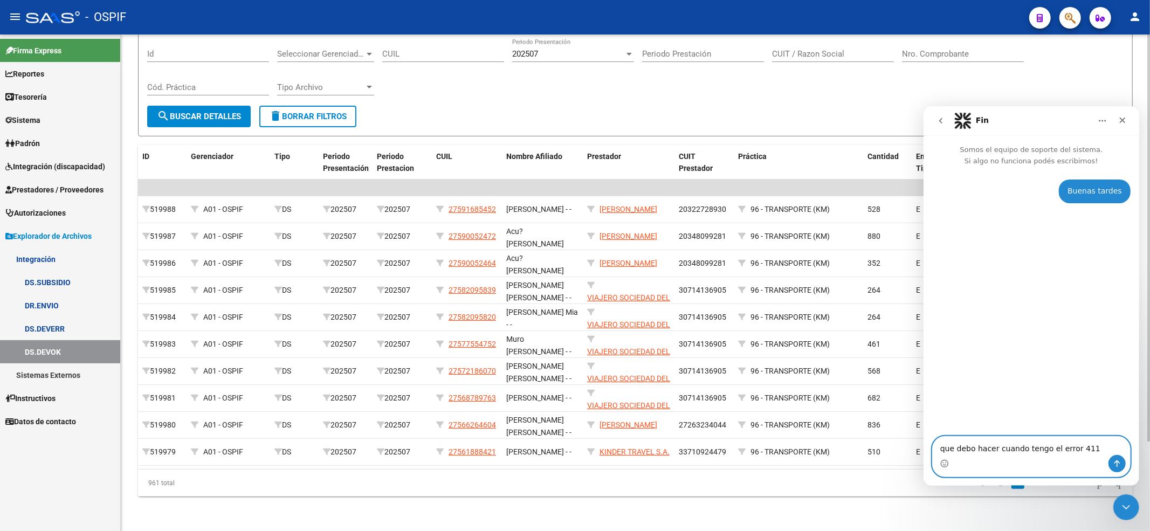
paste textarea "El comprobante se encuentra duplicado"
type textarea "que debo hacer cuando tengo el error 411 El comprobante se encuentra duplicado"
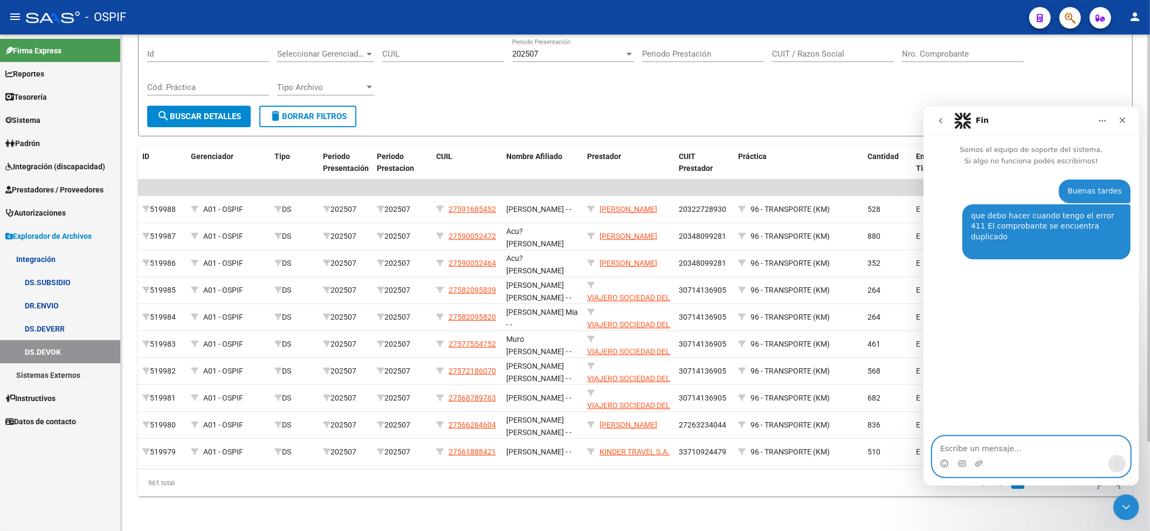
type textarea "?"
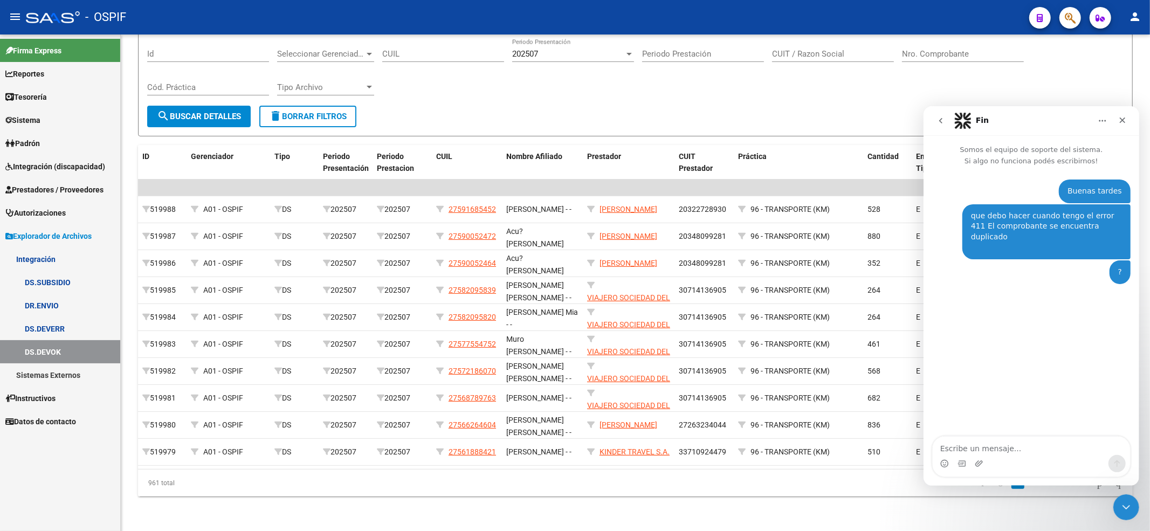
click at [986, 119] on div "Fin" at bounding box center [1022, 120] width 137 height 17
click at [961, 118] on img "Intercom Messenger" at bounding box center [962, 120] width 17 height 17
click at [936, 130] on button "go back" at bounding box center [940, 120] width 20 height 20
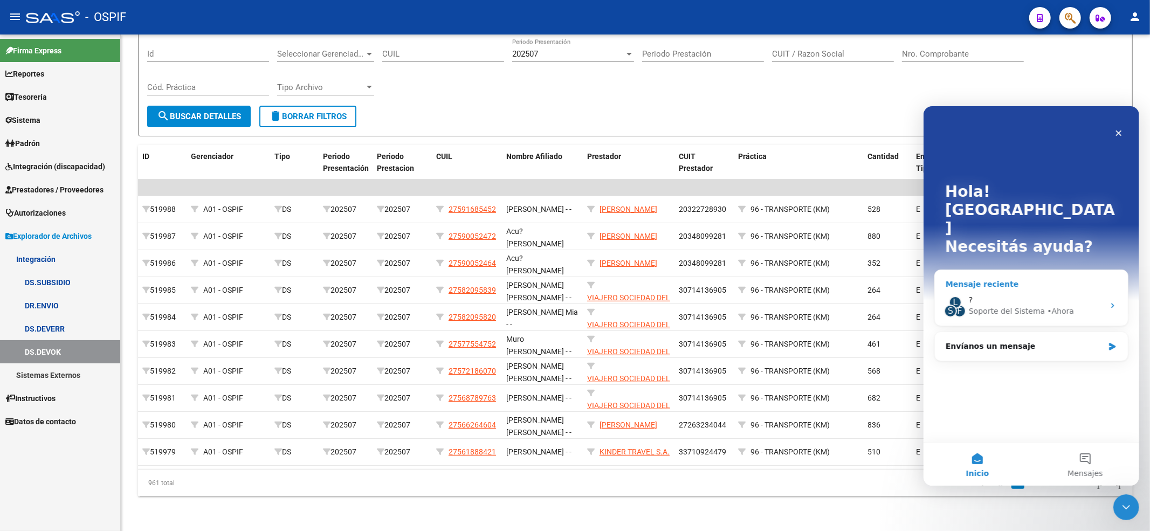
click at [993, 285] on div "L S F ? Soporte del Sistema • [GEOGRAPHIC_DATA]" at bounding box center [1030, 305] width 193 height 40
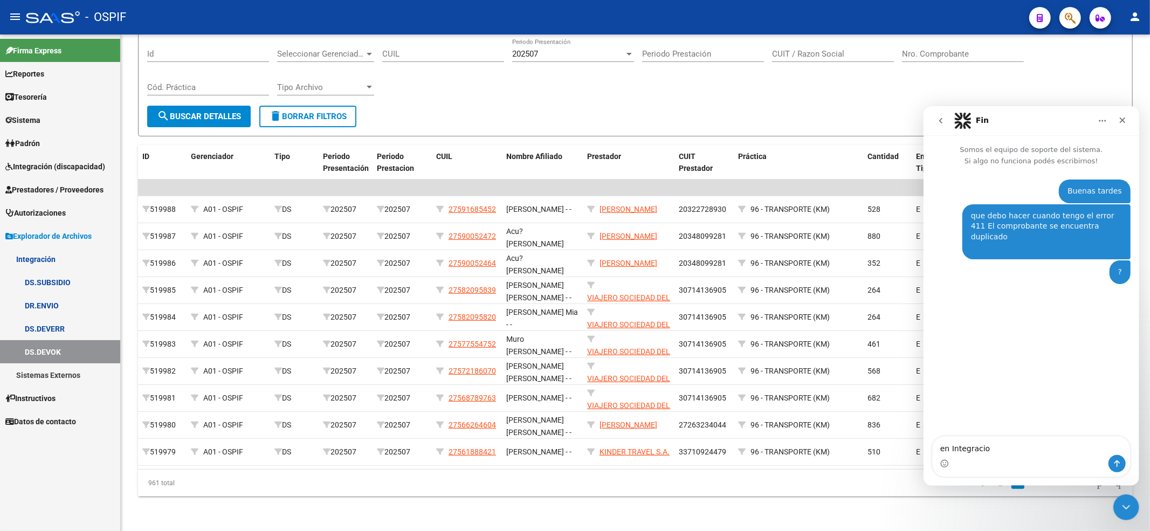
type textarea "en Integracion"
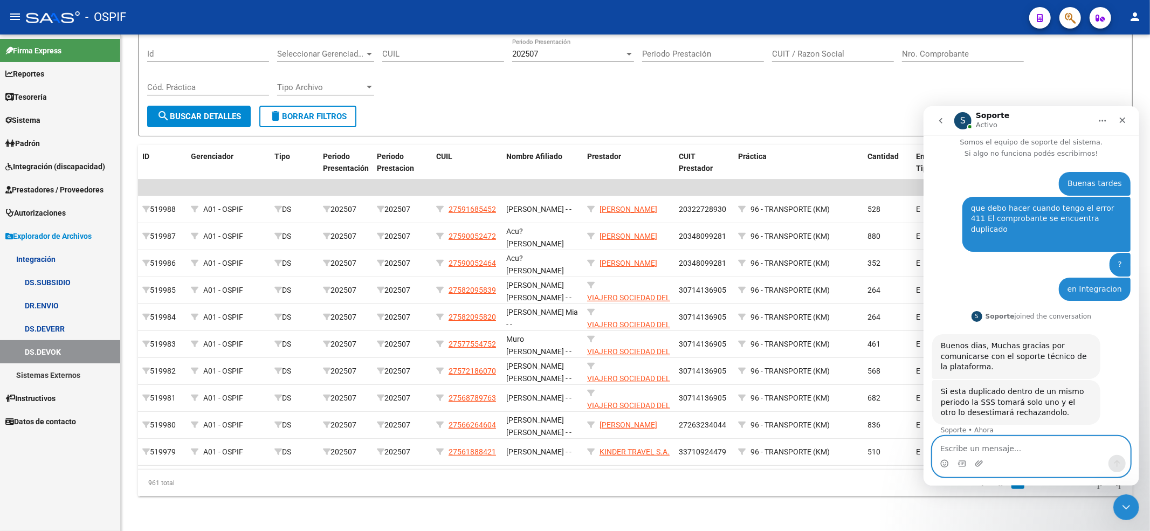
scroll to position [50, 0]
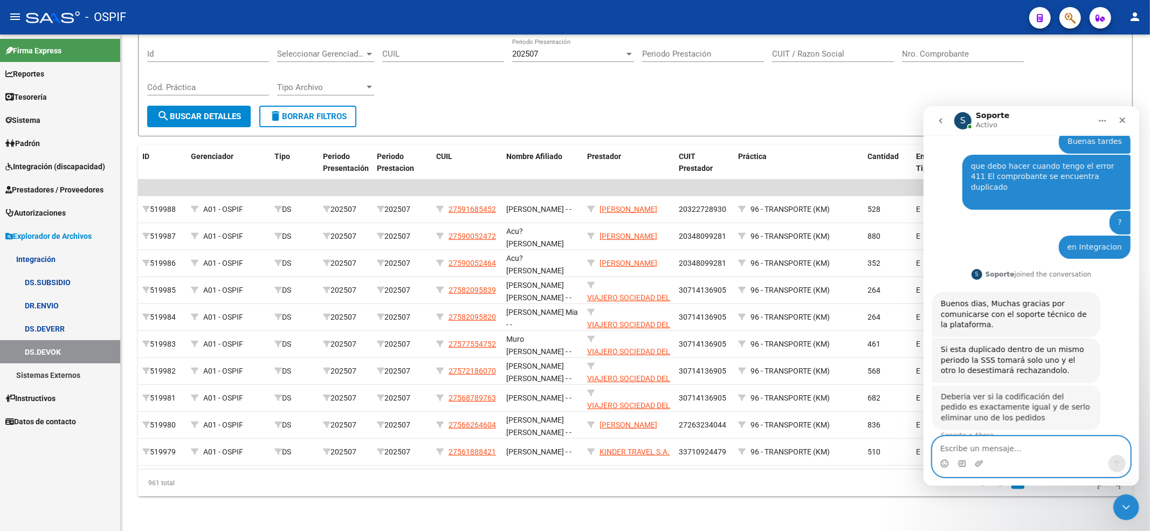
click at [990, 440] on textarea "Escribe un mensaje..." at bounding box center [1030, 445] width 197 height 18
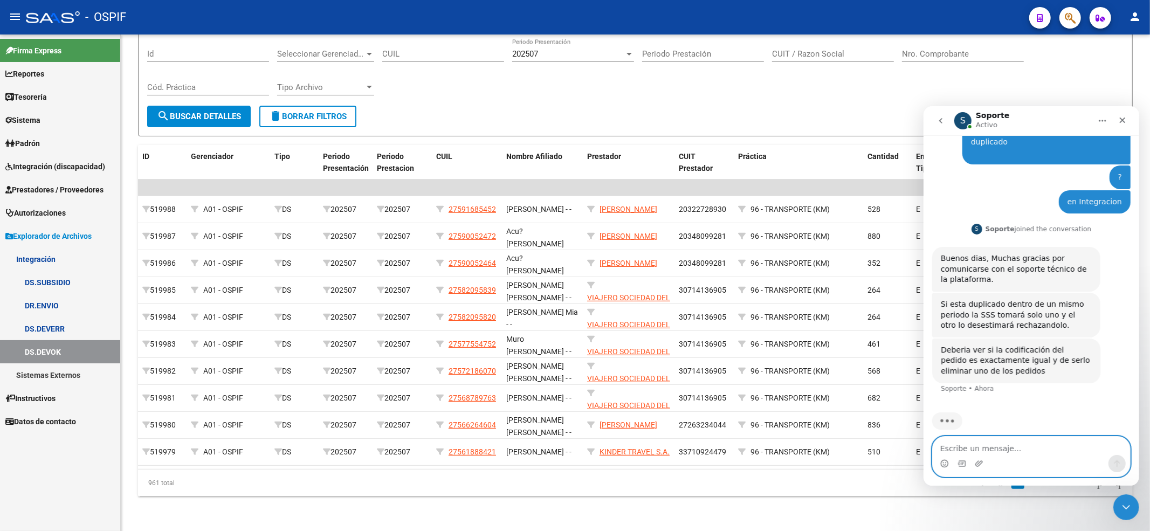
click at [994, 441] on textarea "Escribe un mensaje..." at bounding box center [1030, 445] width 197 height 18
type textarea "p"
paste textarea "27273995973"
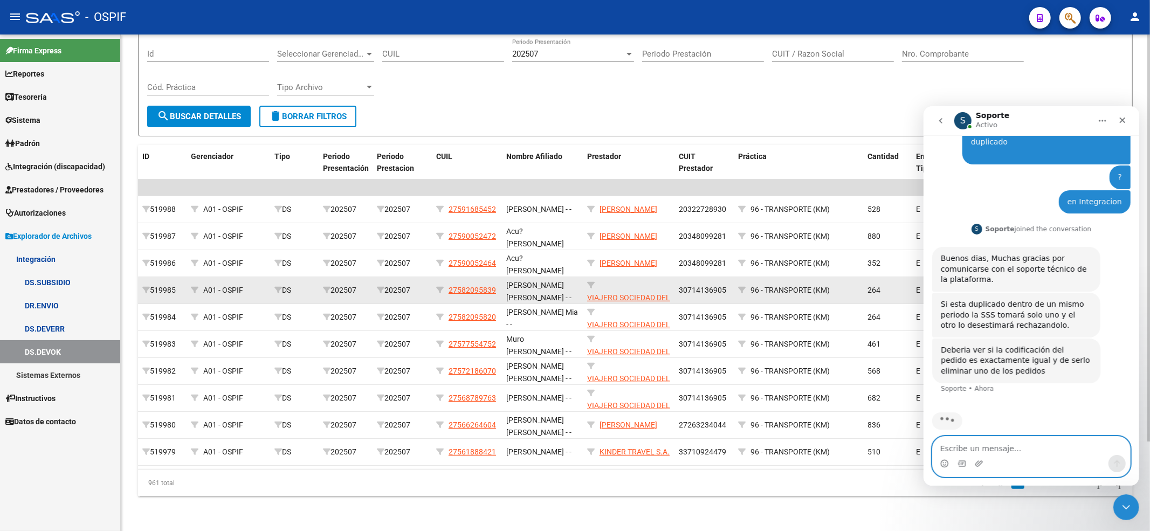
type textarea "27273995973"
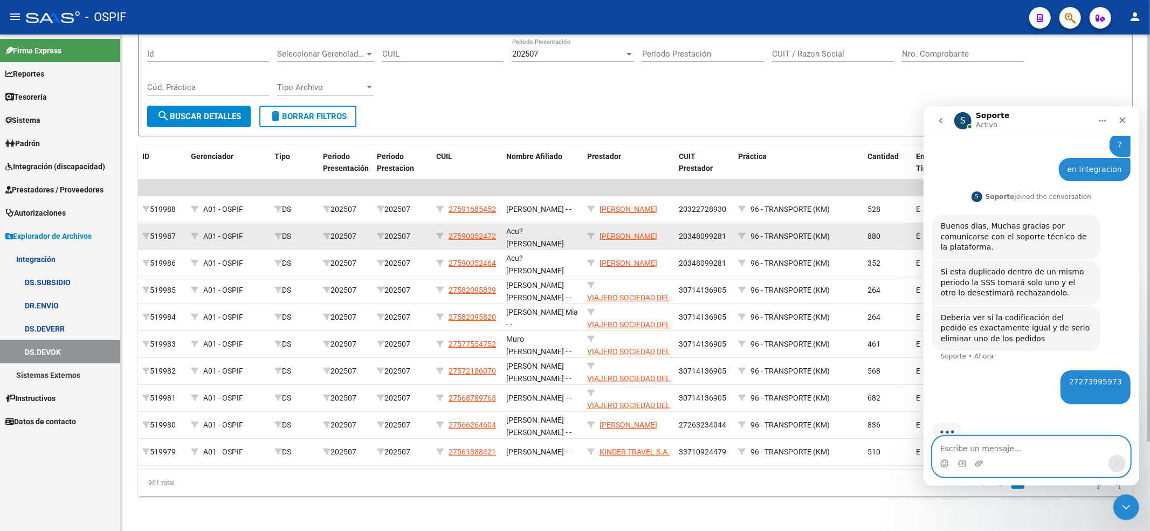
scroll to position [138, 0]
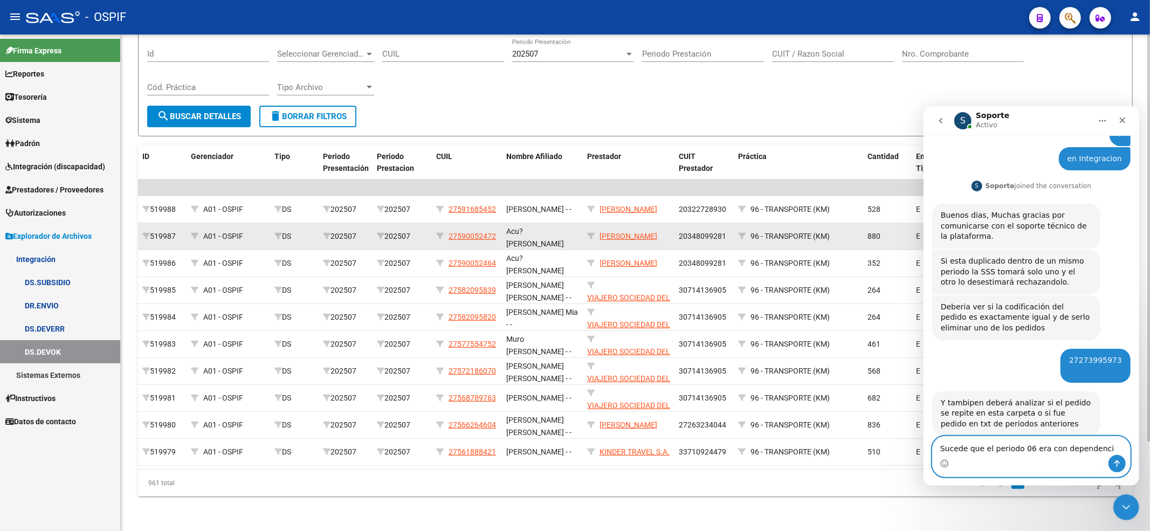
type textarea "Sucede que el periodo 06 era con dependencia"
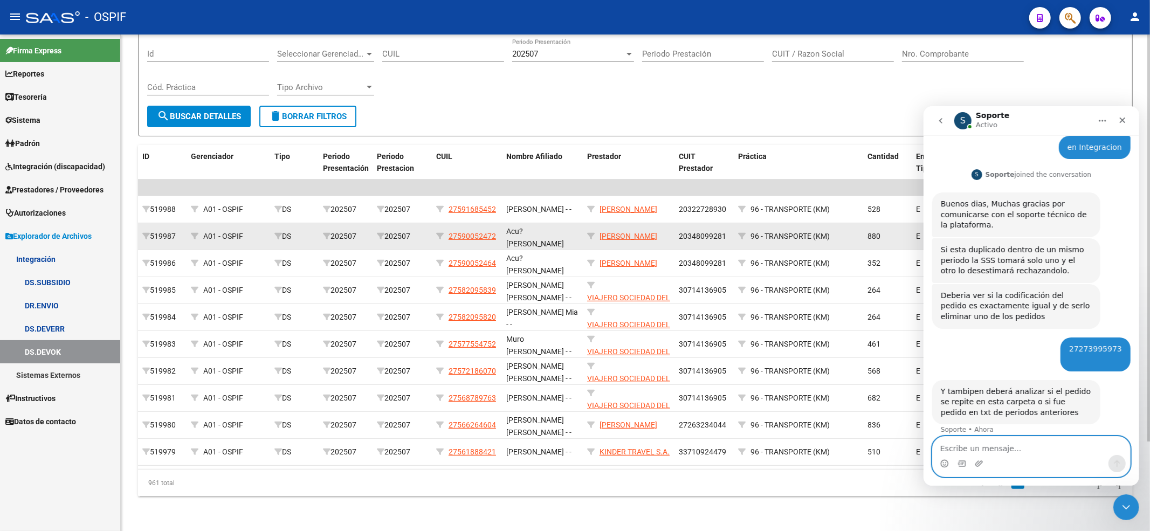
scroll to position [192, 0]
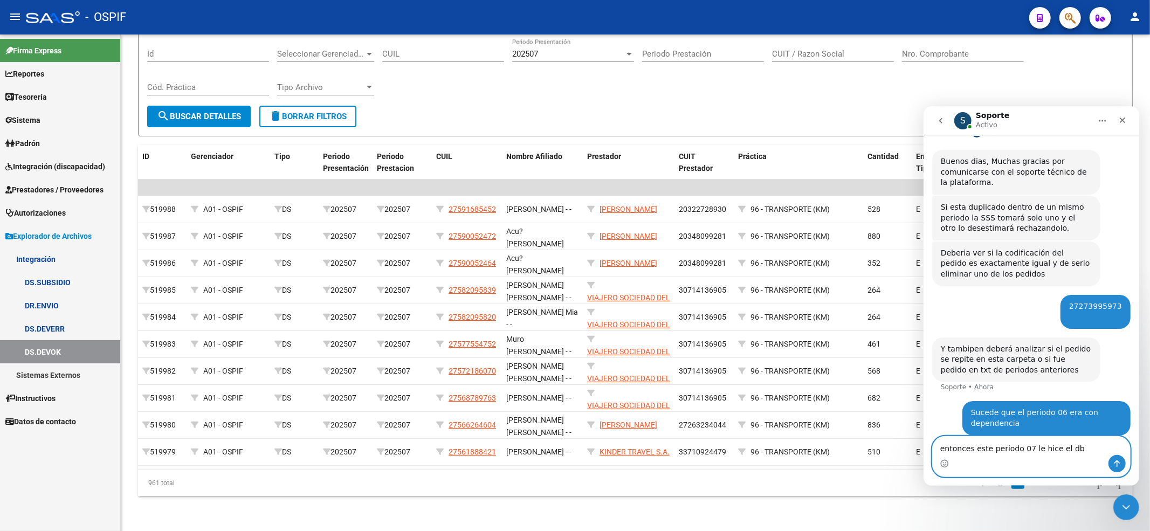
type textarea "entonces este periodo 07 le hice el db"
click at [39, 188] on span "Prestadores / Proveedores" at bounding box center [54, 190] width 98 height 12
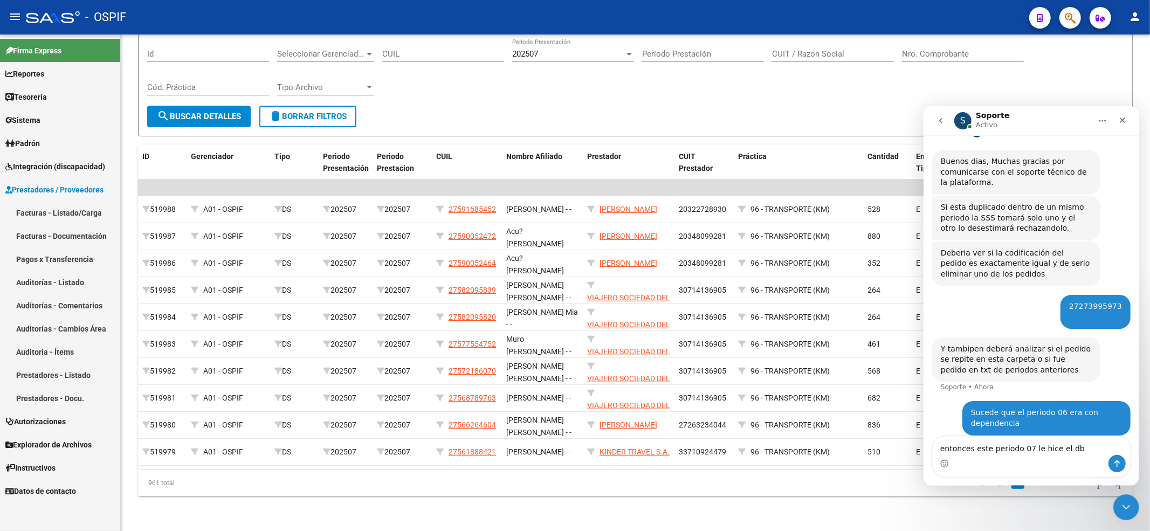
click at [47, 214] on link "Facturas - Listado/Carga" at bounding box center [60, 212] width 120 height 23
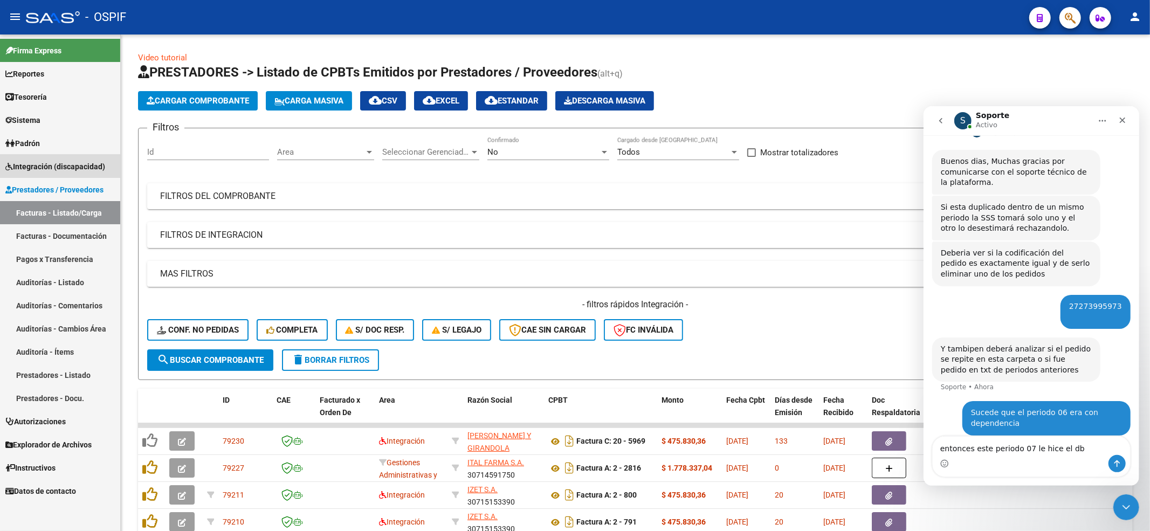
click at [50, 166] on span "Integración (discapacidad)" at bounding box center [55, 167] width 100 height 12
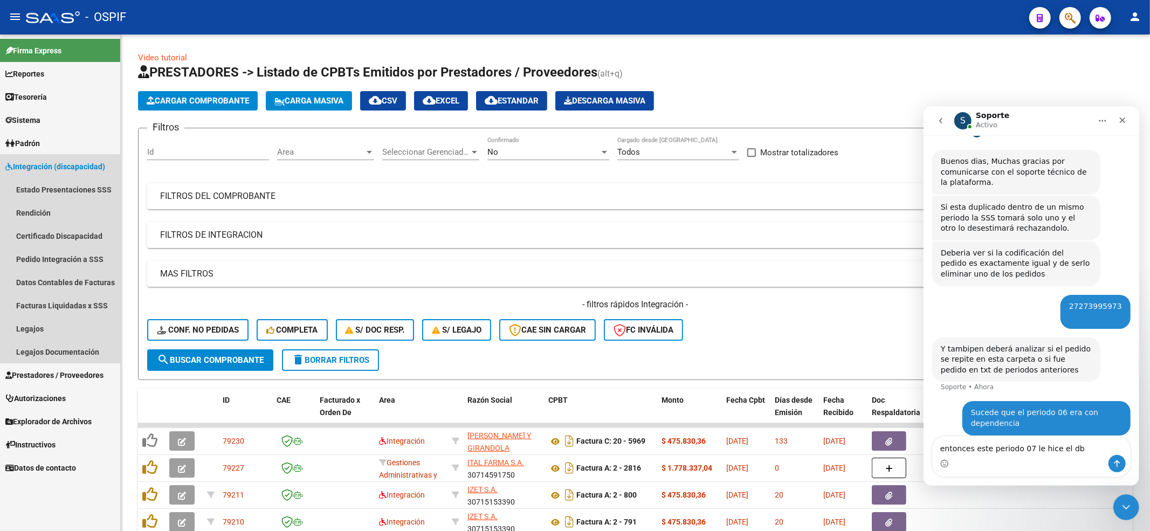
click at [63, 171] on span "Integración (discapacidad)" at bounding box center [55, 167] width 100 height 12
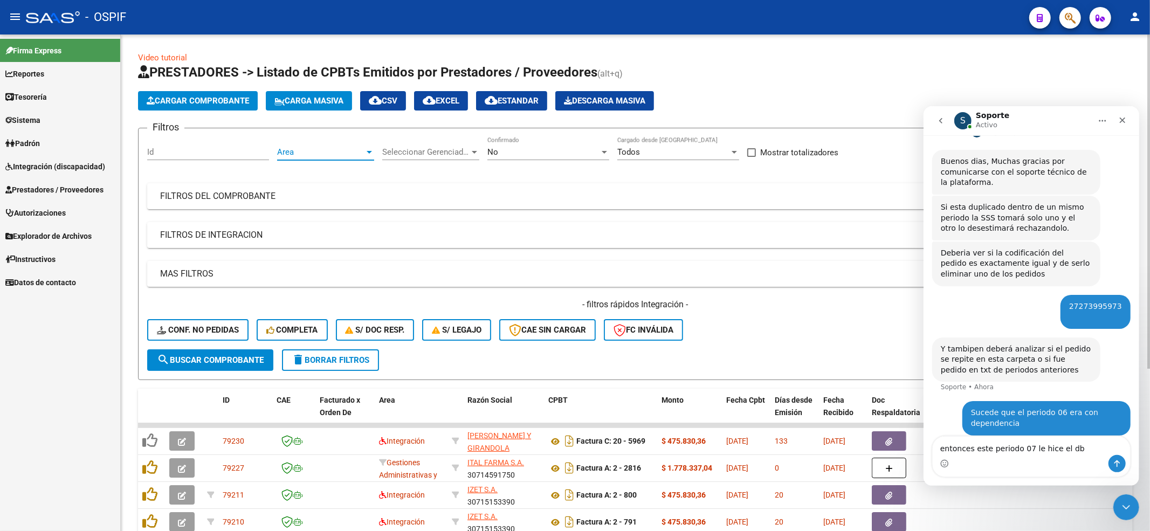
click at [292, 151] on span "Area" at bounding box center [320, 152] width 87 height 10
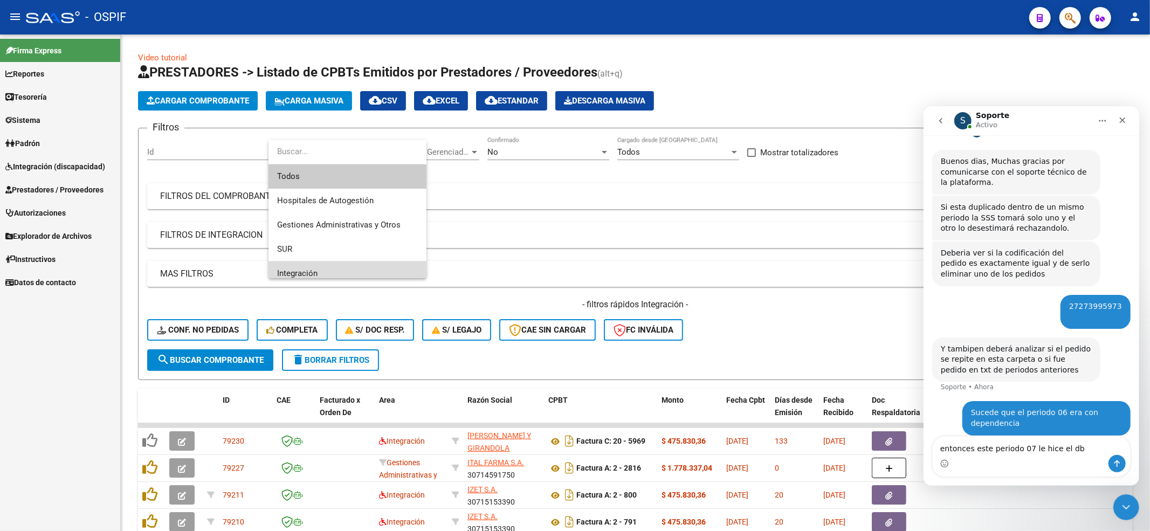
click at [302, 262] on span "Integración" at bounding box center [347, 273] width 141 height 24
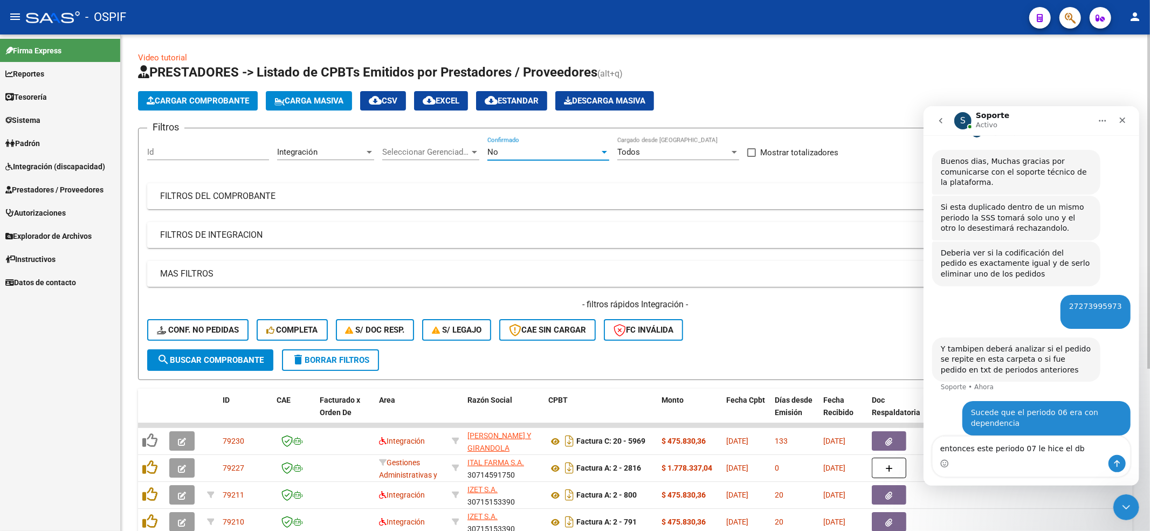
click at [512, 151] on div "No" at bounding box center [543, 152] width 112 height 10
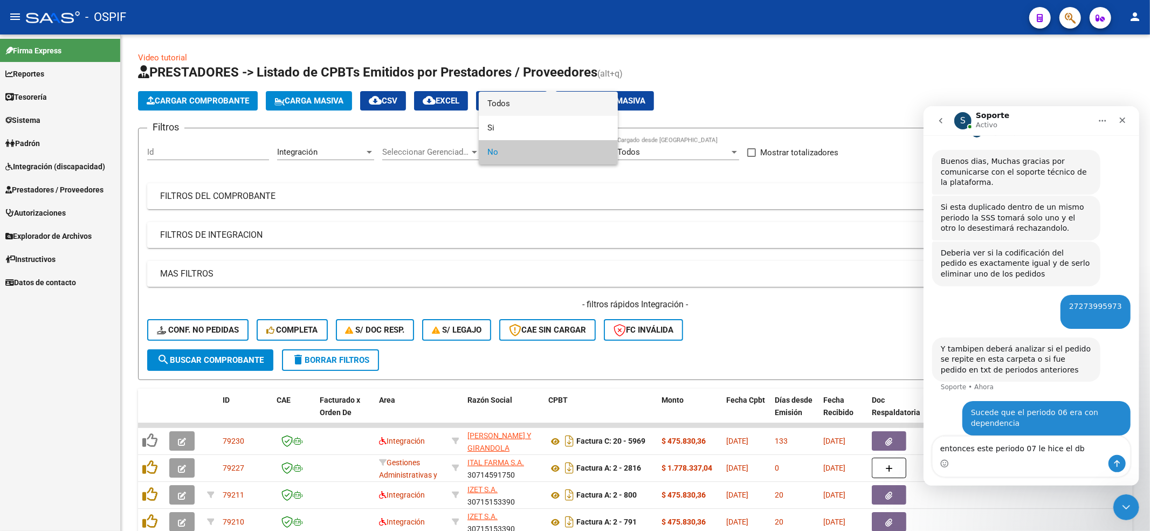
click at [512, 95] on span "Todos" at bounding box center [548, 104] width 122 height 24
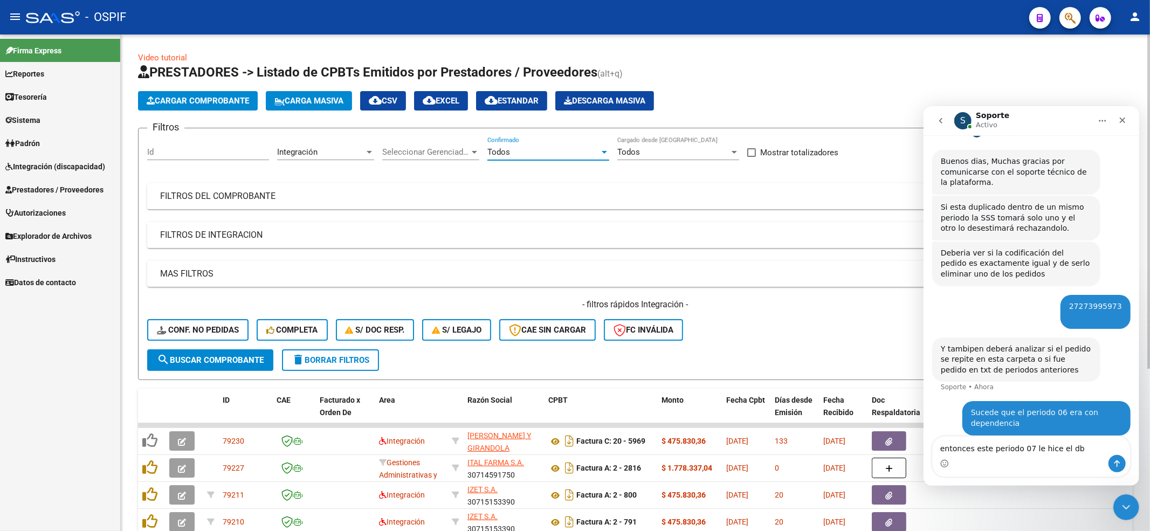
click at [209, 240] on mat-panel-title "FILTROS DE INTEGRACION" at bounding box center [629, 235] width 938 height 12
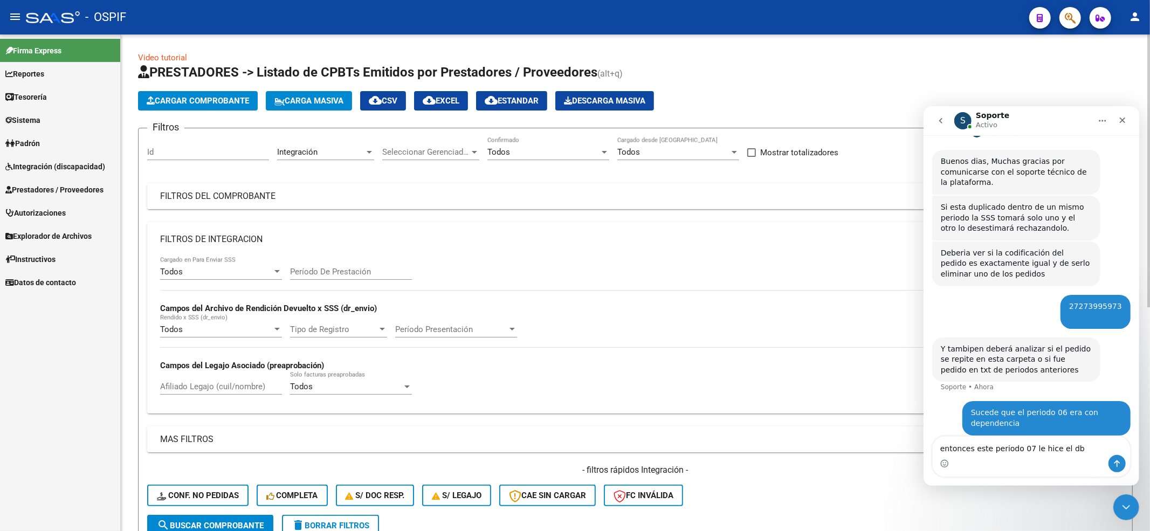
click at [193, 385] on input "Afiliado Legajo (cuil/nombre)" at bounding box center [221, 387] width 122 height 10
paste input "27273995973"
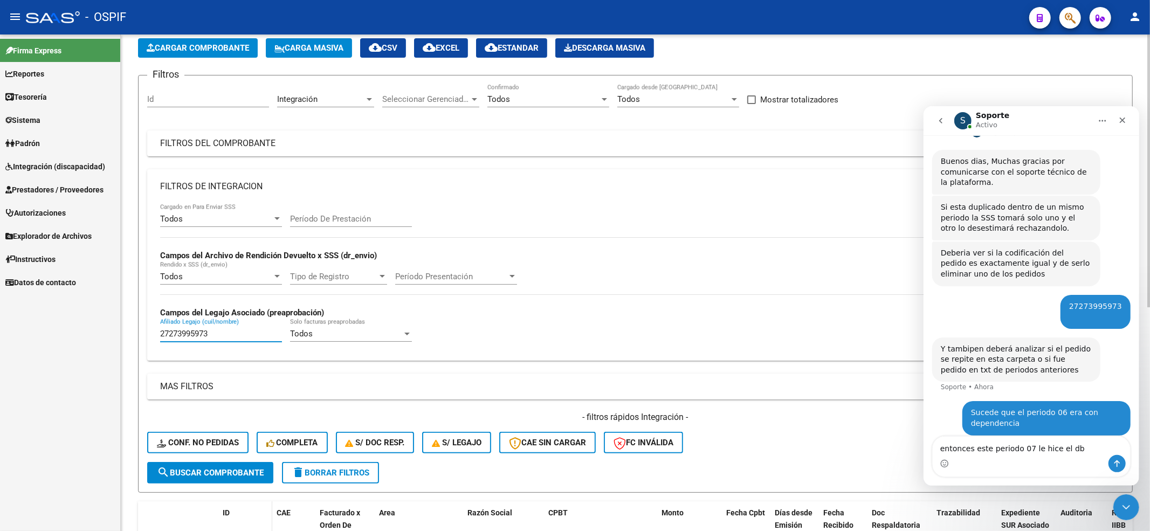
scroll to position [216, 0]
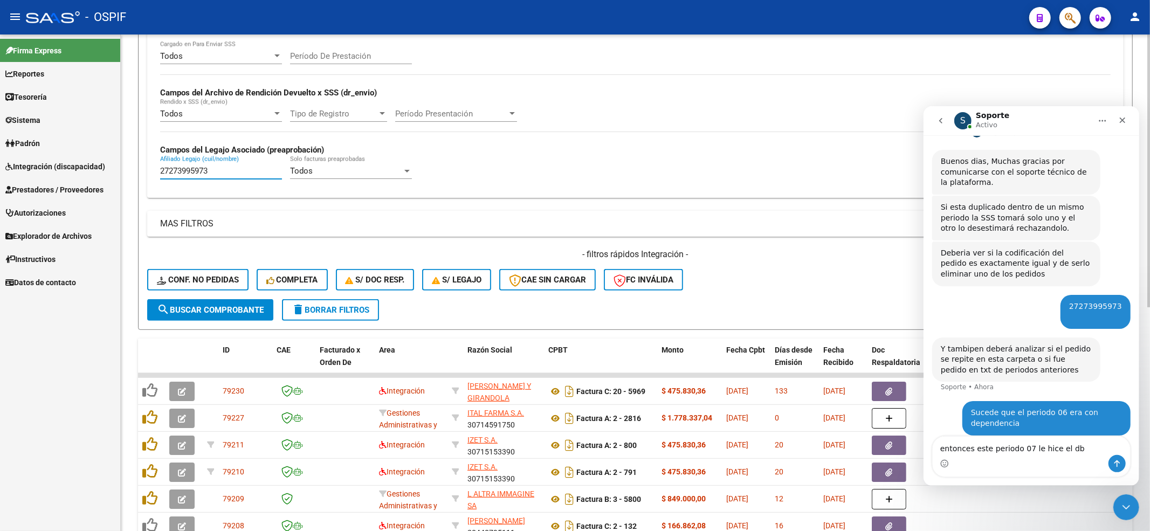
type input "27273995973"
click at [185, 300] on button "search Buscar Comprobante" at bounding box center [210, 310] width 126 height 22
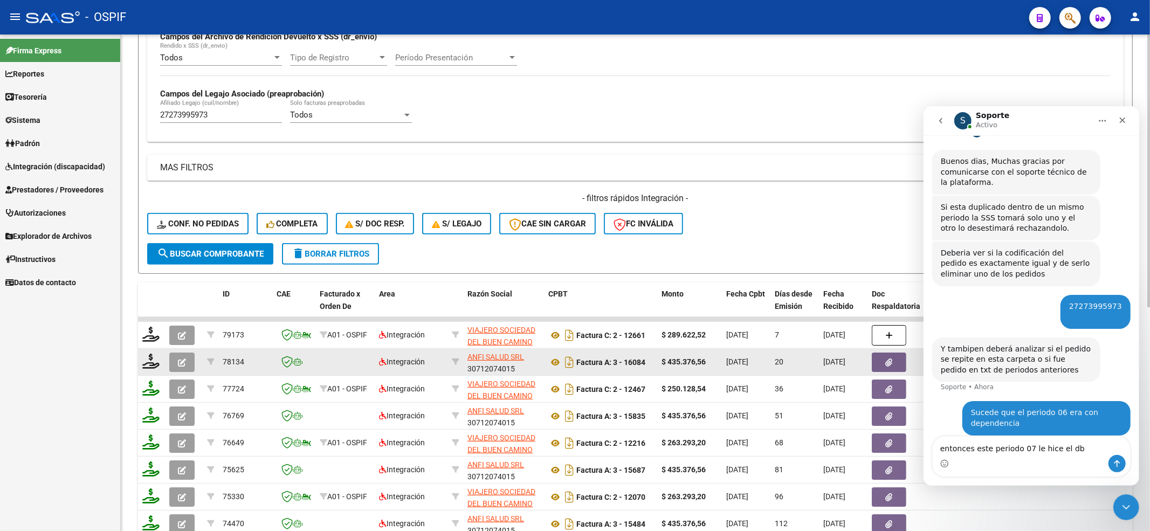
scroll to position [359, 0]
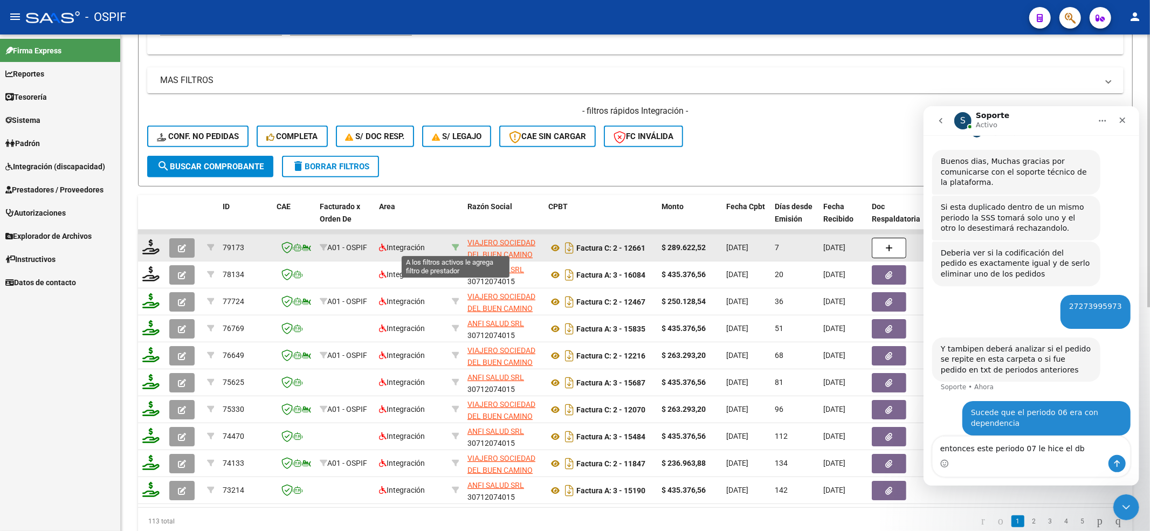
click at [456, 244] on icon at bounding box center [456, 248] width 8 height 8
type input "30714136905"
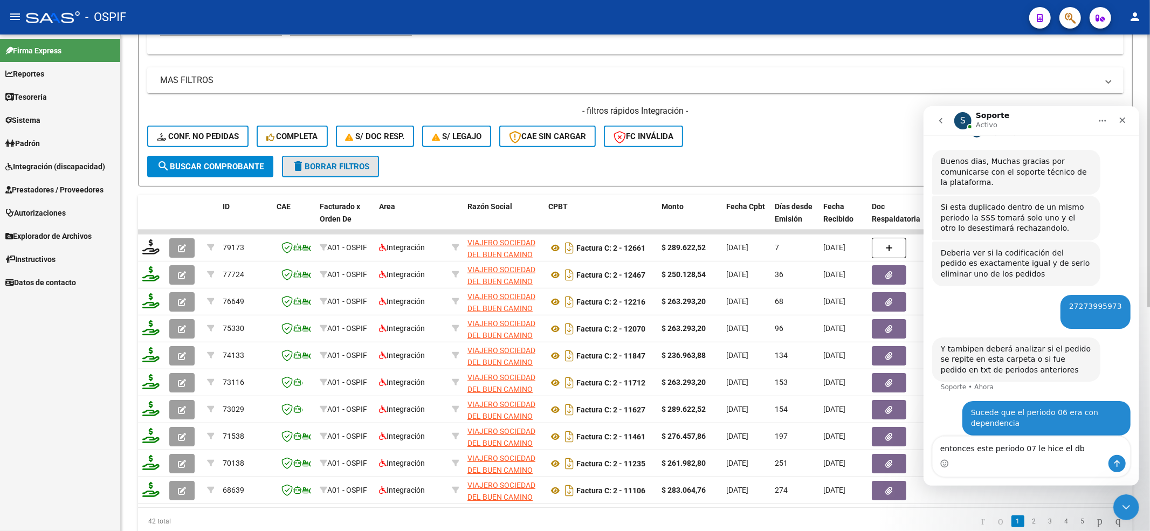
click at [335, 168] on span "delete Borrar Filtros" at bounding box center [331, 167] width 78 height 10
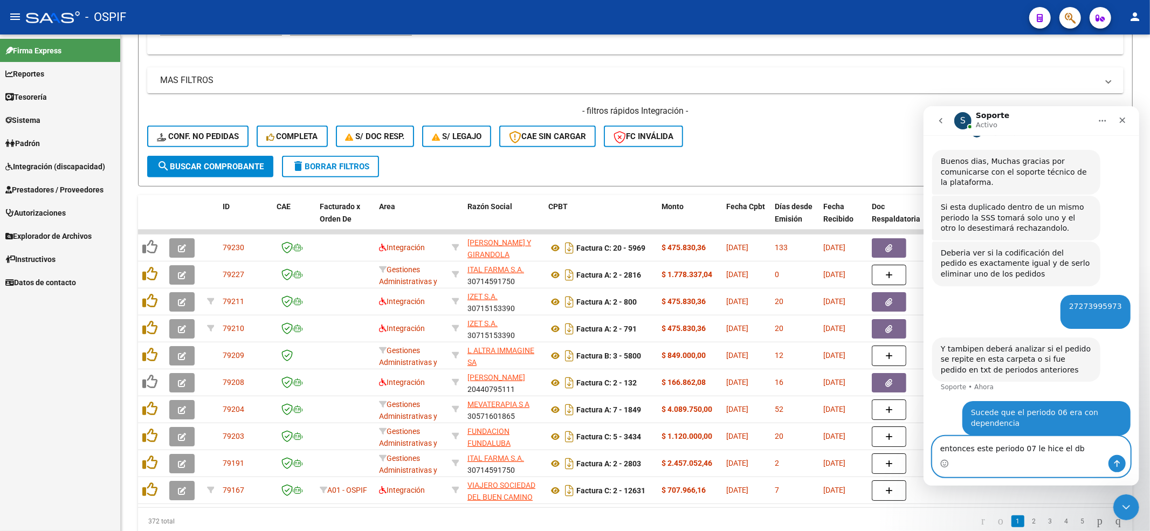
click at [1072, 452] on textarea "entonces este periodo 07 le hice el db" at bounding box center [1030, 445] width 197 height 18
click at [57, 192] on span "Prestadores / Proveedores" at bounding box center [54, 190] width 98 height 12
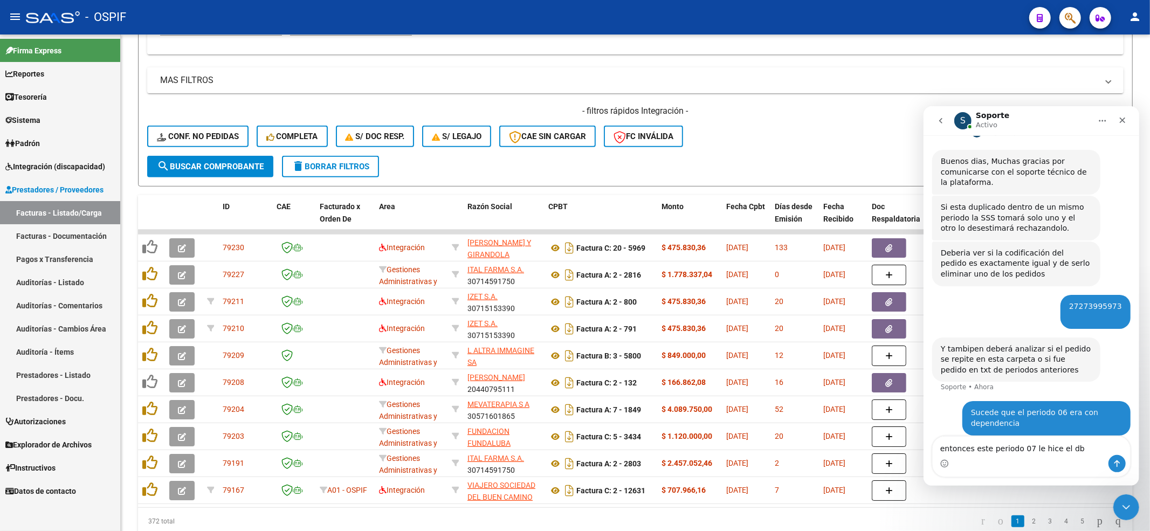
click at [54, 167] on span "Integración (discapacidad)" at bounding box center [55, 167] width 100 height 12
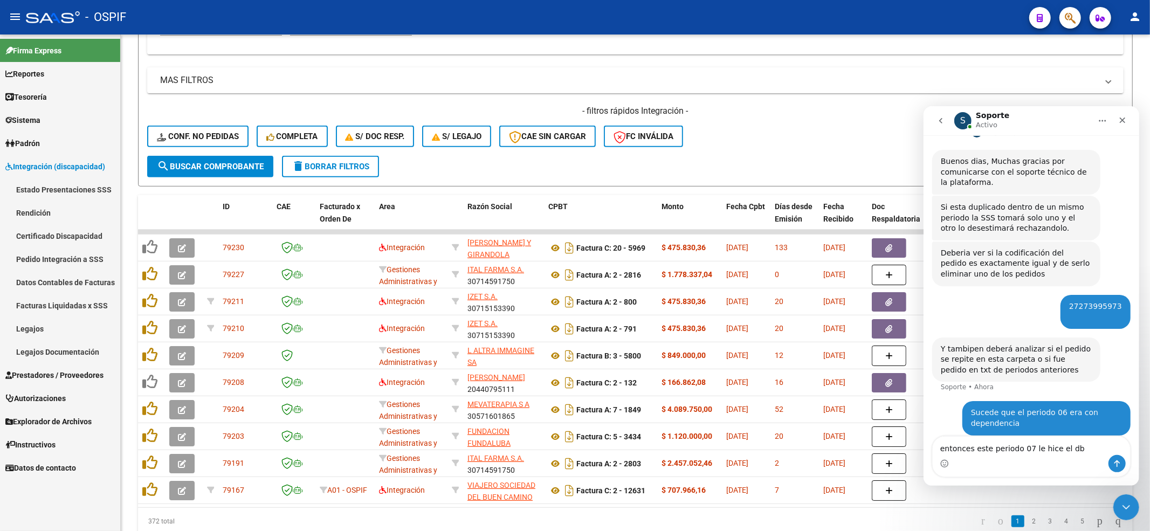
click at [67, 257] on link "Pedido Integración a SSS" at bounding box center [60, 258] width 120 height 23
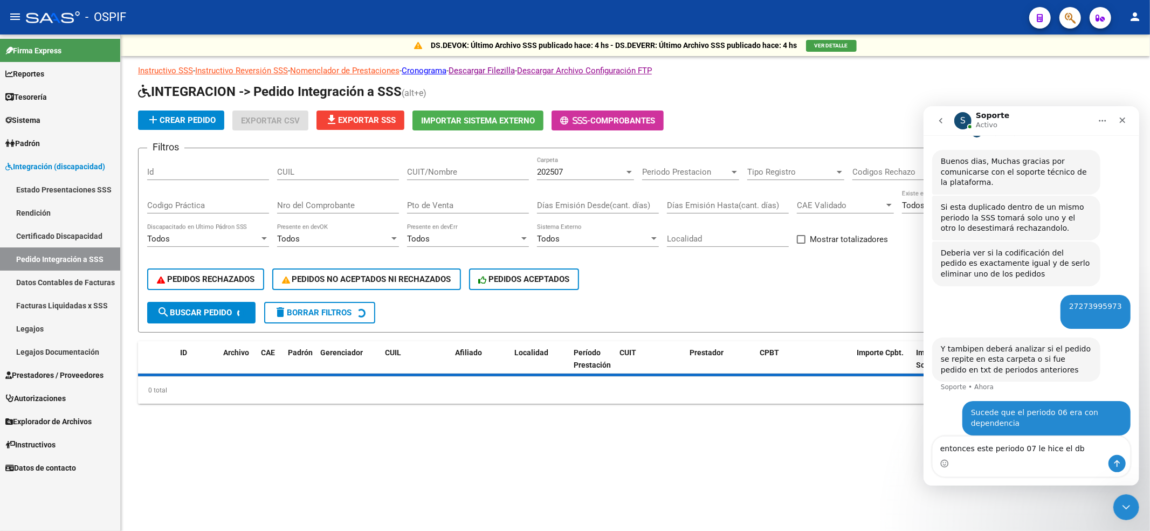
click at [328, 169] on input "CUIL" at bounding box center [338, 172] width 122 height 10
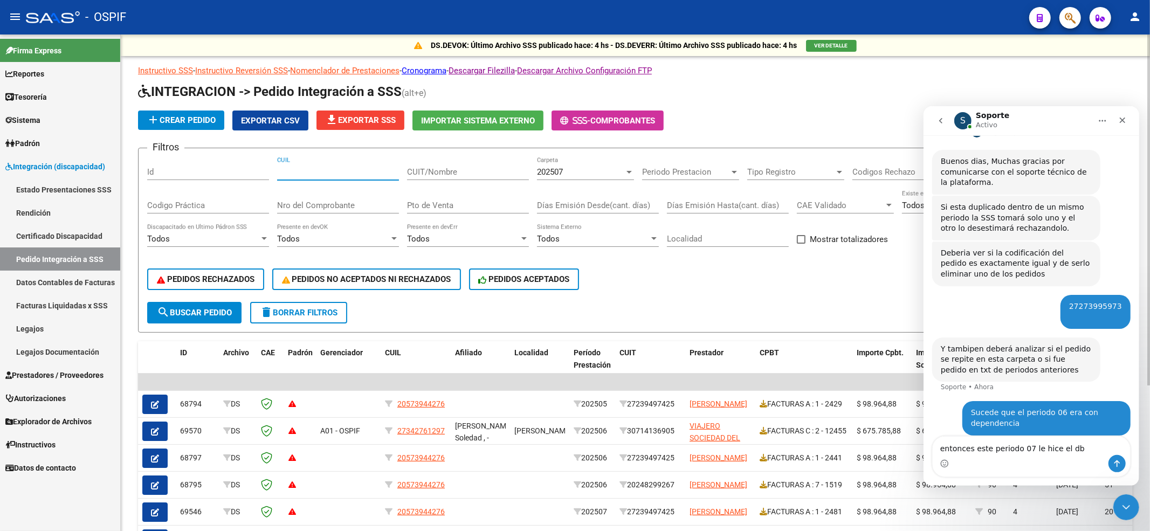
paste input "27273995973"
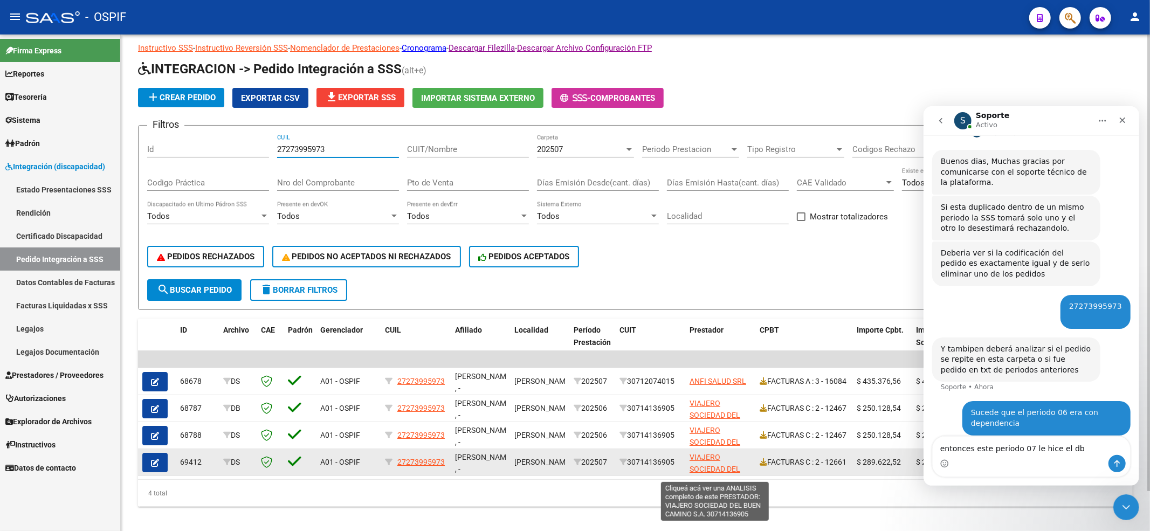
scroll to position [43, 0]
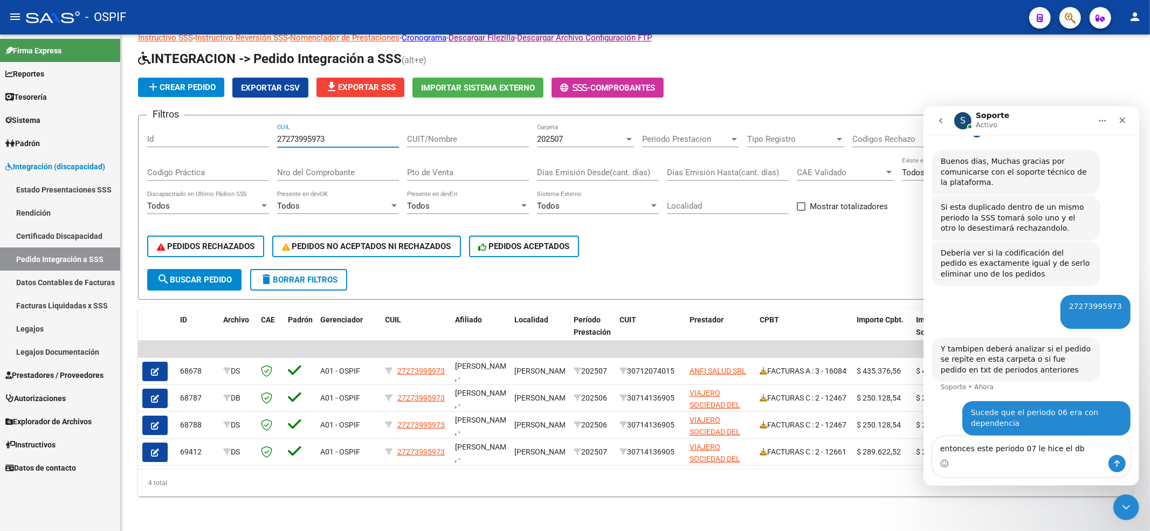
type input "27273995973"
click at [1066, 451] on textarea "entonces este periodo 07 le hice el db" at bounding box center [1030, 445] width 197 height 18
type textarea "entonces este periodo 07 le hice el db y ds"
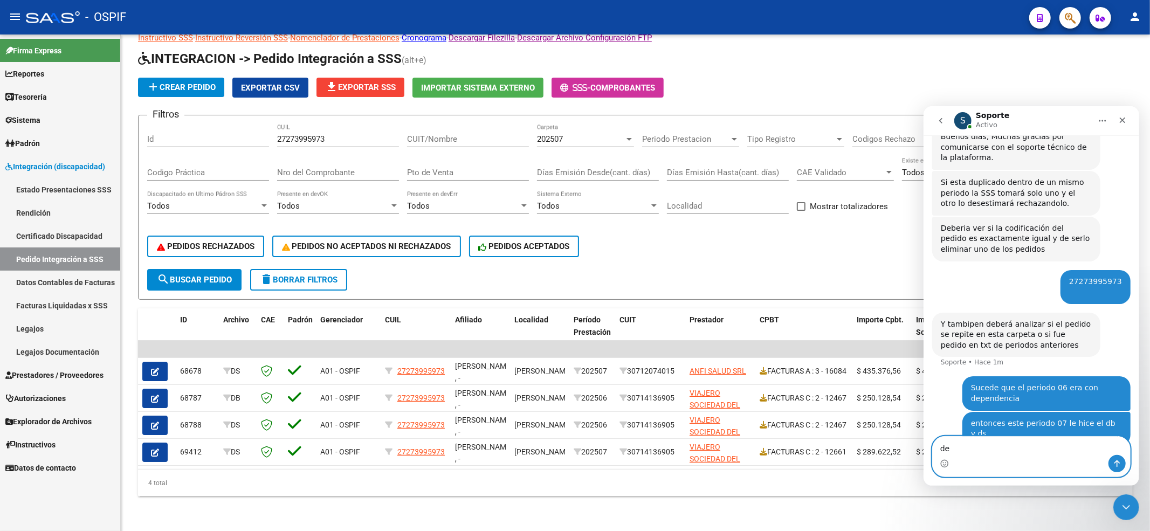
type textarea "d"
type textarea "seria db y dc ?"
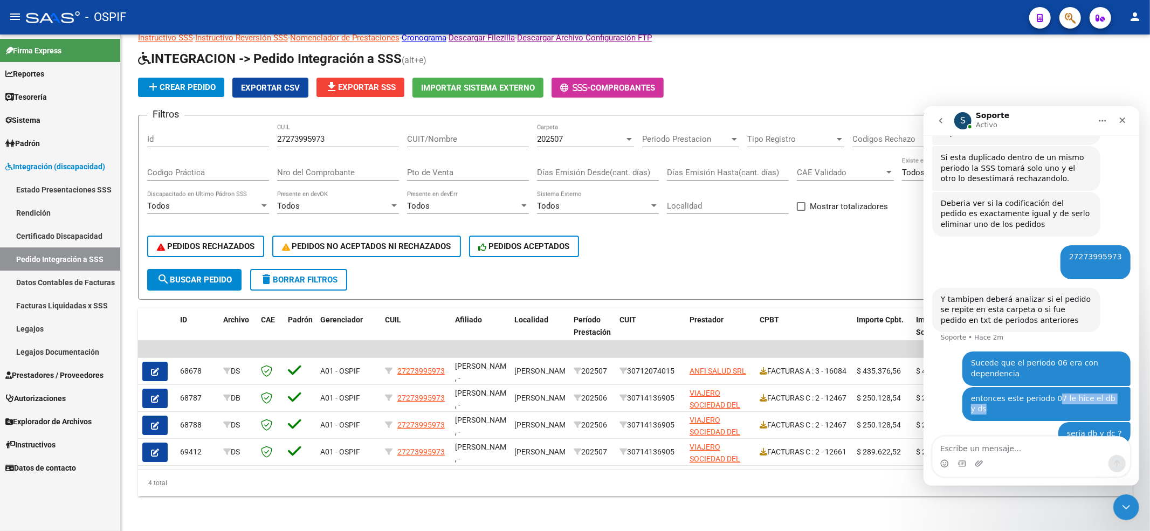
drag, startPoint x: 1114, startPoint y: 389, endPoint x: 1051, endPoint y: 389, distance: 63.1
click at [1051, 389] on div "entonces este periodo 07 le hice el db y ds [PERSON_NAME] • Hace 1m" at bounding box center [1046, 404] width 168 height 34
click at [1043, 393] on div "entonces este periodo 07 le hice el db y ds [PERSON_NAME] • Hace 1m" at bounding box center [1046, 404] width 168 height 34
click at [989, 399] on div "entonces este periodo 07 le hice el db y ds [PERSON_NAME] • Hace 1m" at bounding box center [1046, 404] width 168 height 34
click at [977, 459] on icon "Adjuntar un archivo" at bounding box center [978, 463] width 9 height 9
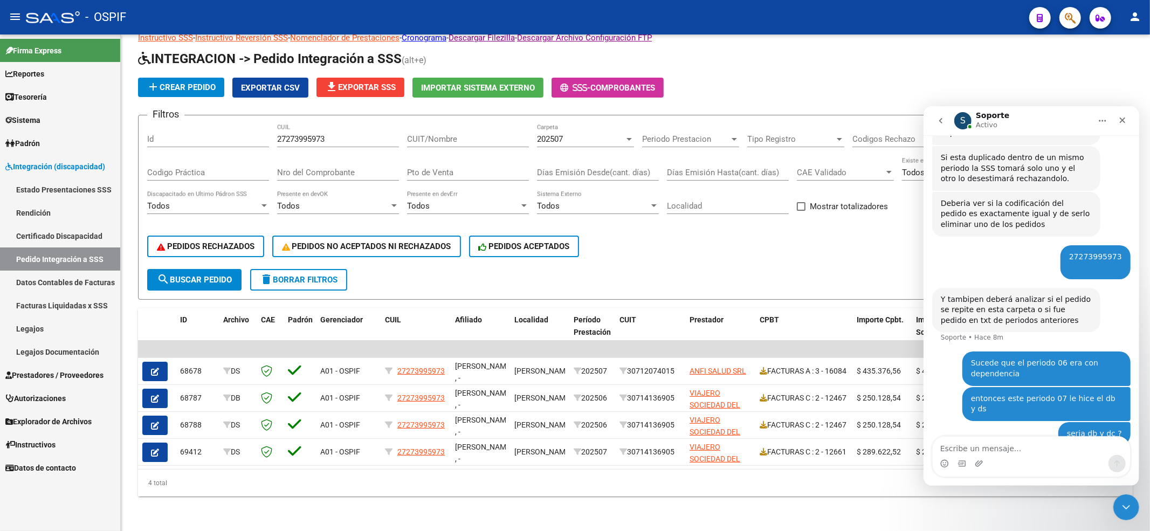
click at [941, 119] on icon "go back" at bounding box center [940, 120] width 9 height 9
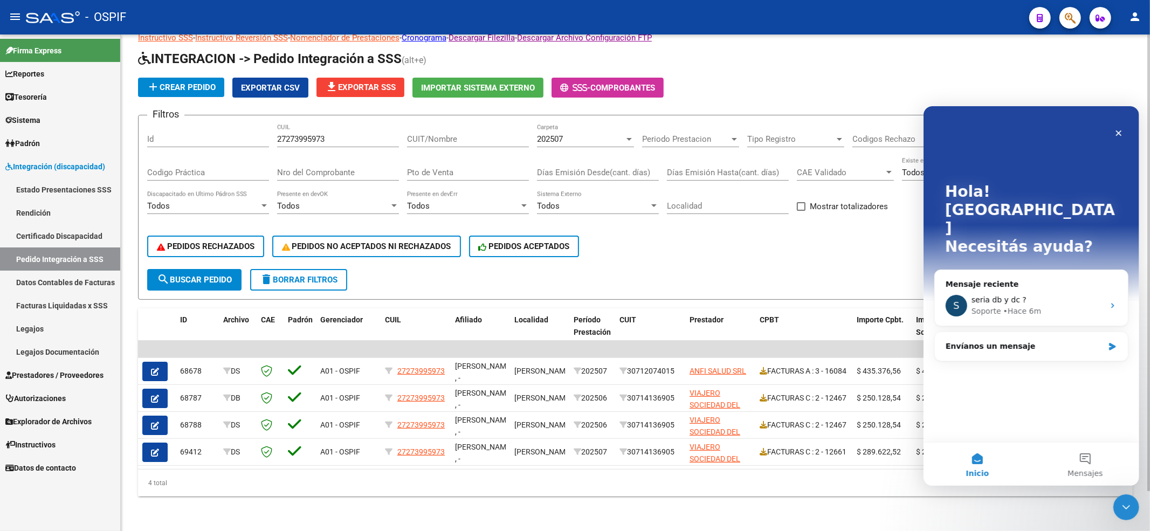
scroll to position [0, 0]
click at [885, 249] on div "PEDIDOS RECHAZADOS PEDIDOS NO ACEPTADOS NI RECHAZADOS PEDIDOS ACEPTADOS" at bounding box center [635, 246] width 976 height 45
click at [1114, 130] on icon "Cerrar" at bounding box center [1118, 132] width 9 height 9
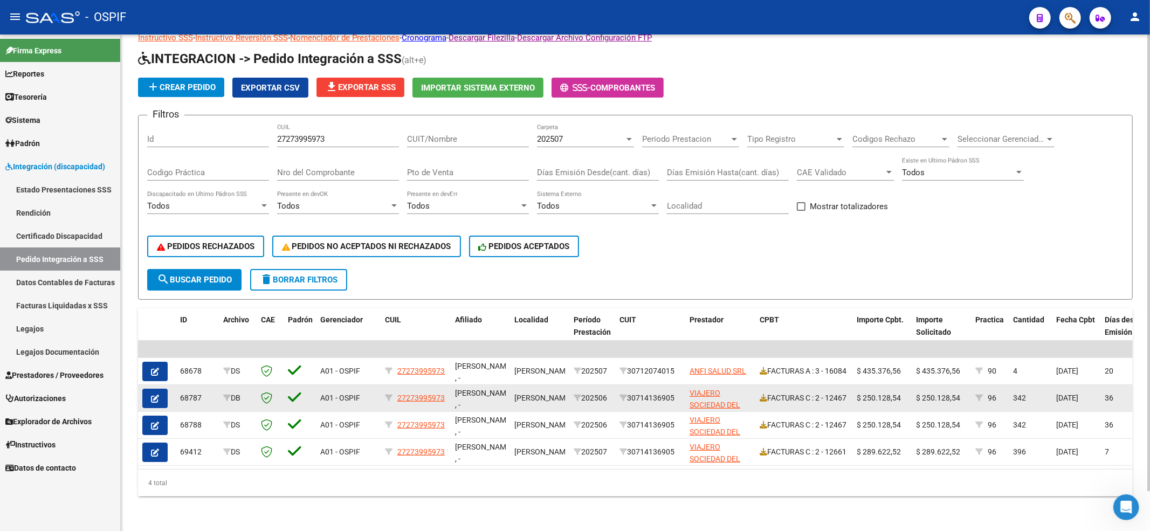
click at [149, 389] on button "button" at bounding box center [154, 398] width 25 height 19
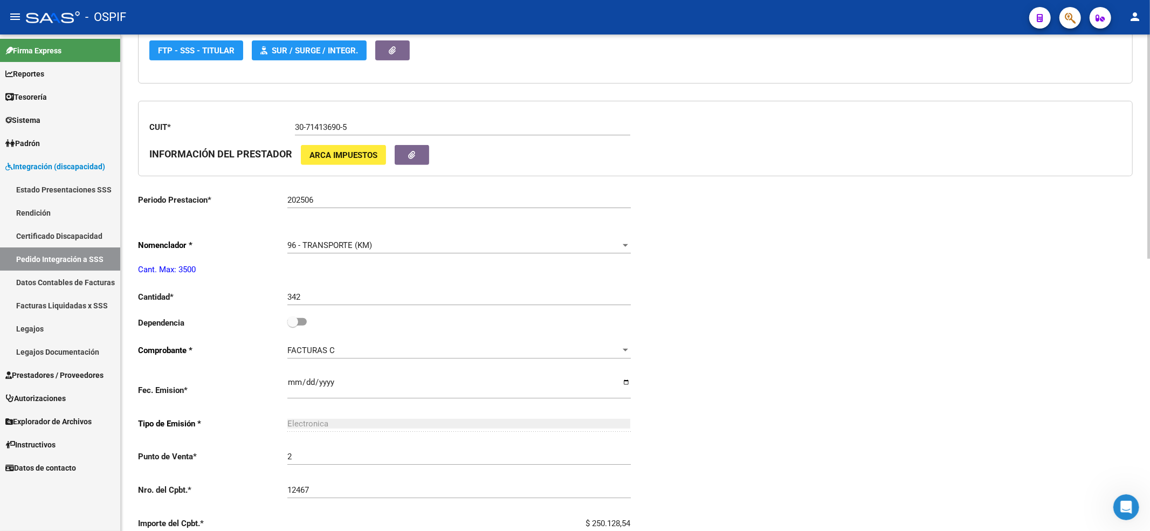
type input "27273995973"
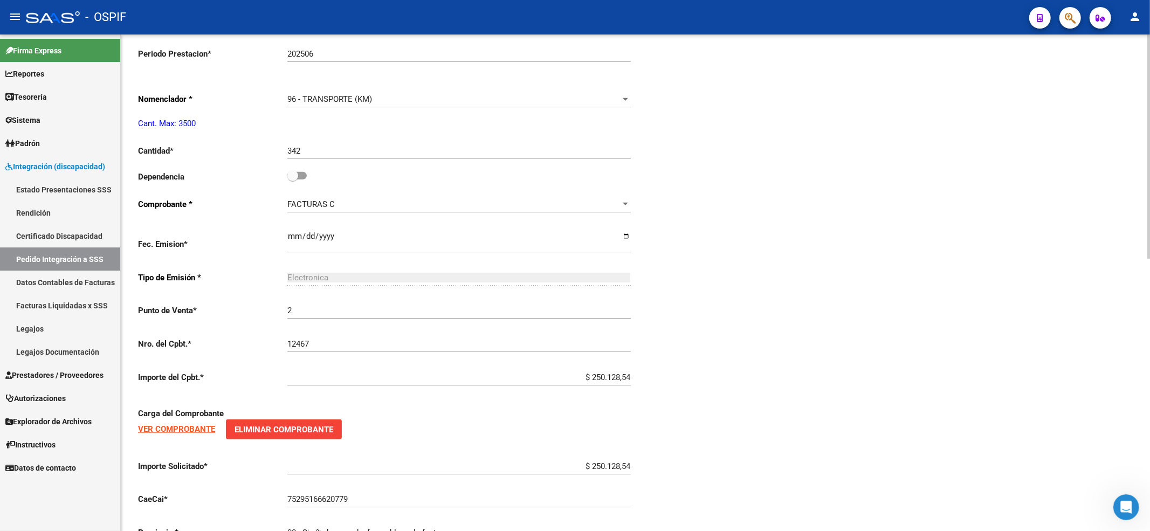
scroll to position [503, 0]
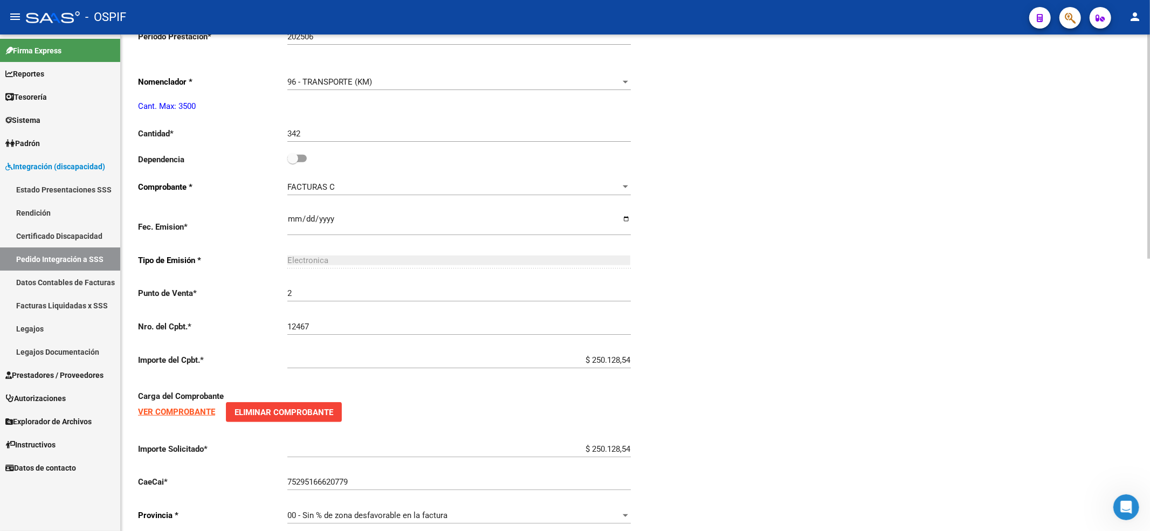
click at [195, 415] on strong "VER COMPROBANTE" at bounding box center [176, 412] width 77 height 10
